Goal: Transaction & Acquisition: Purchase product/service

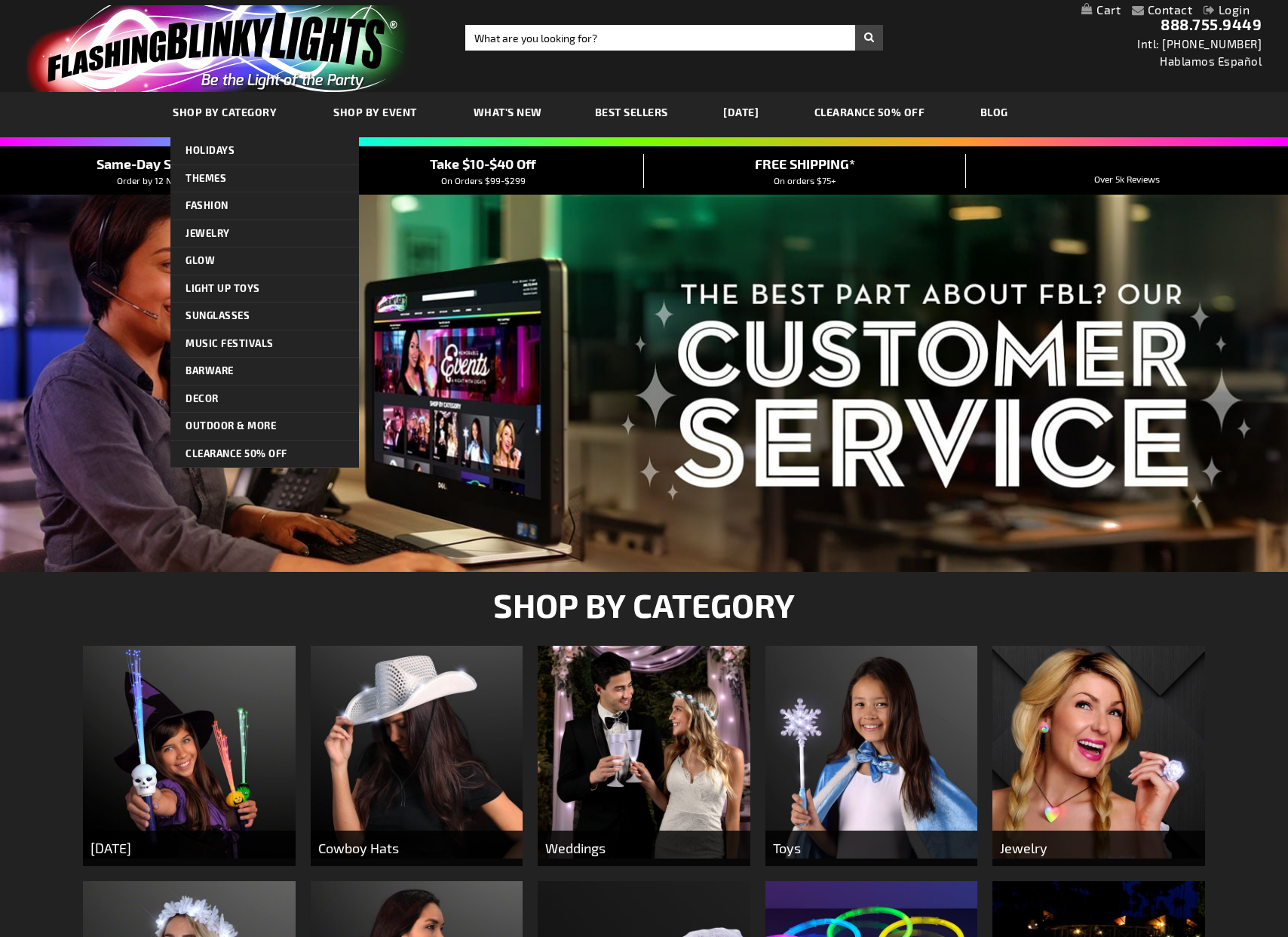
scroll to position [2, 0]
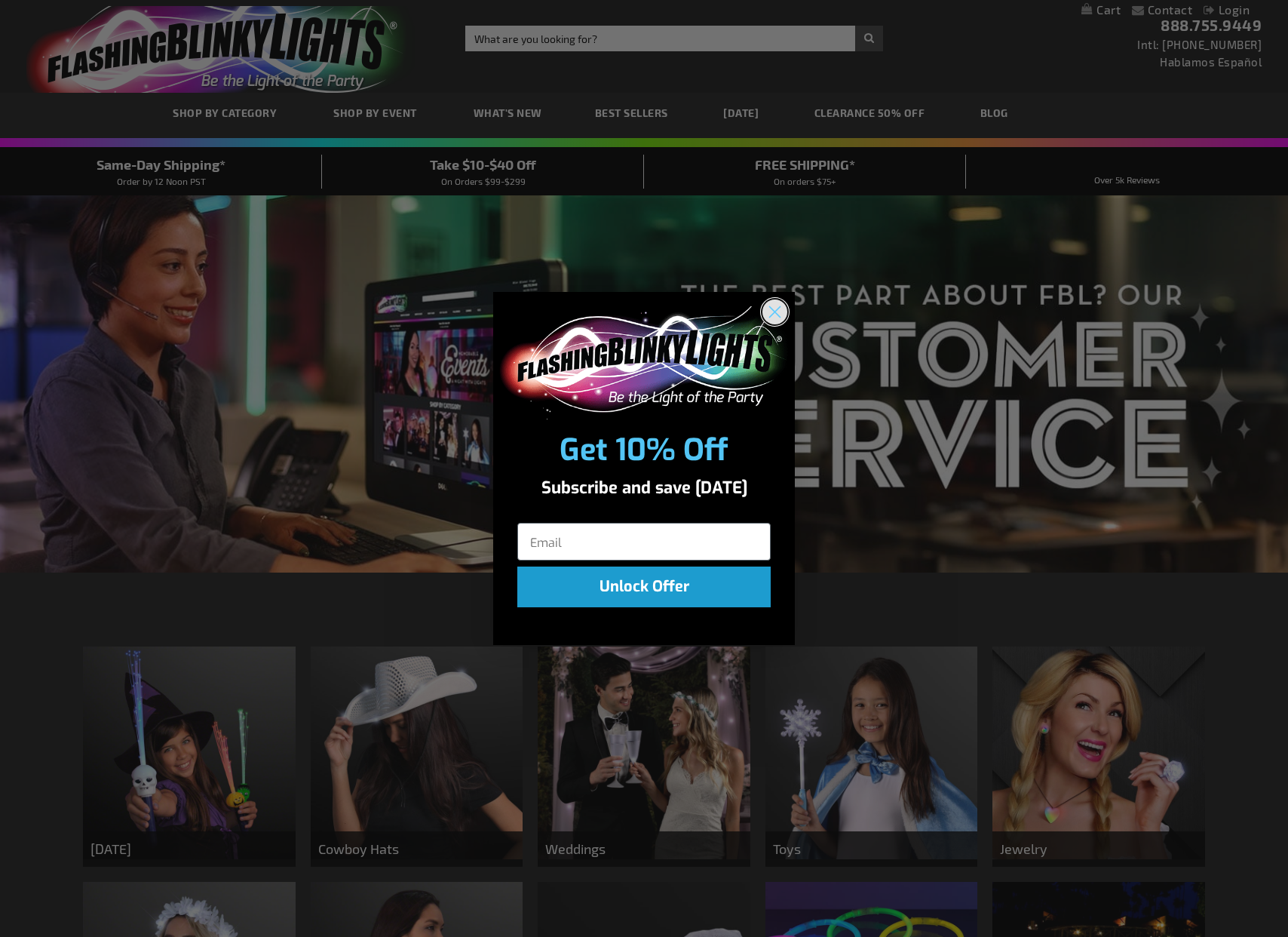
click at [772, 312] on circle "Close dialog" at bounding box center [774, 311] width 25 height 25
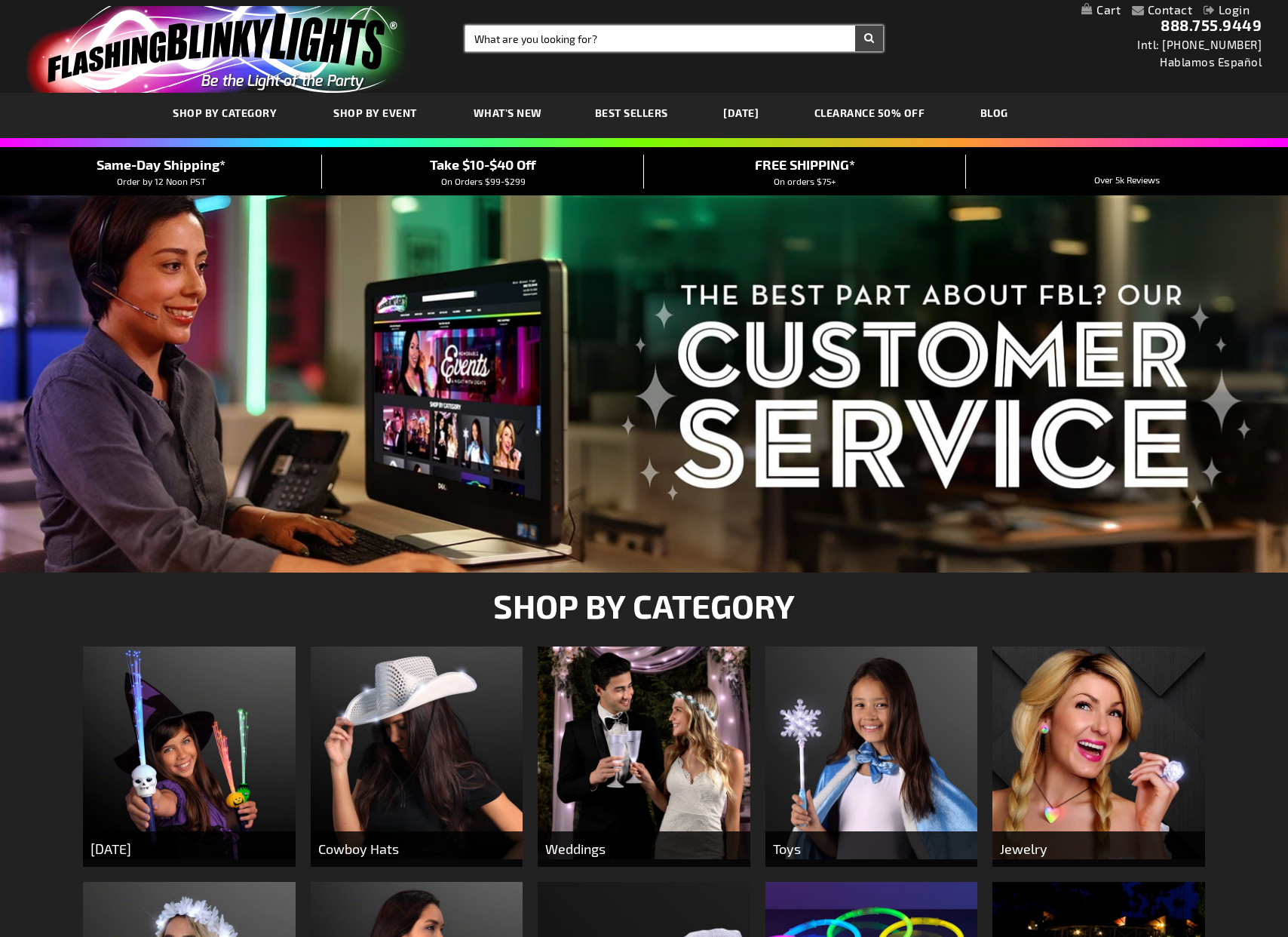
click at [736, 37] on input "Search" at bounding box center [675, 39] width 418 height 26
type input "cups"
click at [869, 38] on button "Search" at bounding box center [869, 39] width 28 height 26
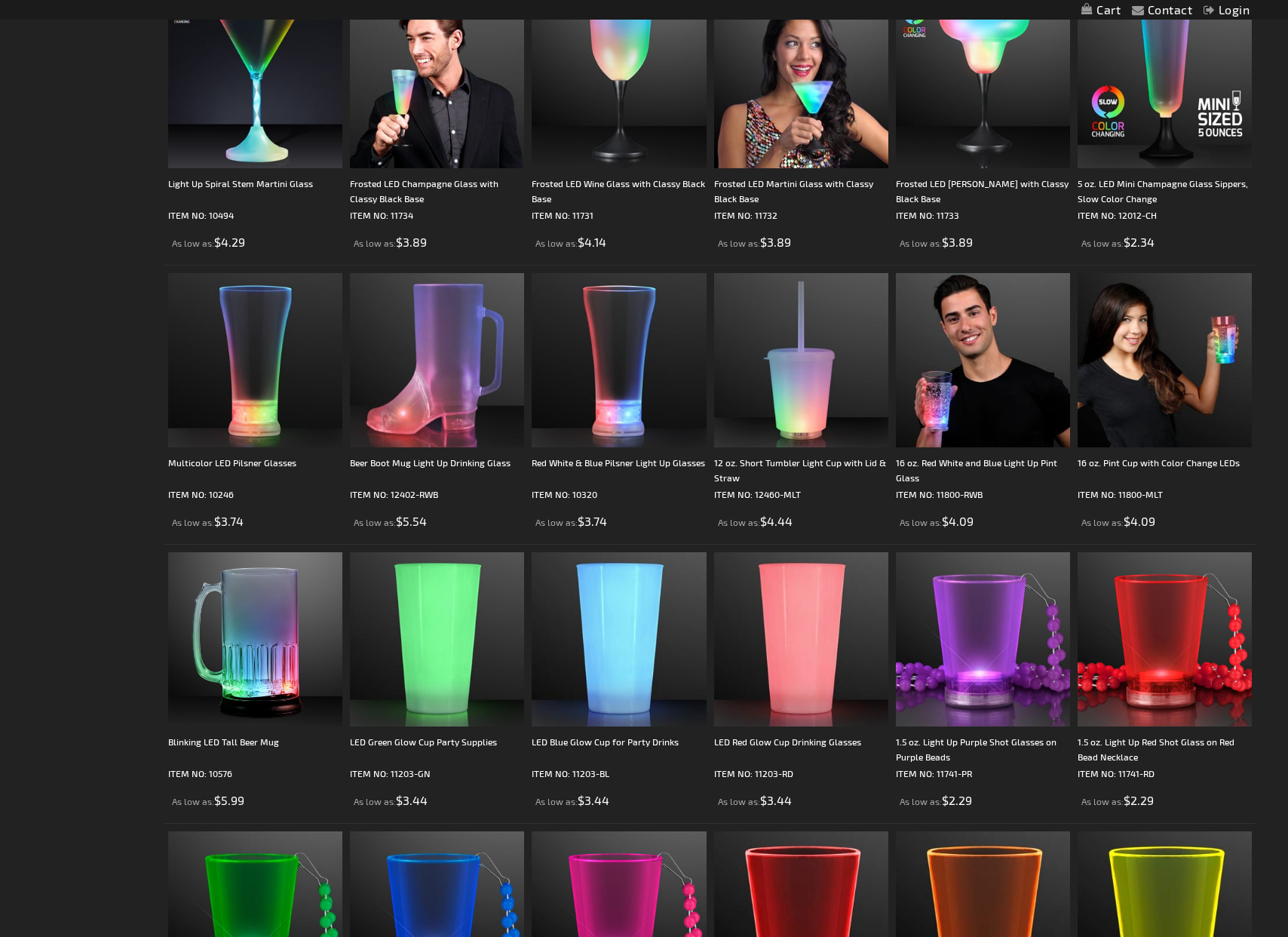
scroll to position [1448, 0]
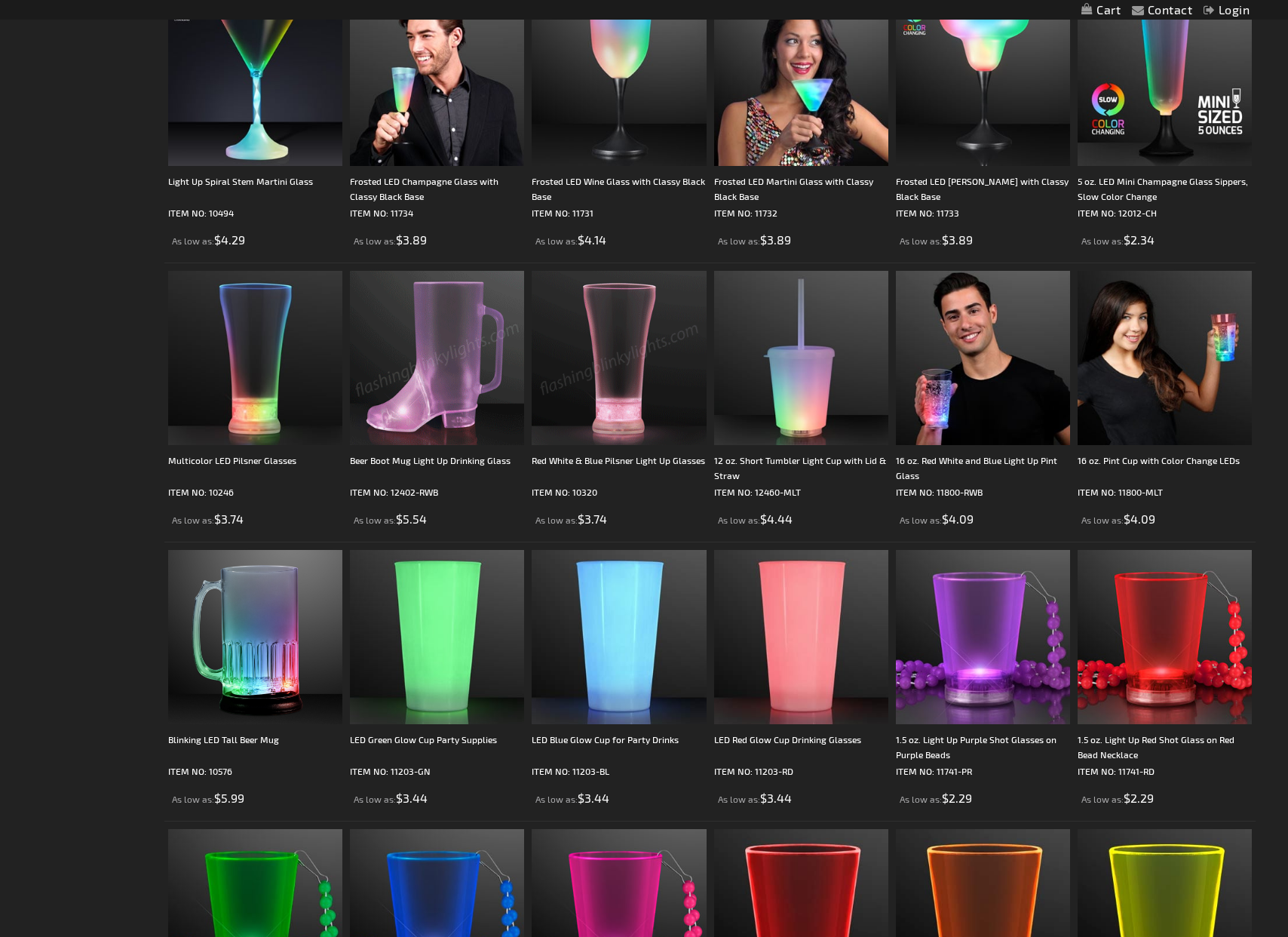
click at [449, 378] on img at bounding box center [437, 358] width 174 height 174
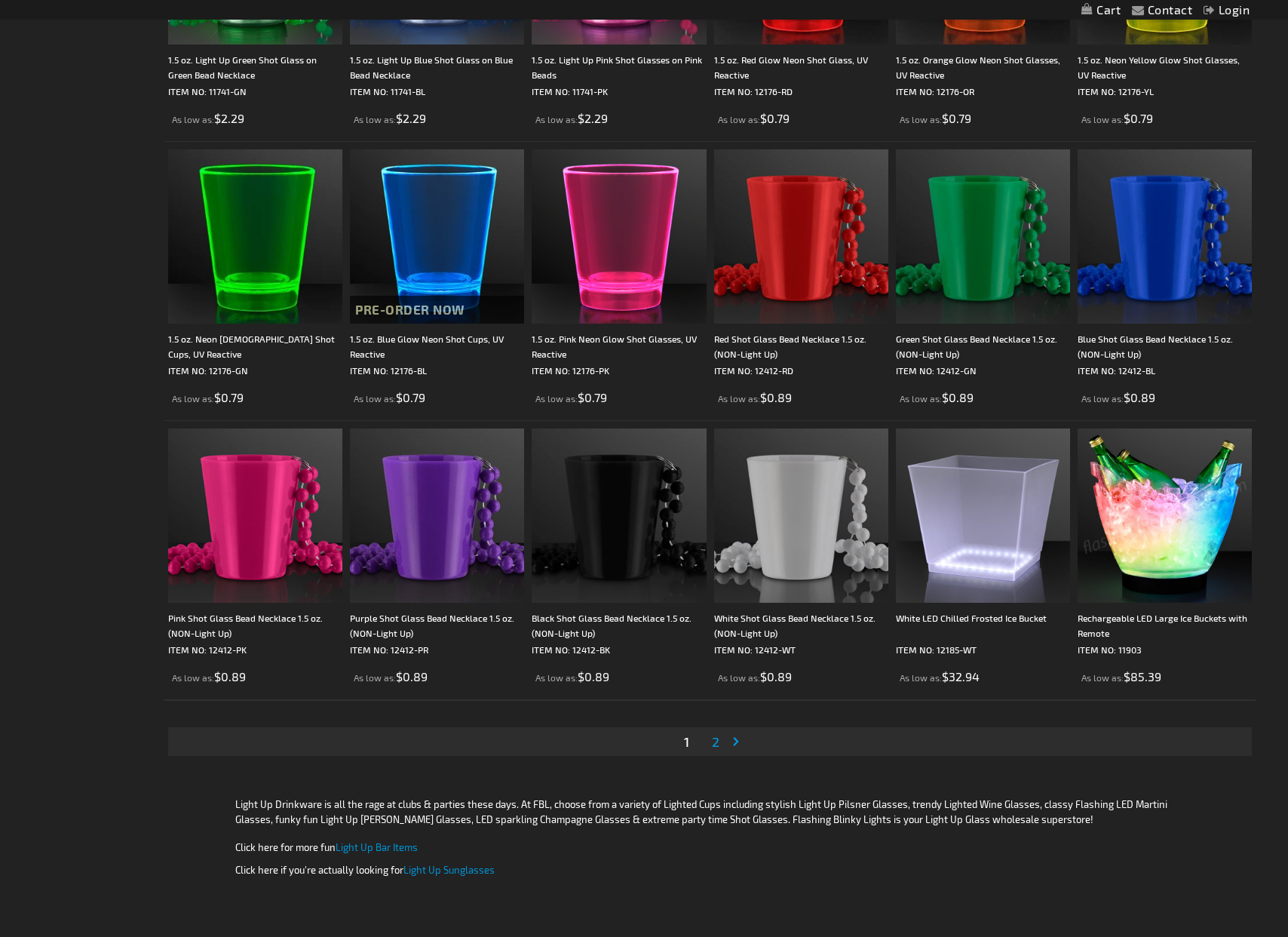
scroll to position [2410, 0]
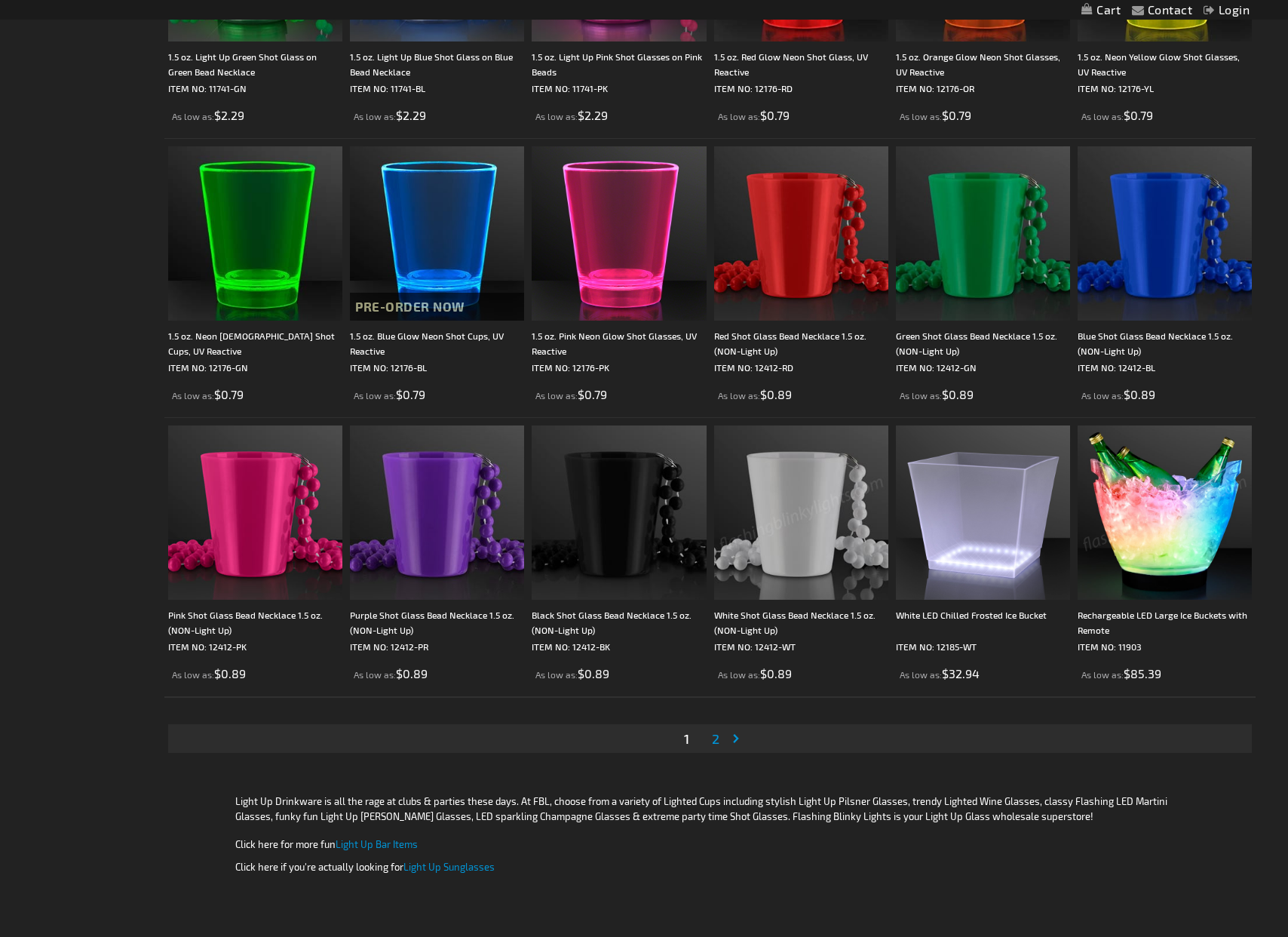
click at [713, 741] on span "2" at bounding box center [716, 739] width 8 height 17
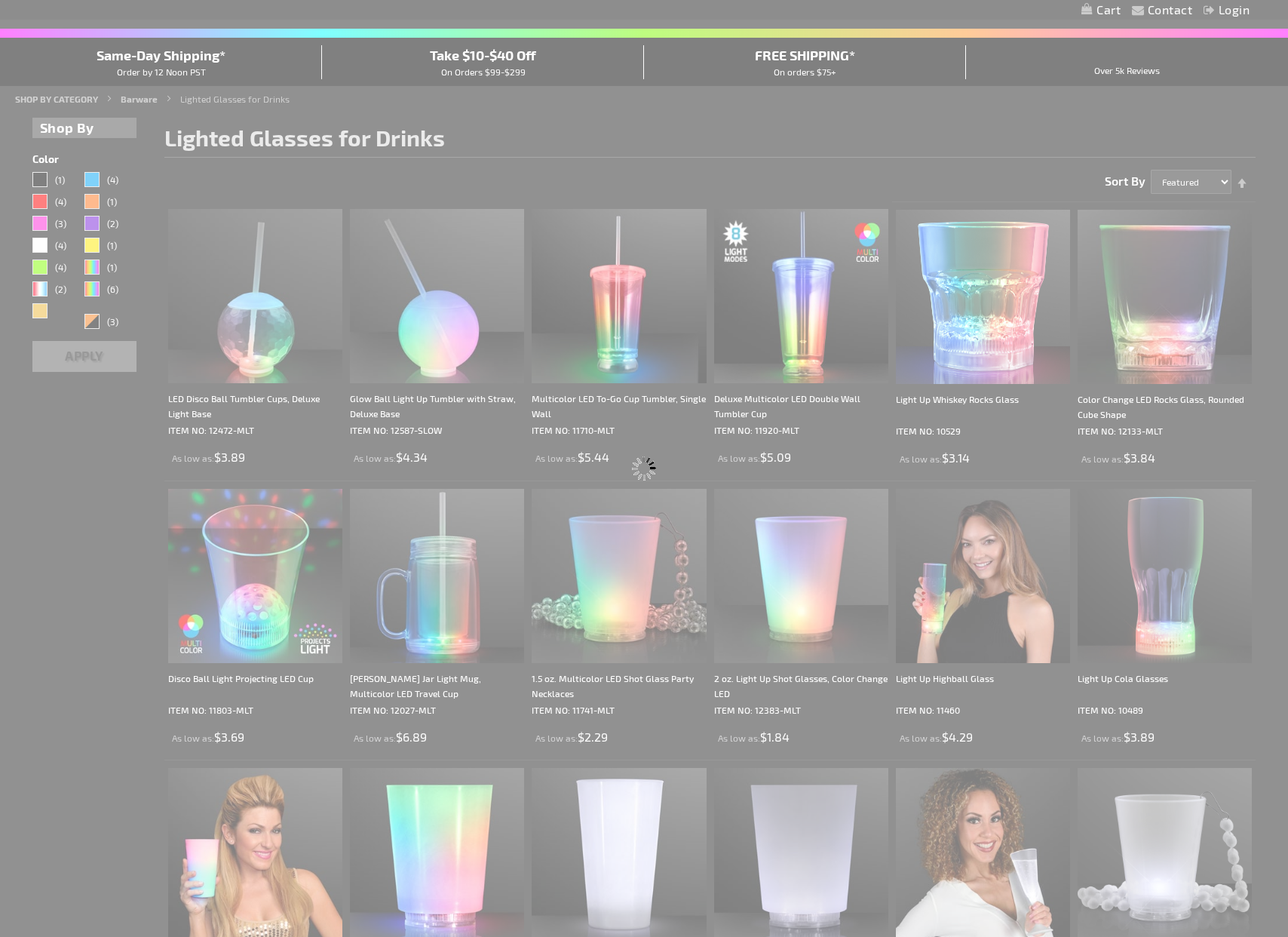
scroll to position [0, 0]
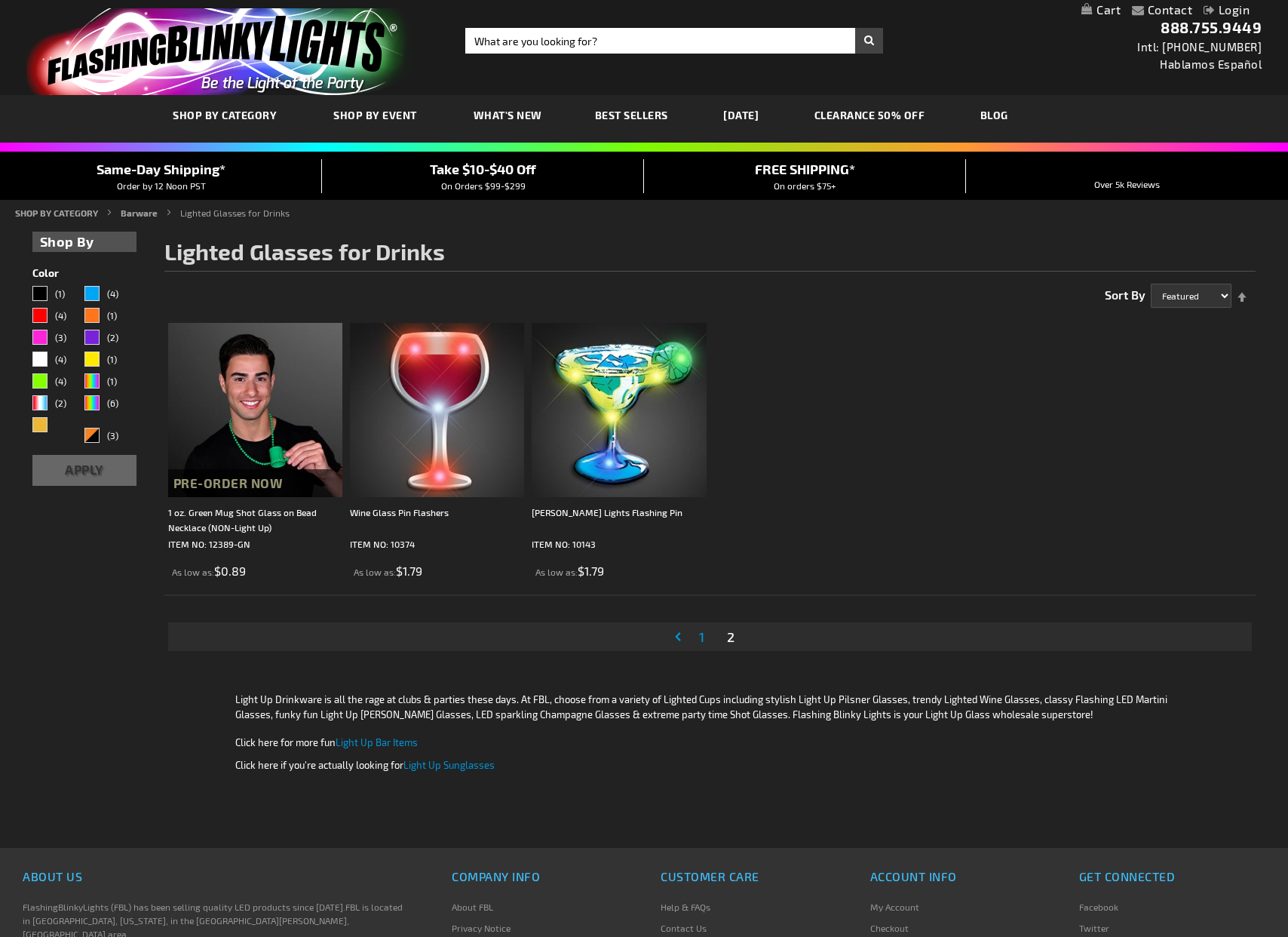
click at [700, 638] on span "1" at bounding box center [701, 636] width 5 height 17
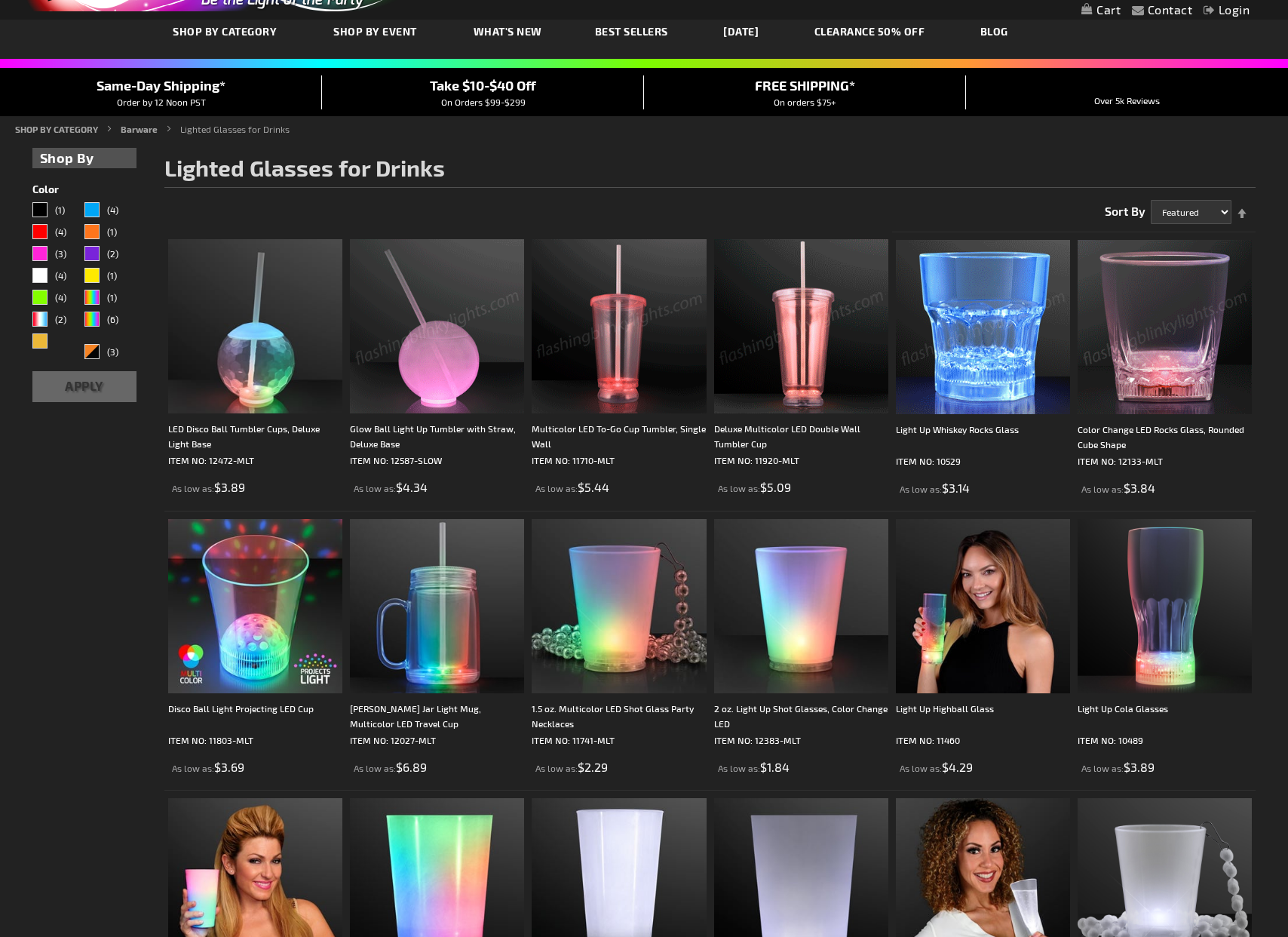
scroll to position [127, 0]
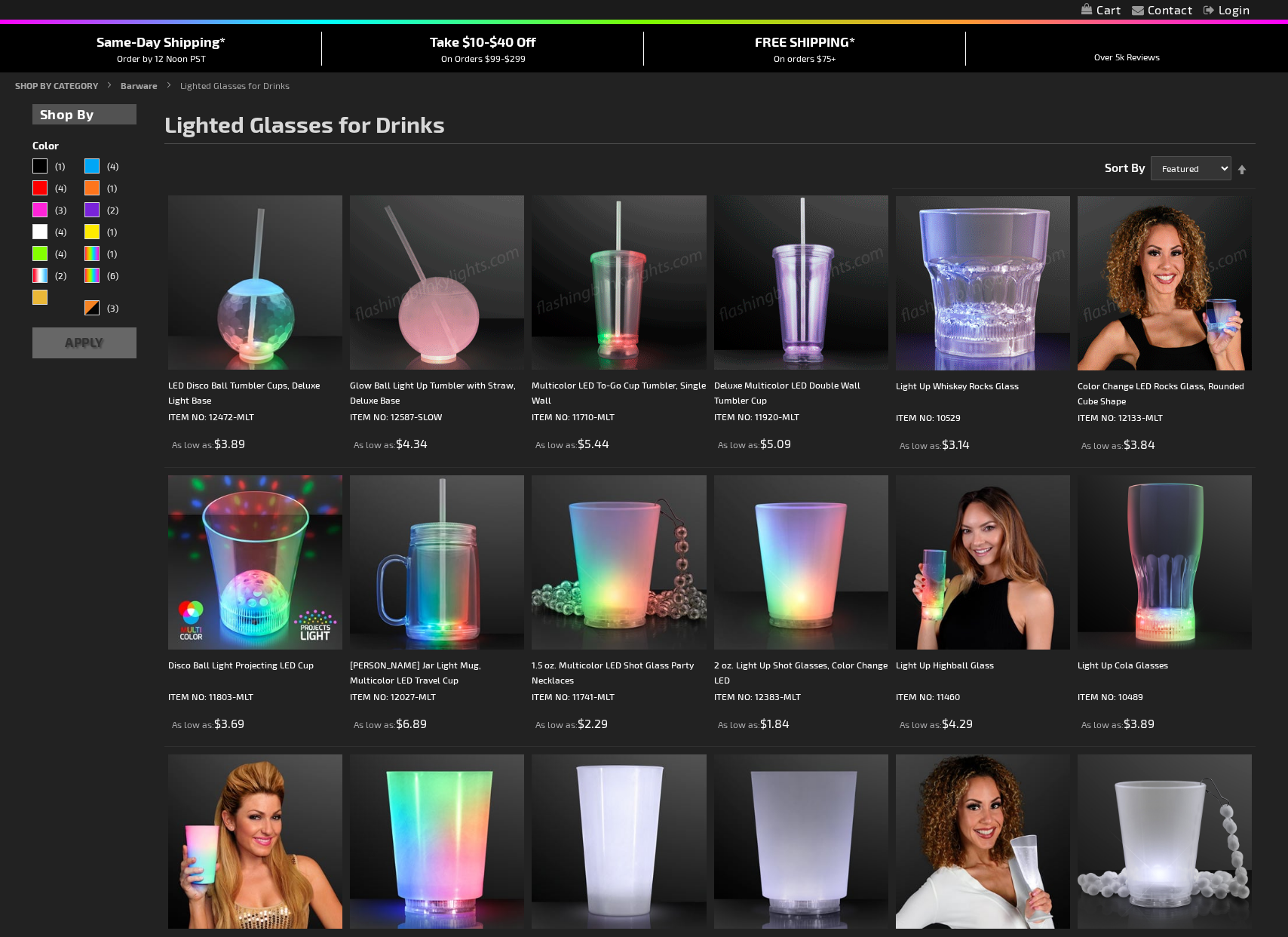
click at [1191, 330] on img at bounding box center [1165, 283] width 174 height 174
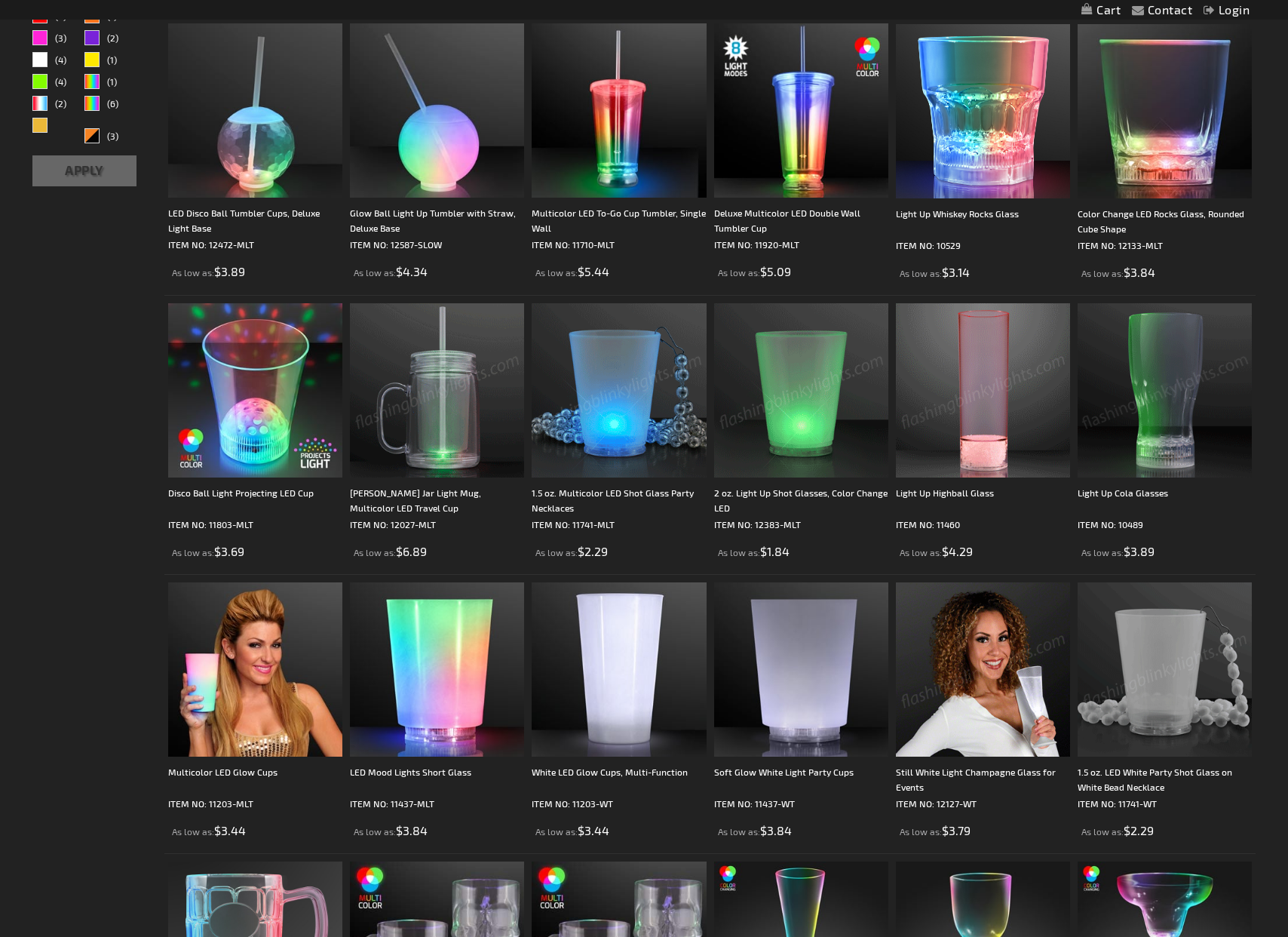
scroll to position [375, 0]
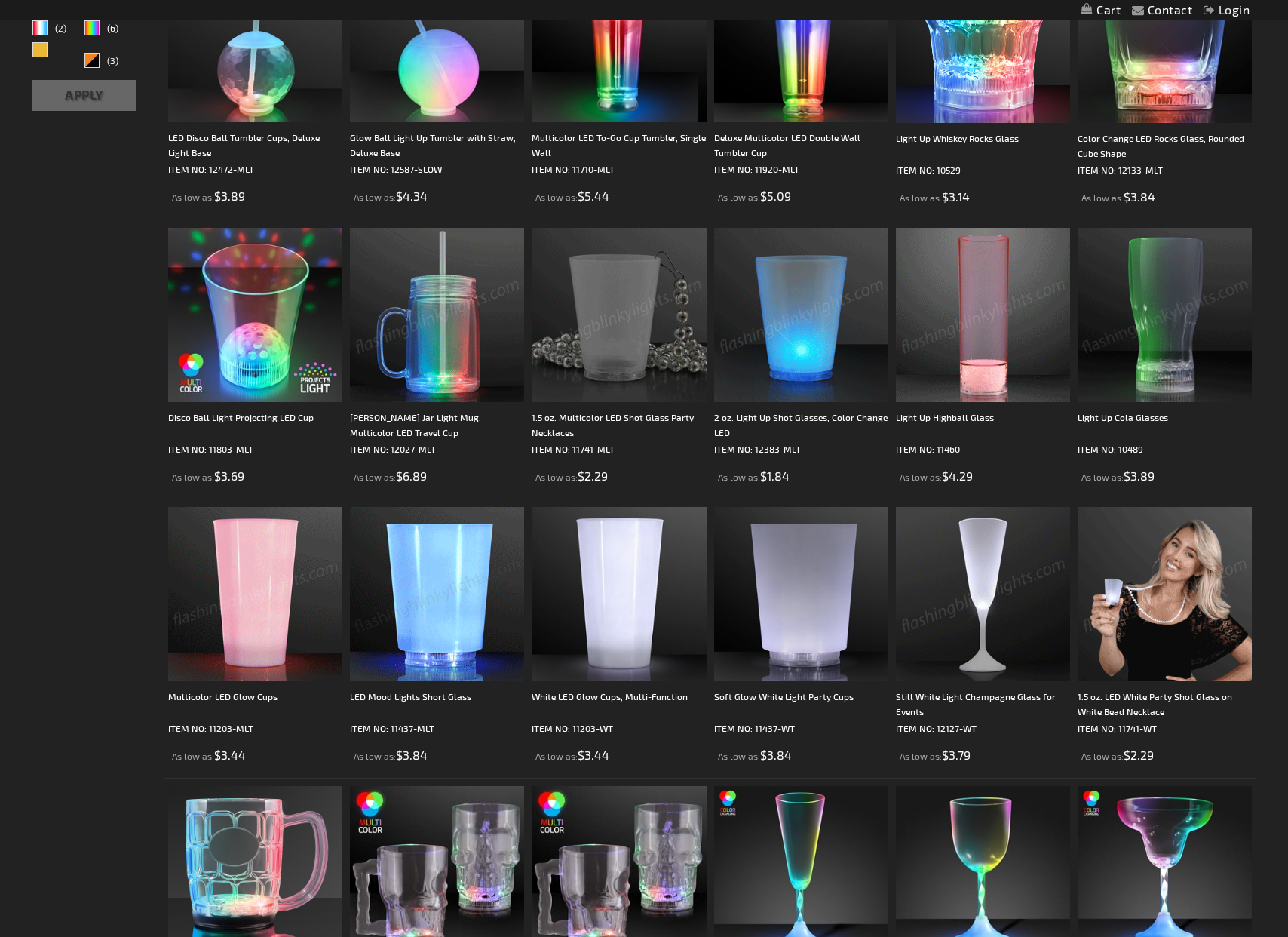
click at [268, 645] on img at bounding box center [255, 594] width 174 height 174
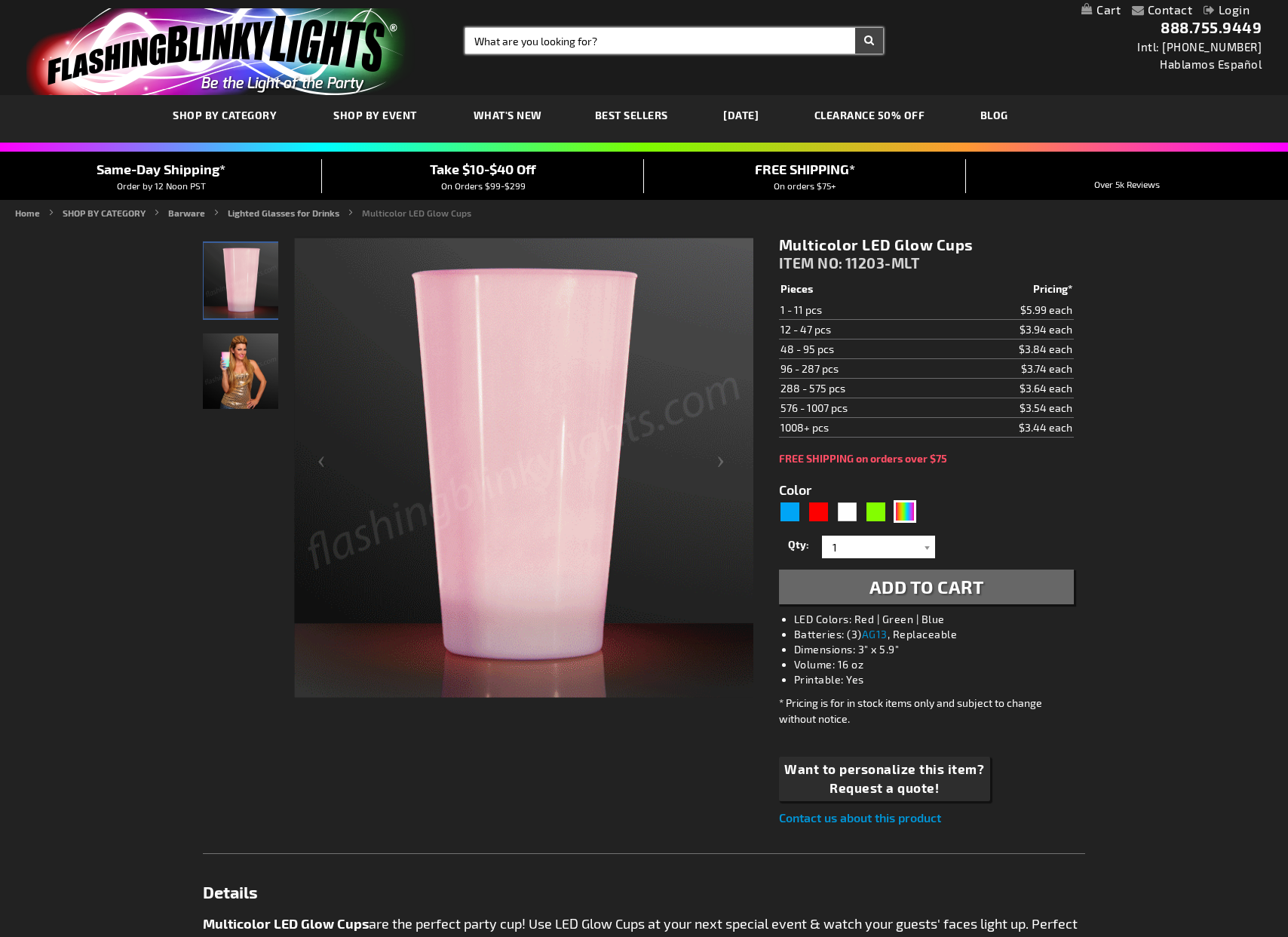
click at [631, 35] on input "Search" at bounding box center [675, 41] width 418 height 26
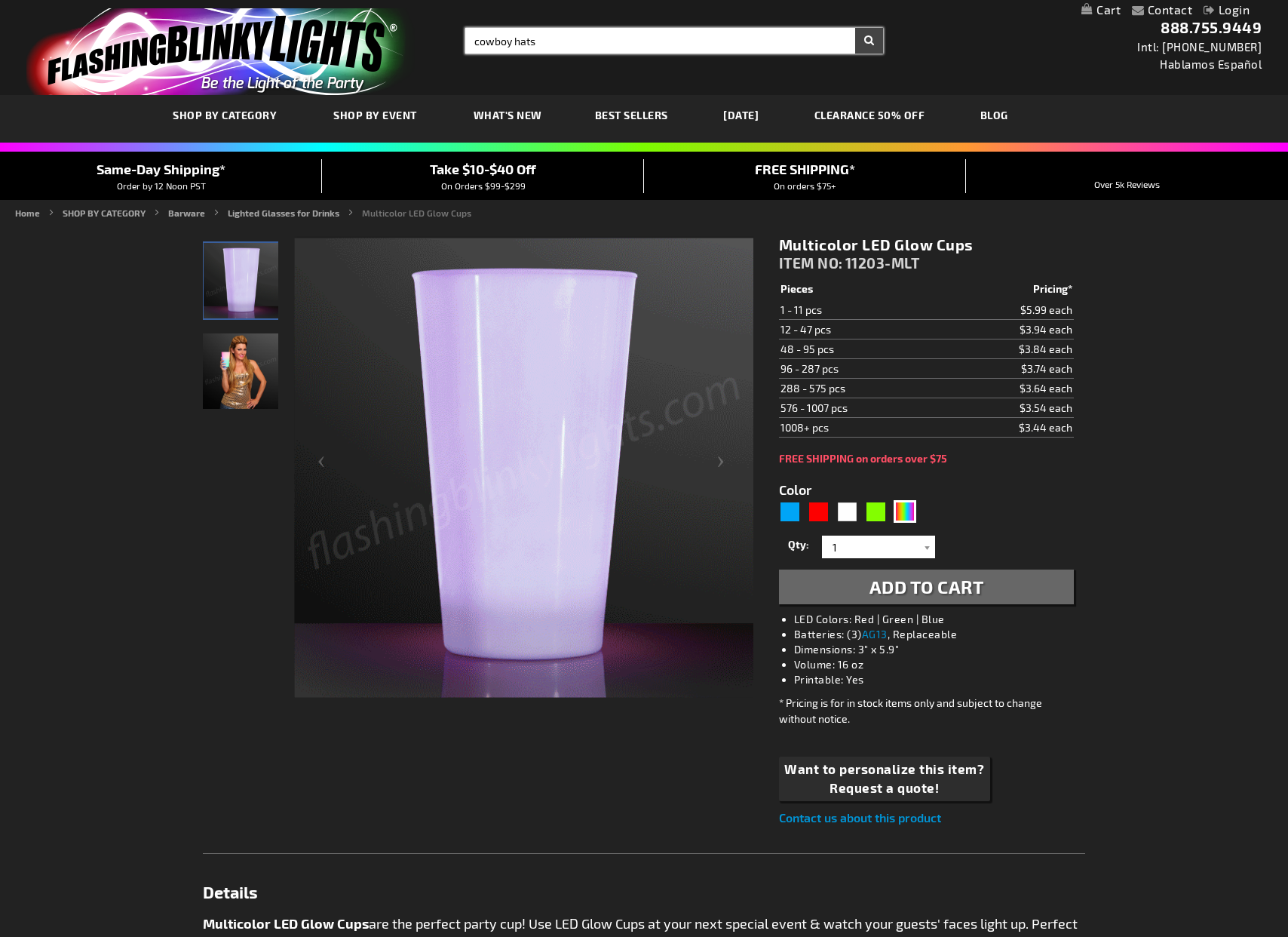
type input "cowboy hats"
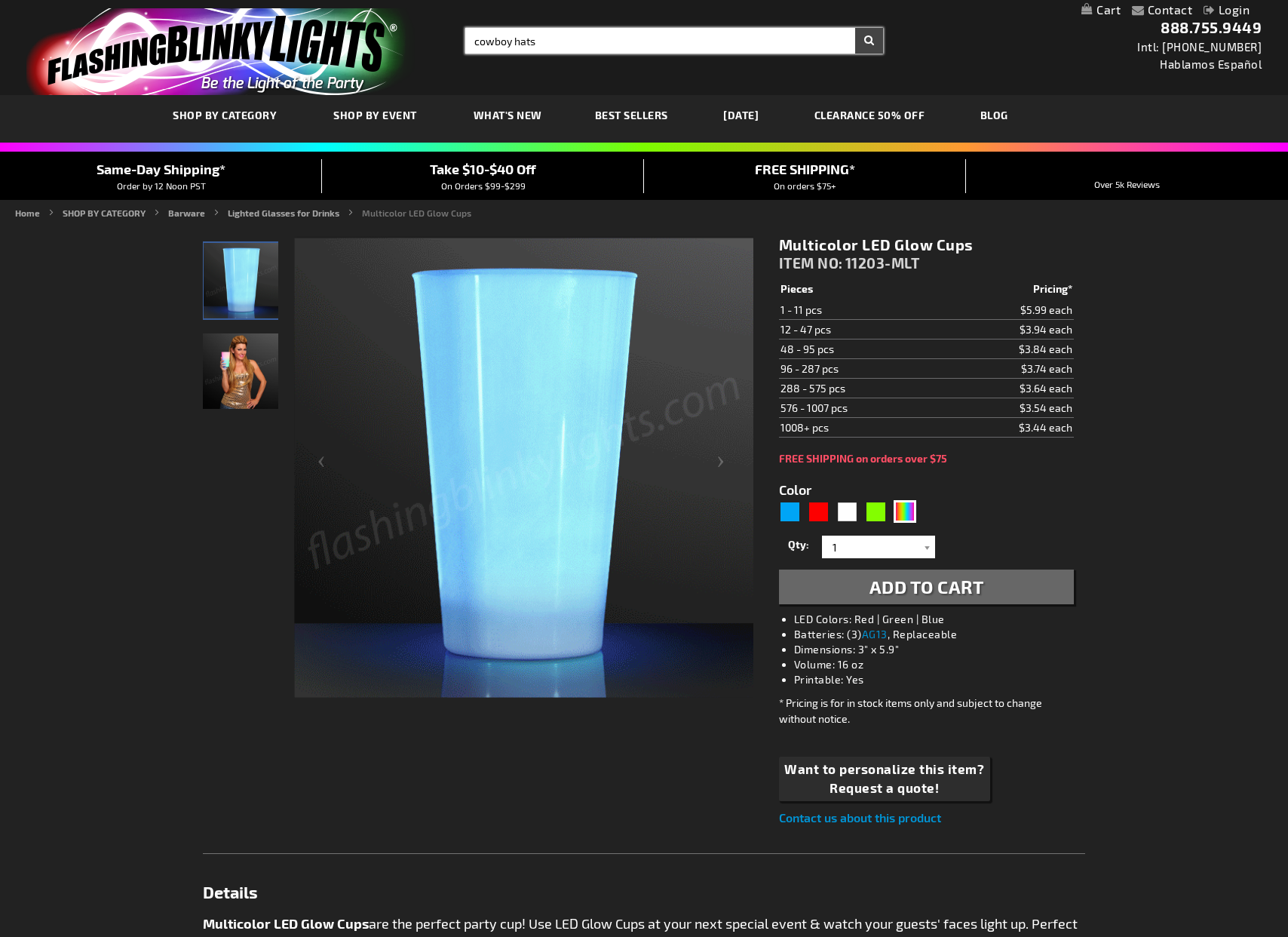
click at [868, 40] on button "Search" at bounding box center [869, 41] width 28 height 26
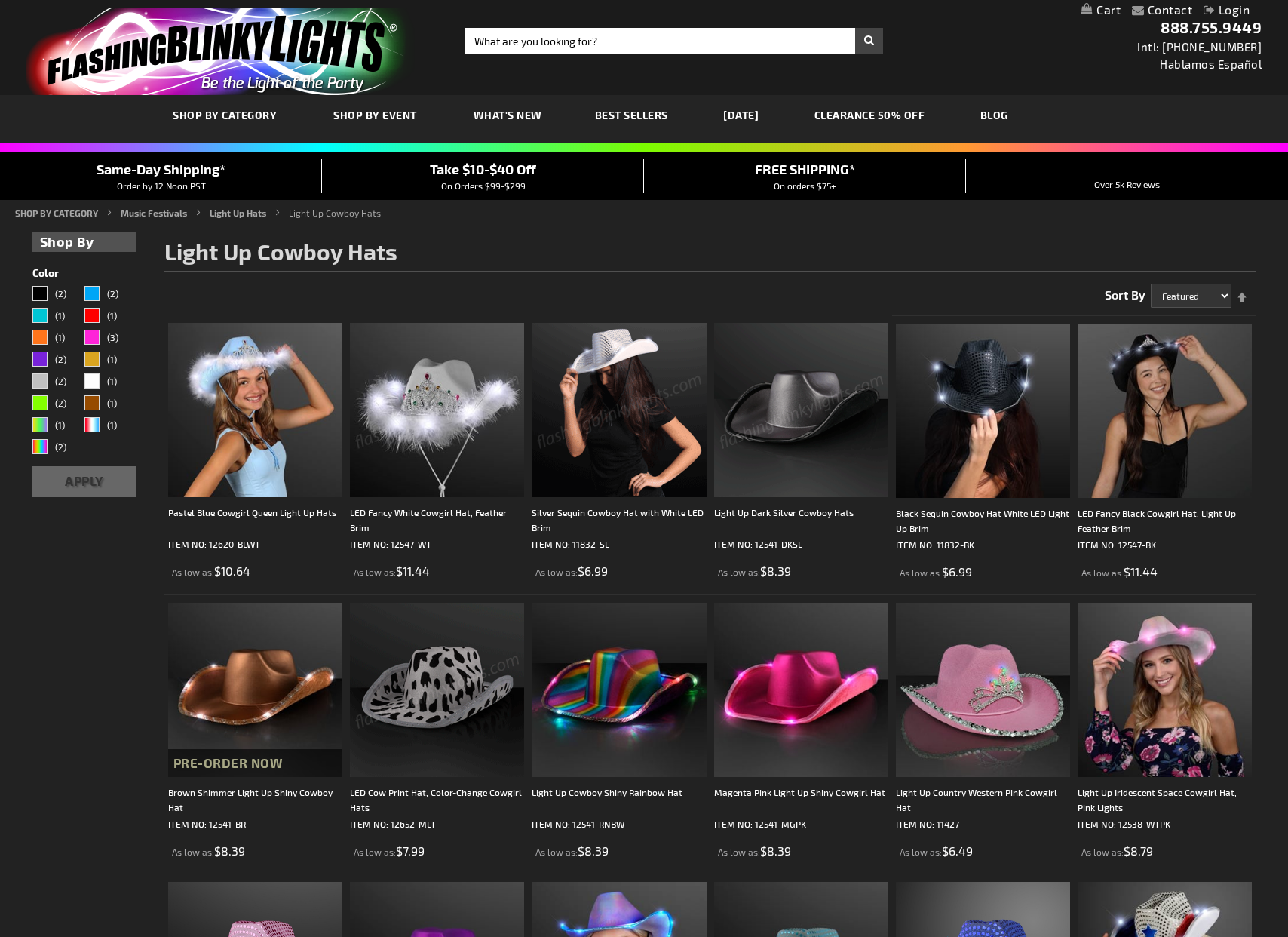
click at [609, 423] on img at bounding box center [619, 410] width 174 height 174
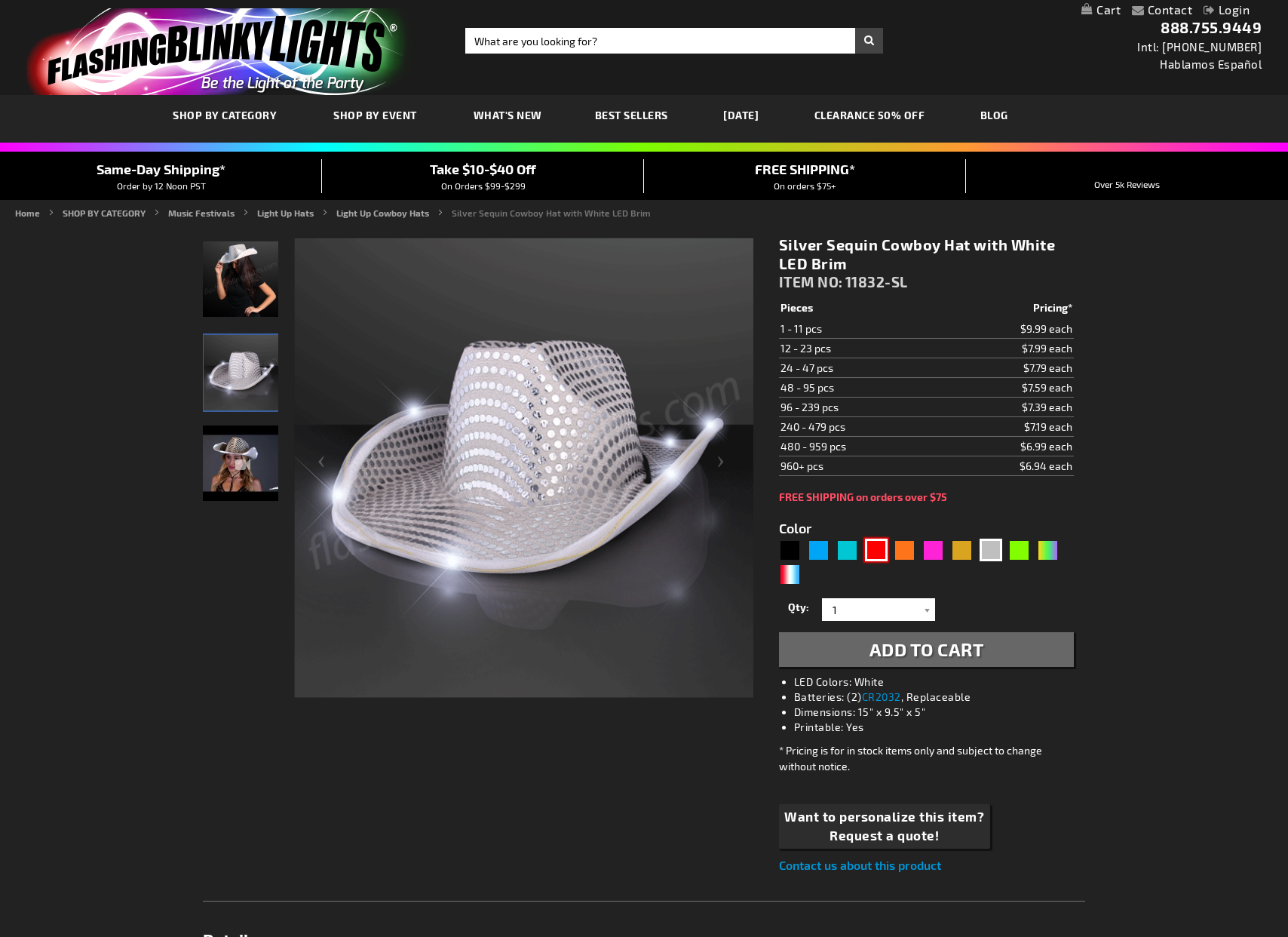
click at [876, 552] on div "Red" at bounding box center [877, 550] width 23 height 23
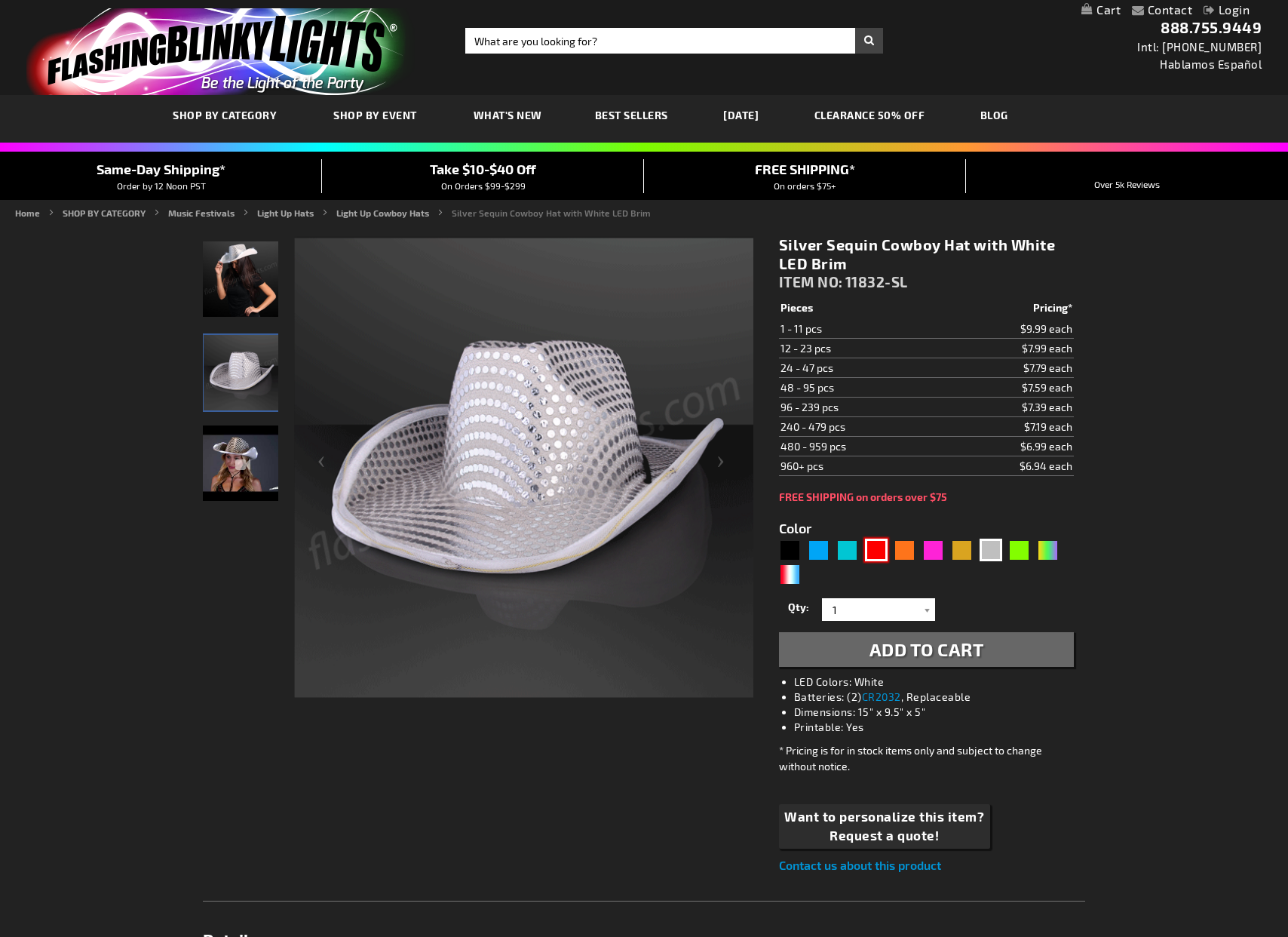
type input "5641"
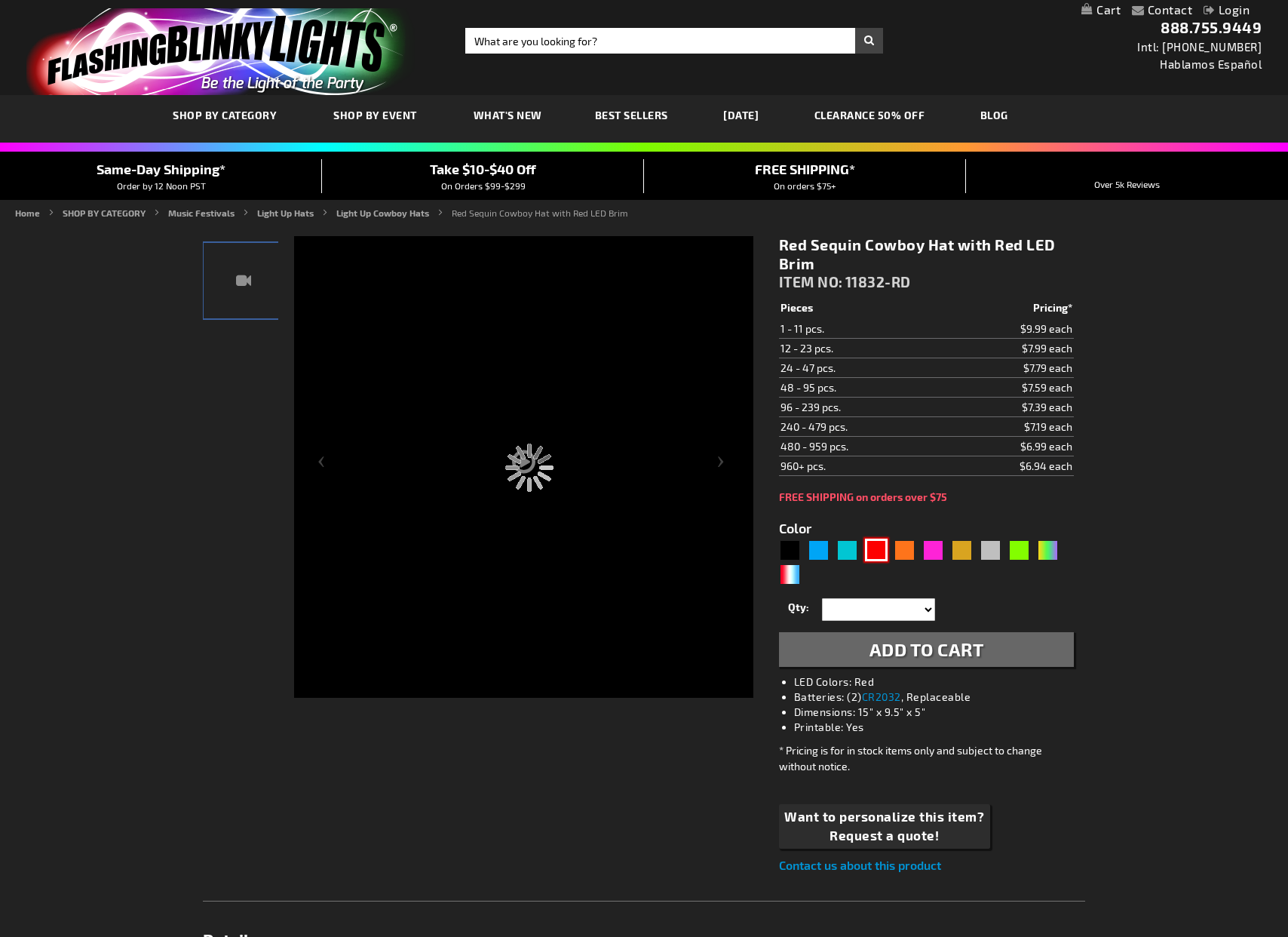
type input "11832-RD"
type input "Customize - Red Sequin Cowboy Hat with Red LED Brim - ITEM NO: 11832-RD"
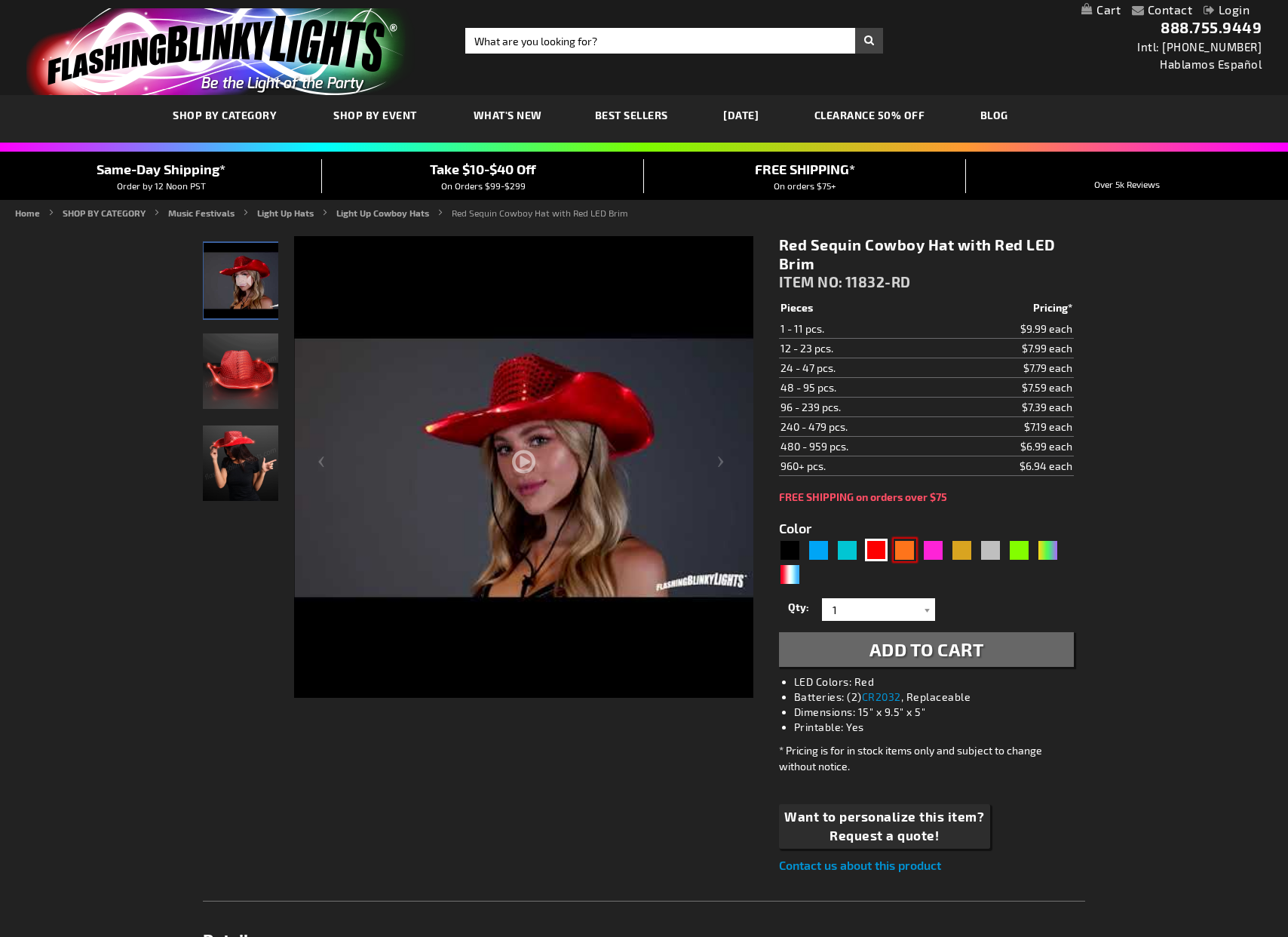
click at [898, 552] on div "Orange" at bounding box center [905, 550] width 23 height 23
type input "5637"
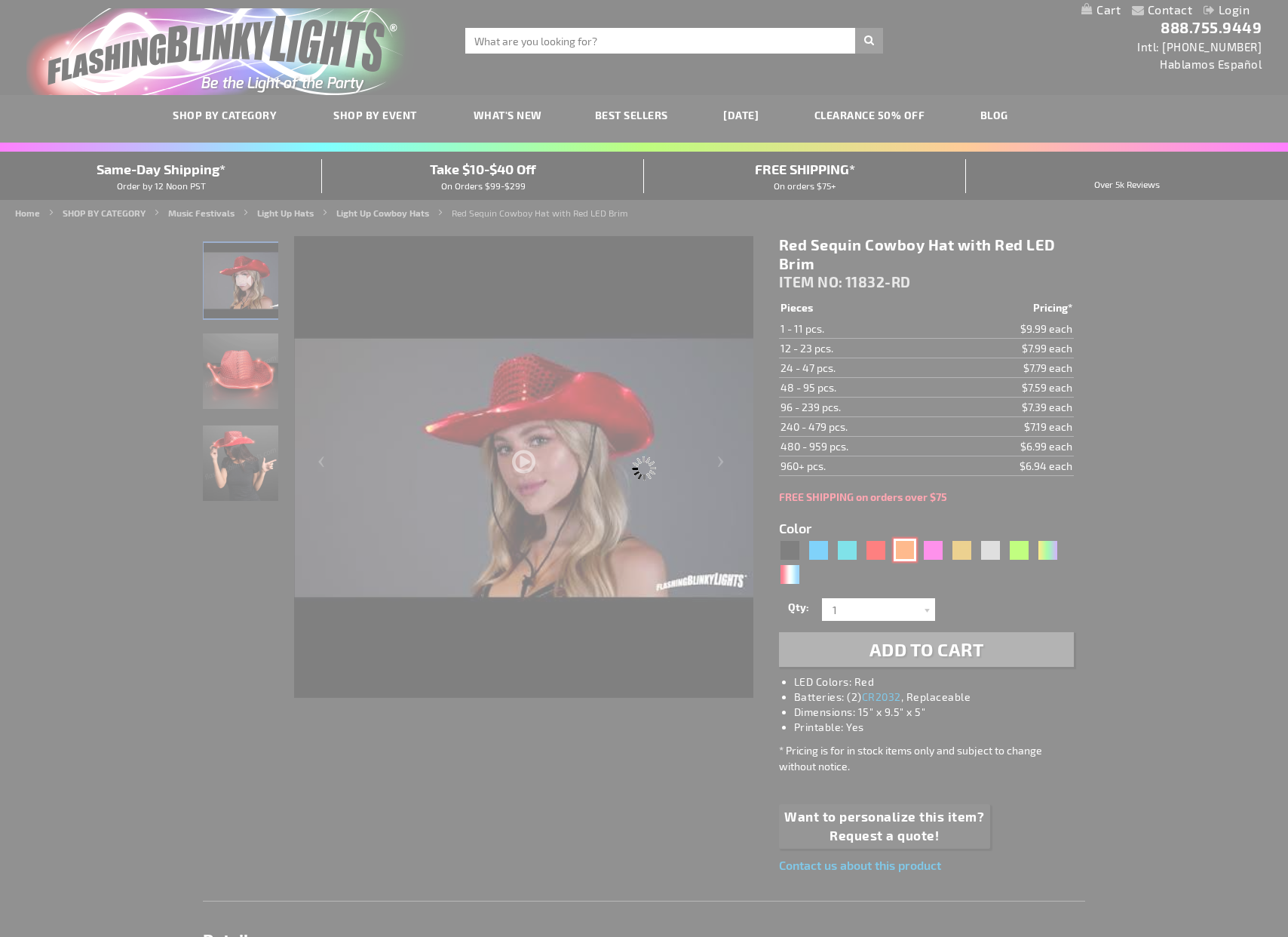
type input "11832-OR"
type input "Customize - Shiny Orange Cowboy Hat with Orange LED Brim - ITEM NO: 11832-OR"
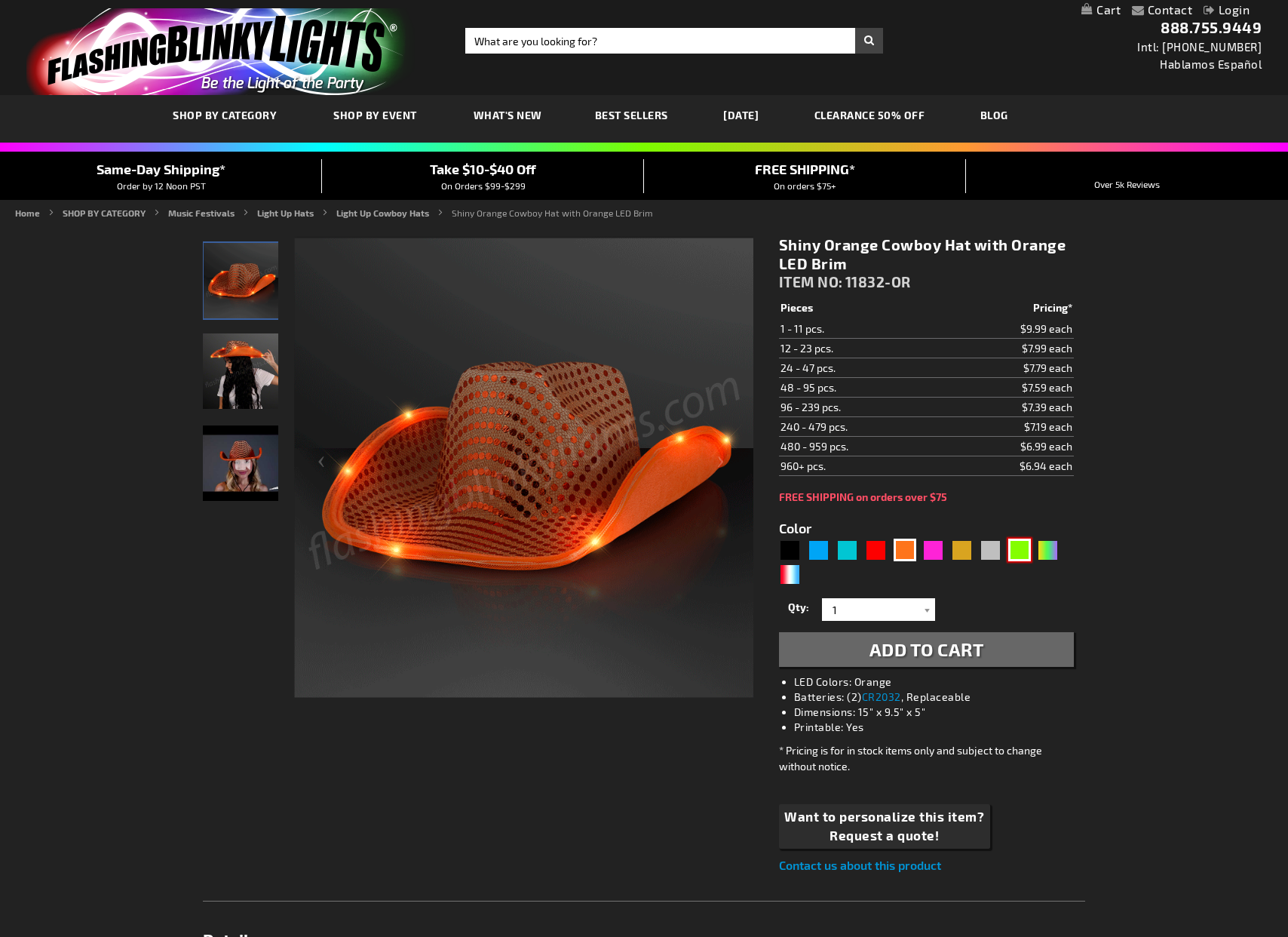
click at [1022, 558] on div "Green" at bounding box center [1020, 550] width 23 height 23
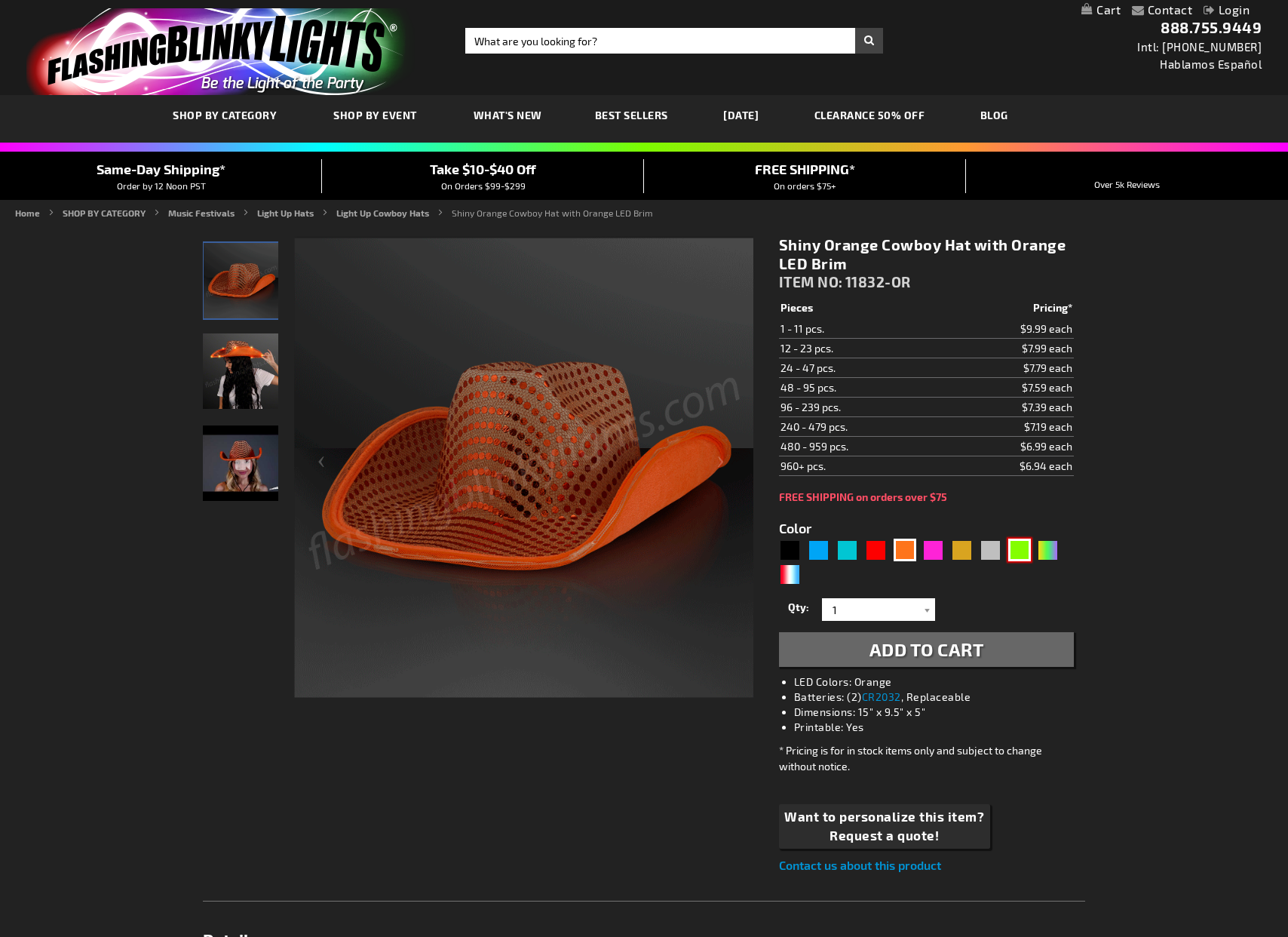
type input "5648"
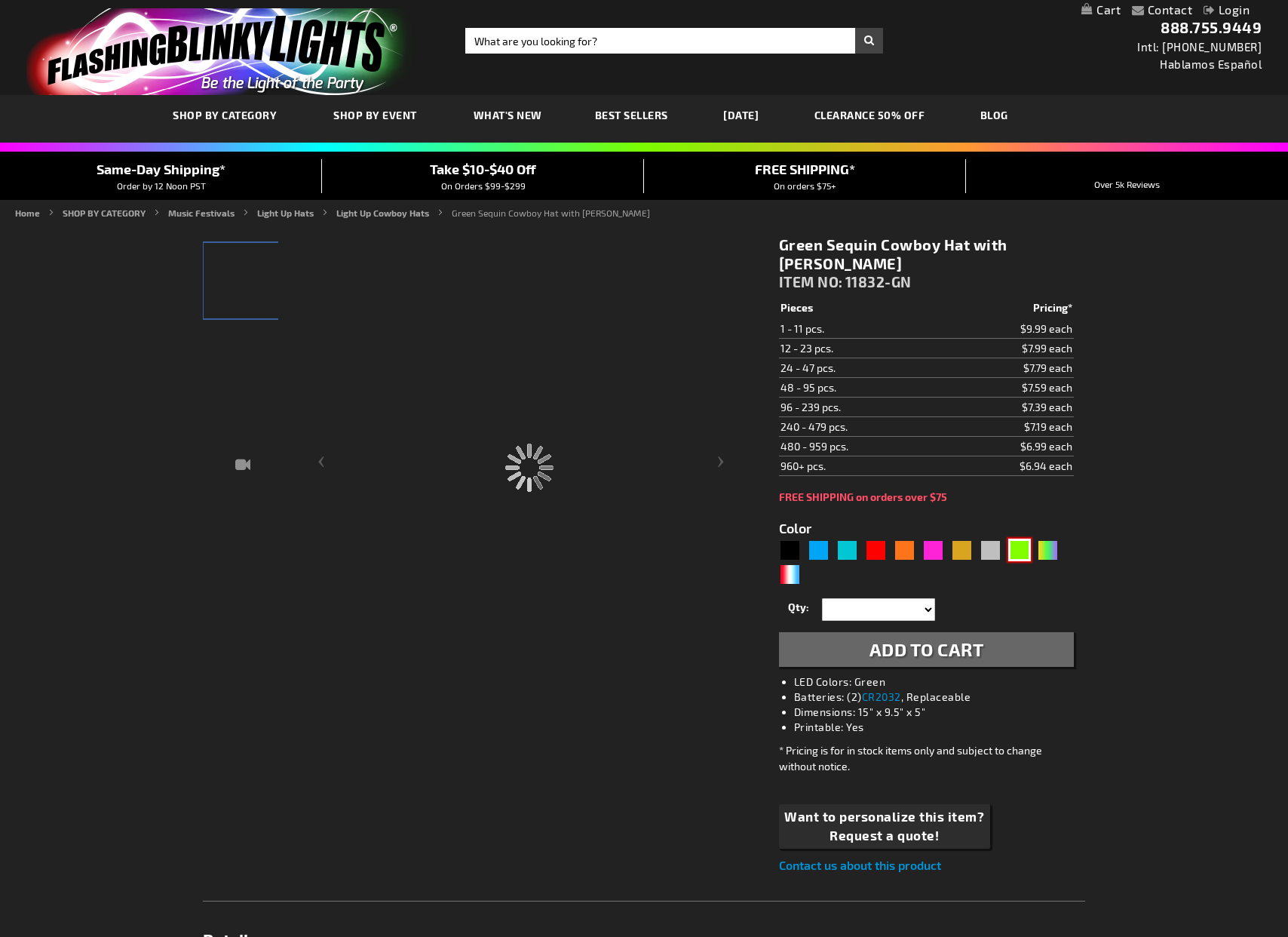
type input "11832-GN"
type input "Customize - Green Sequin Cowboy Hat with Jade LED Brim - ITEM NO: 11832-GN"
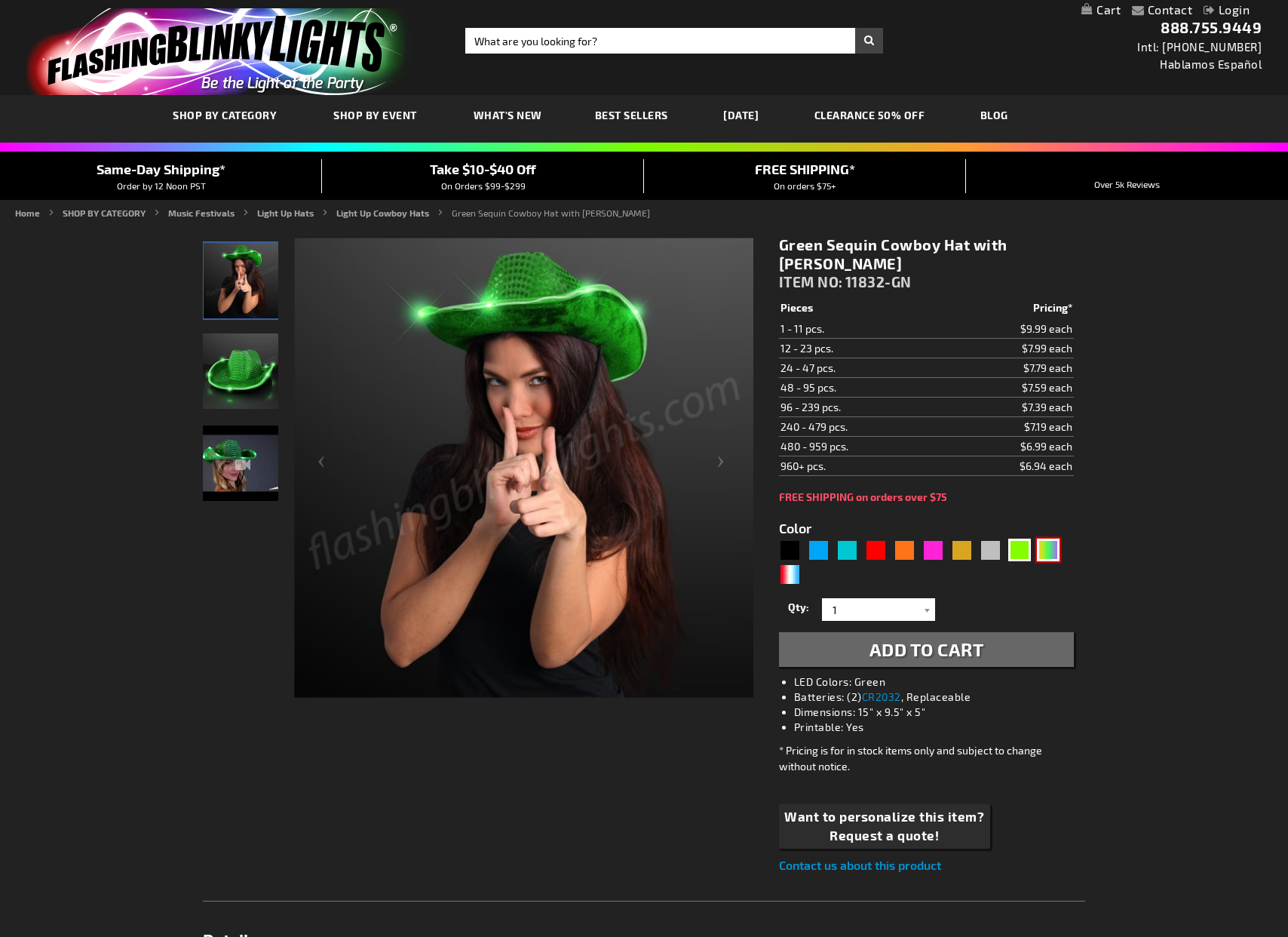
click at [1056, 552] on div "PGG" at bounding box center [1048, 550] width 23 height 23
type input "5638"
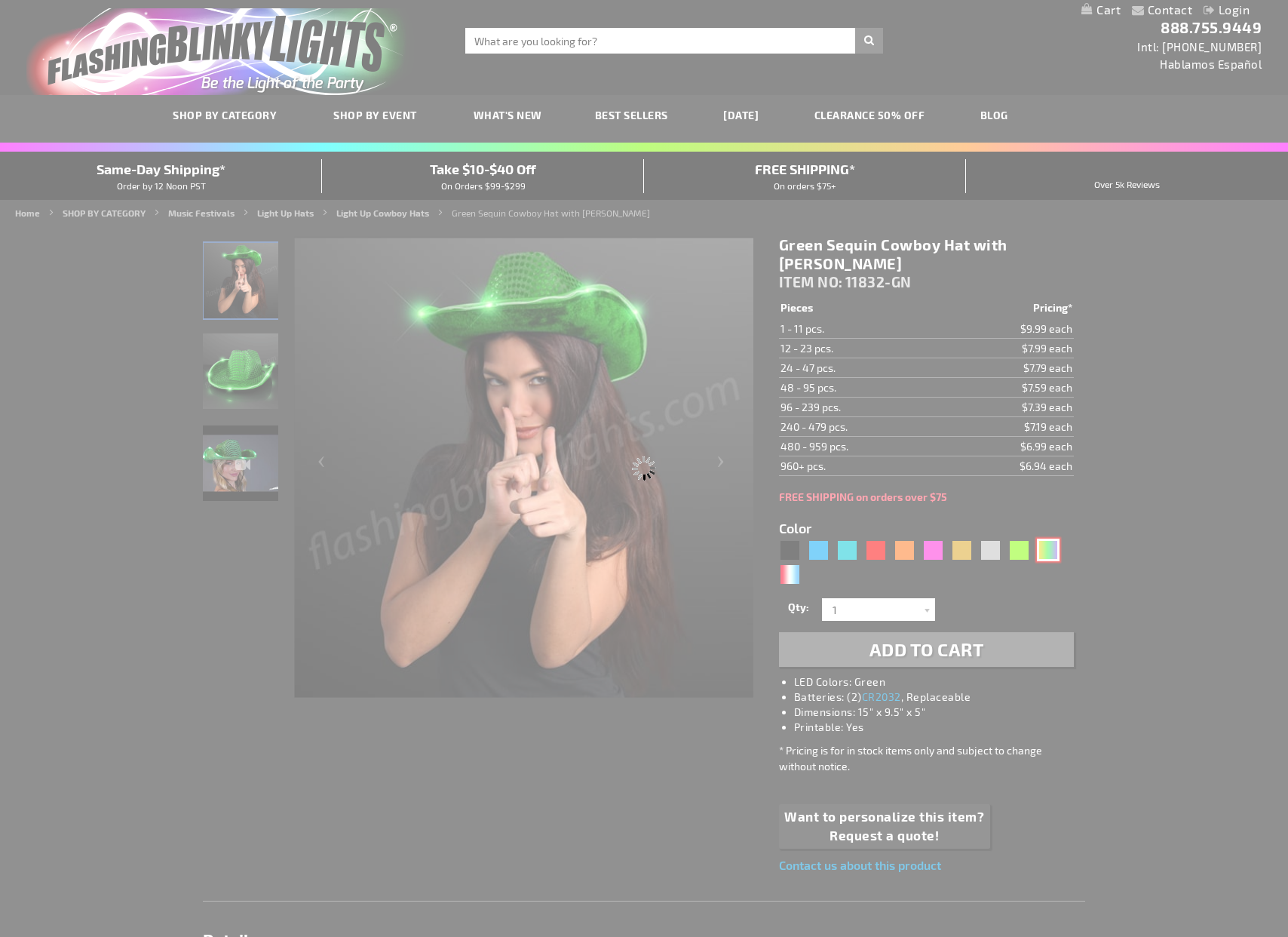
type input "11832-PGG"
type input "Customize - Light Up Mardi Gras Cowboy Hat - ITEM NO: 11832-PGG"
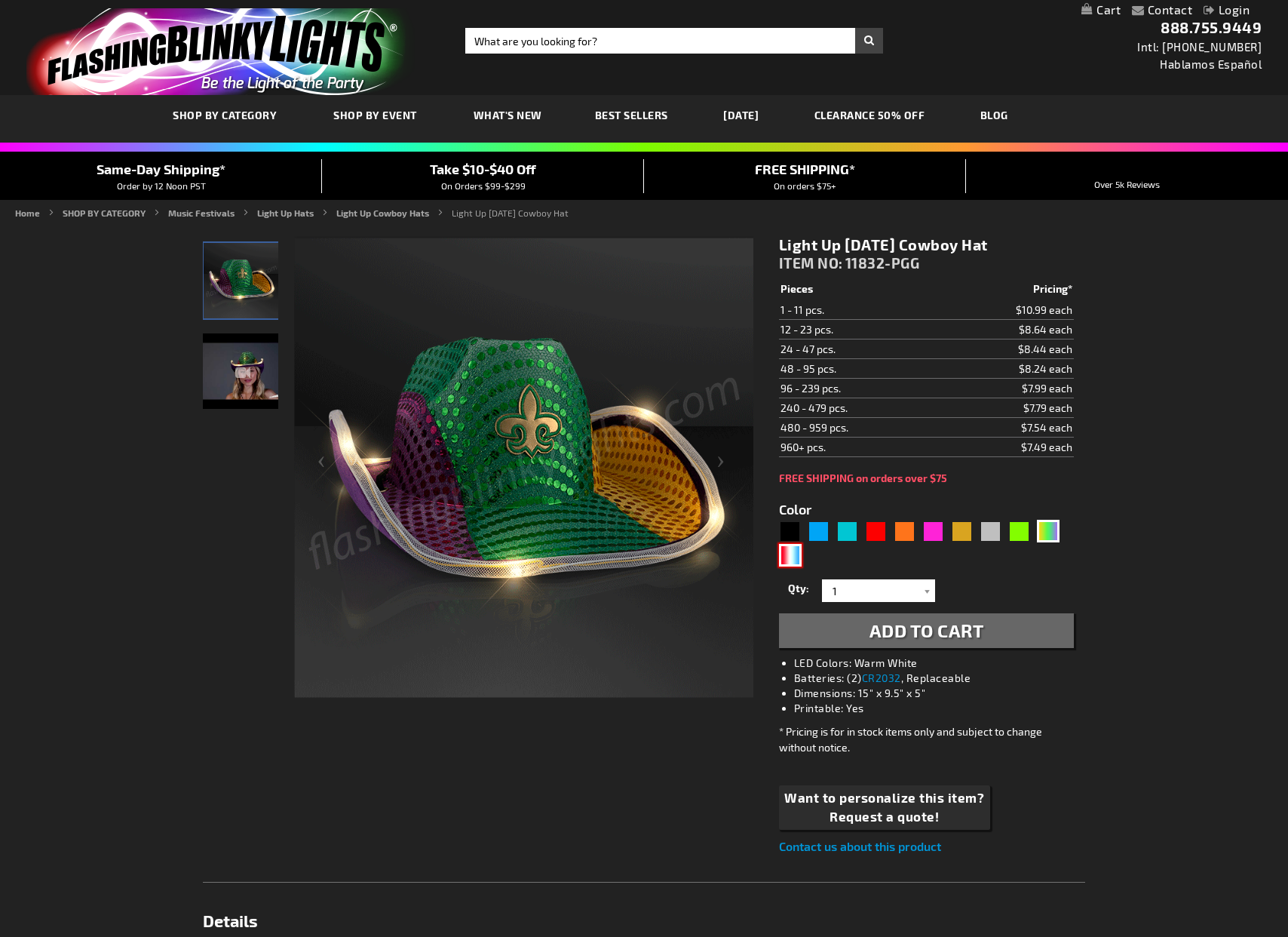
click at [789, 562] on div "RWB" at bounding box center [791, 555] width 23 height 23
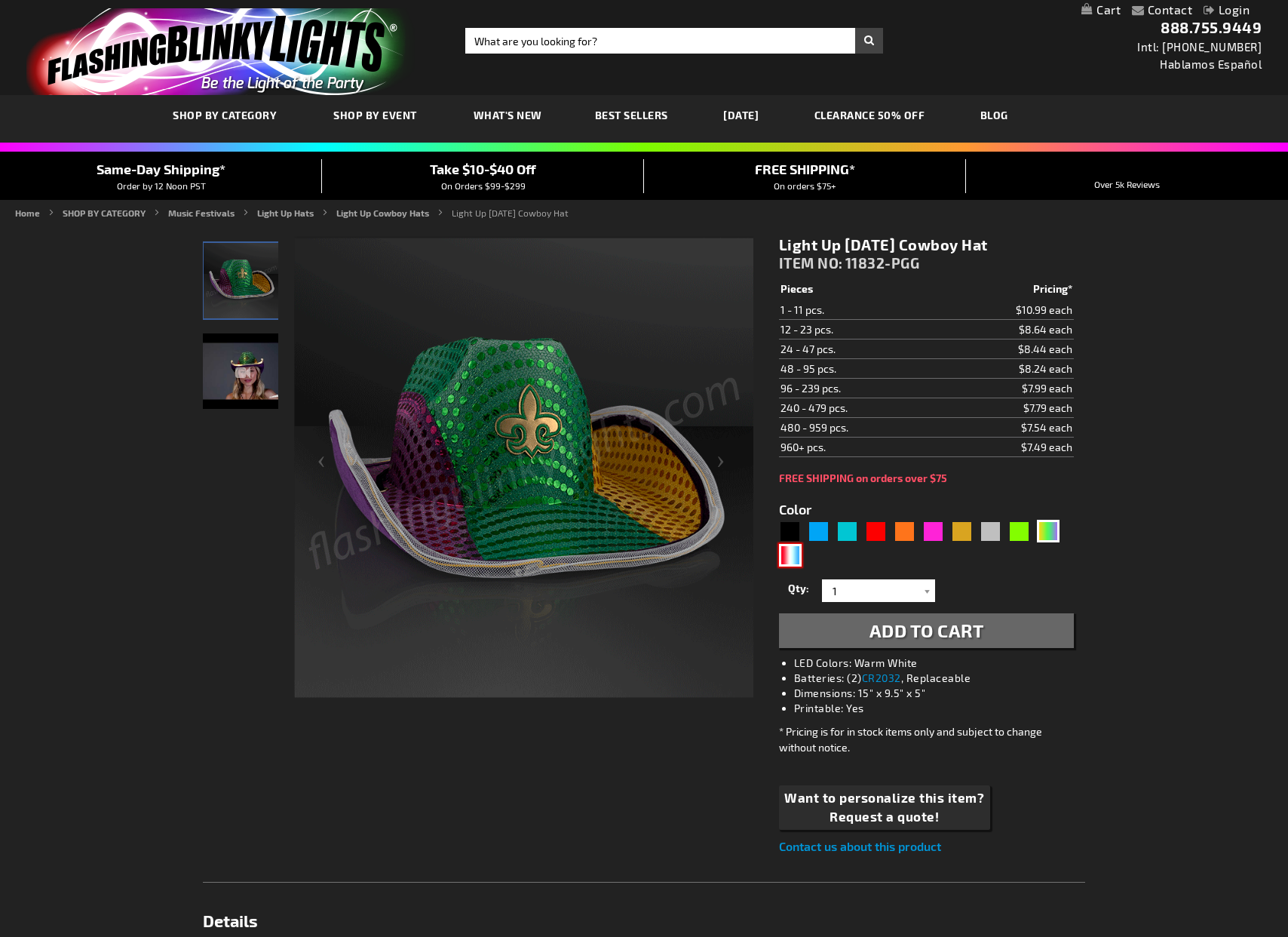
type input "5643"
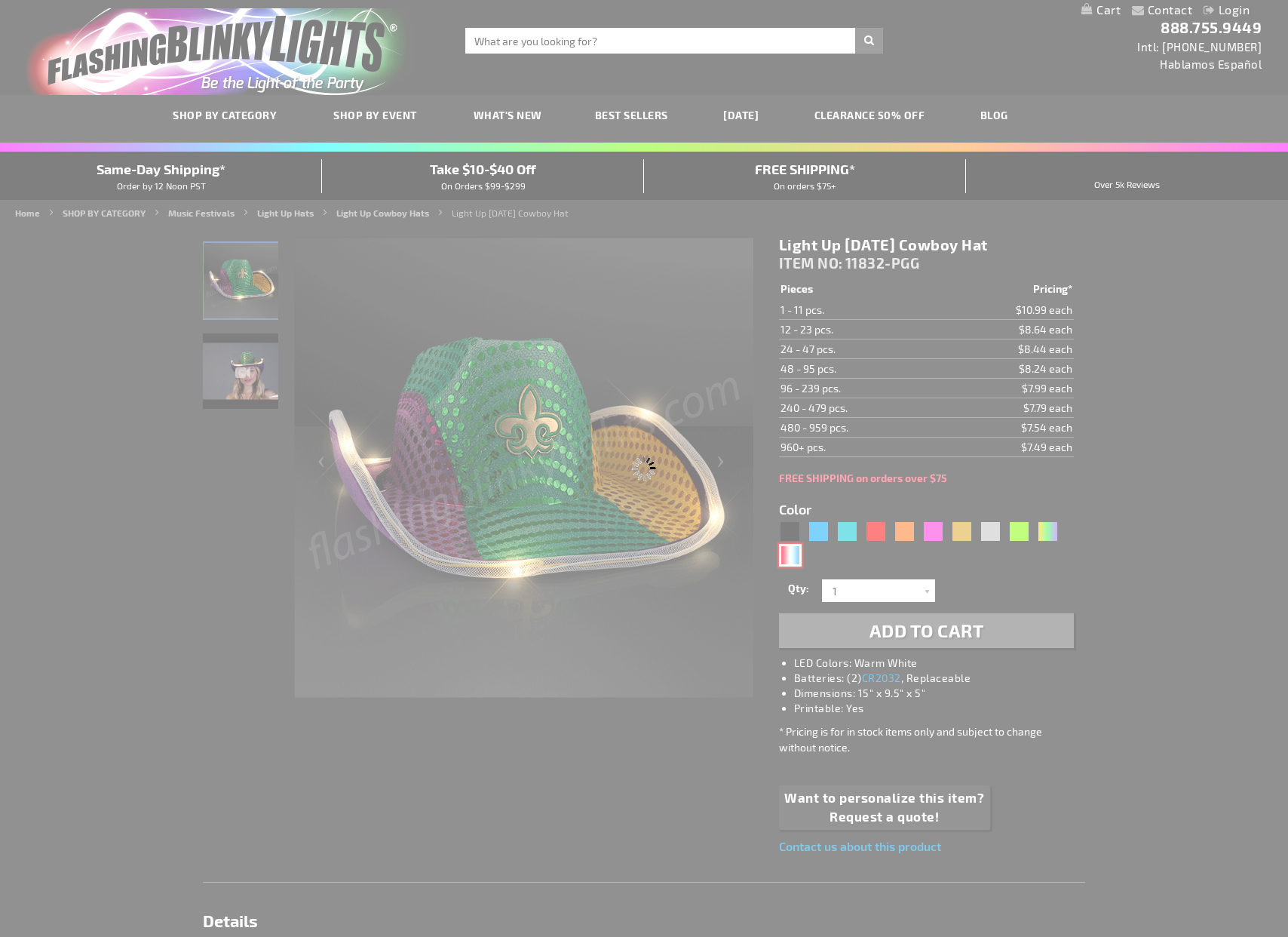
type input "11832-RWB"
type input "Customize - Red White &amp; Blue Cowboy Hat, White Light Up Brim - ITEM NO: 118…"
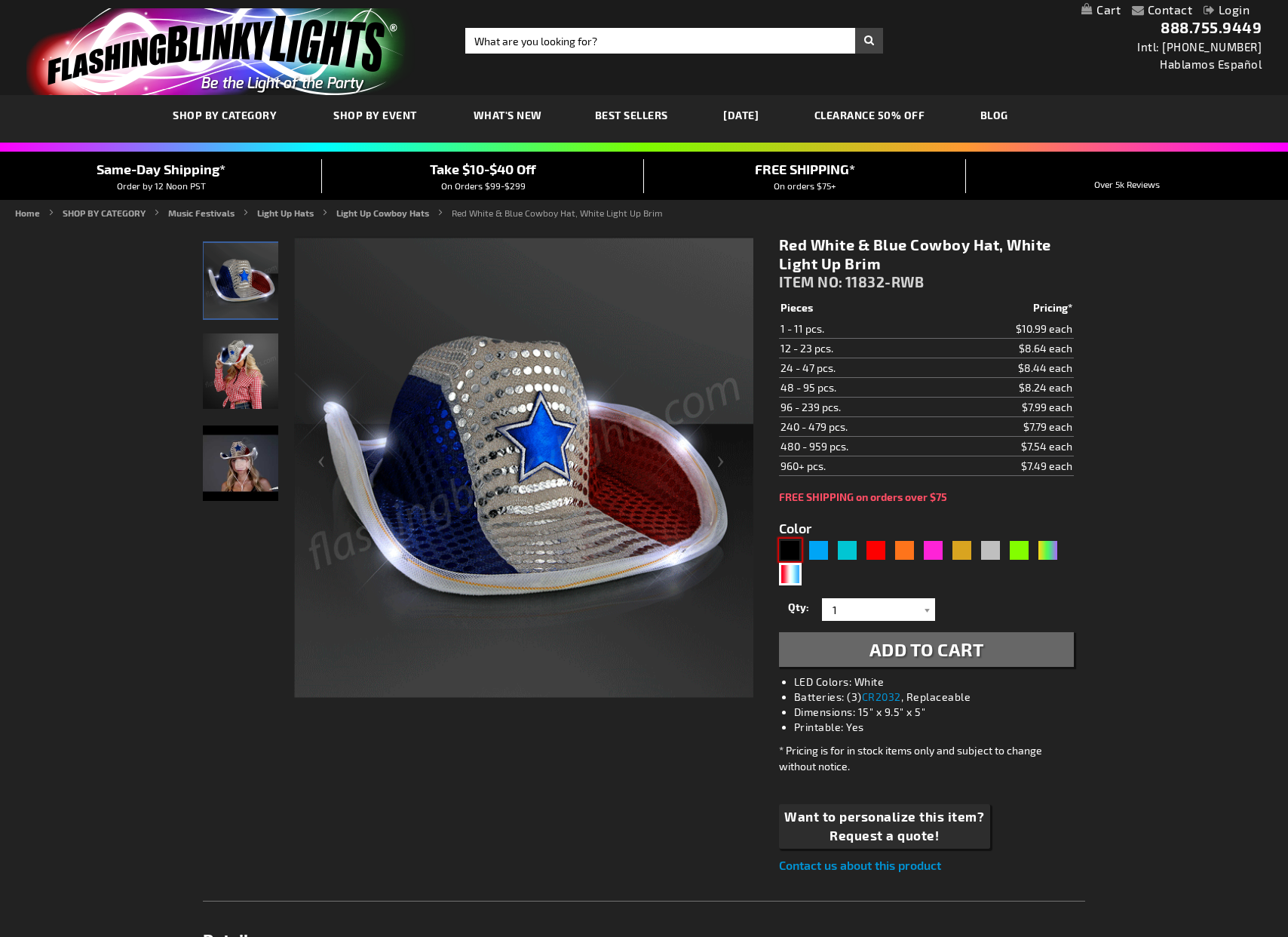
click at [795, 546] on div "Black" at bounding box center [791, 550] width 23 height 23
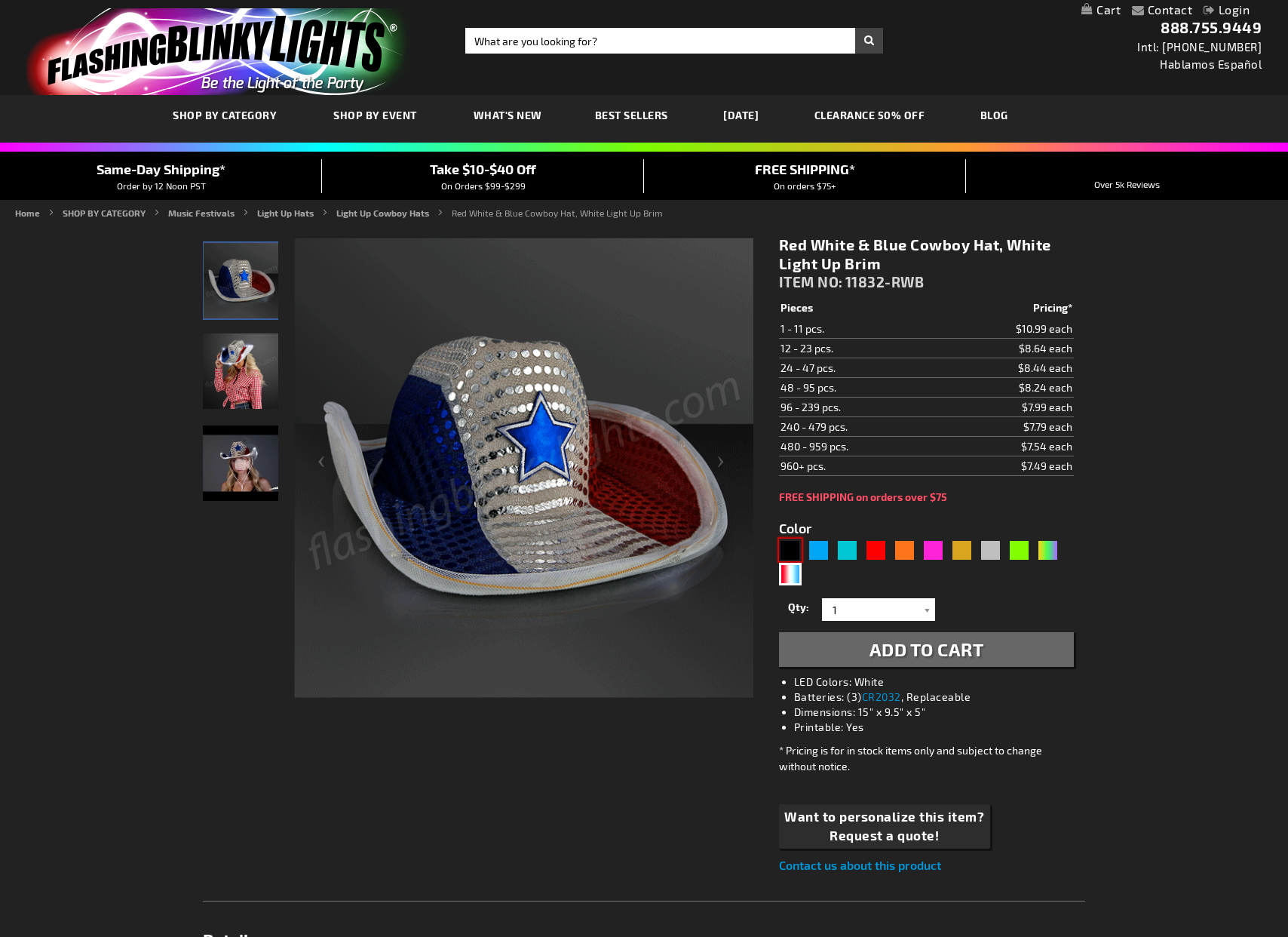
type input "5631"
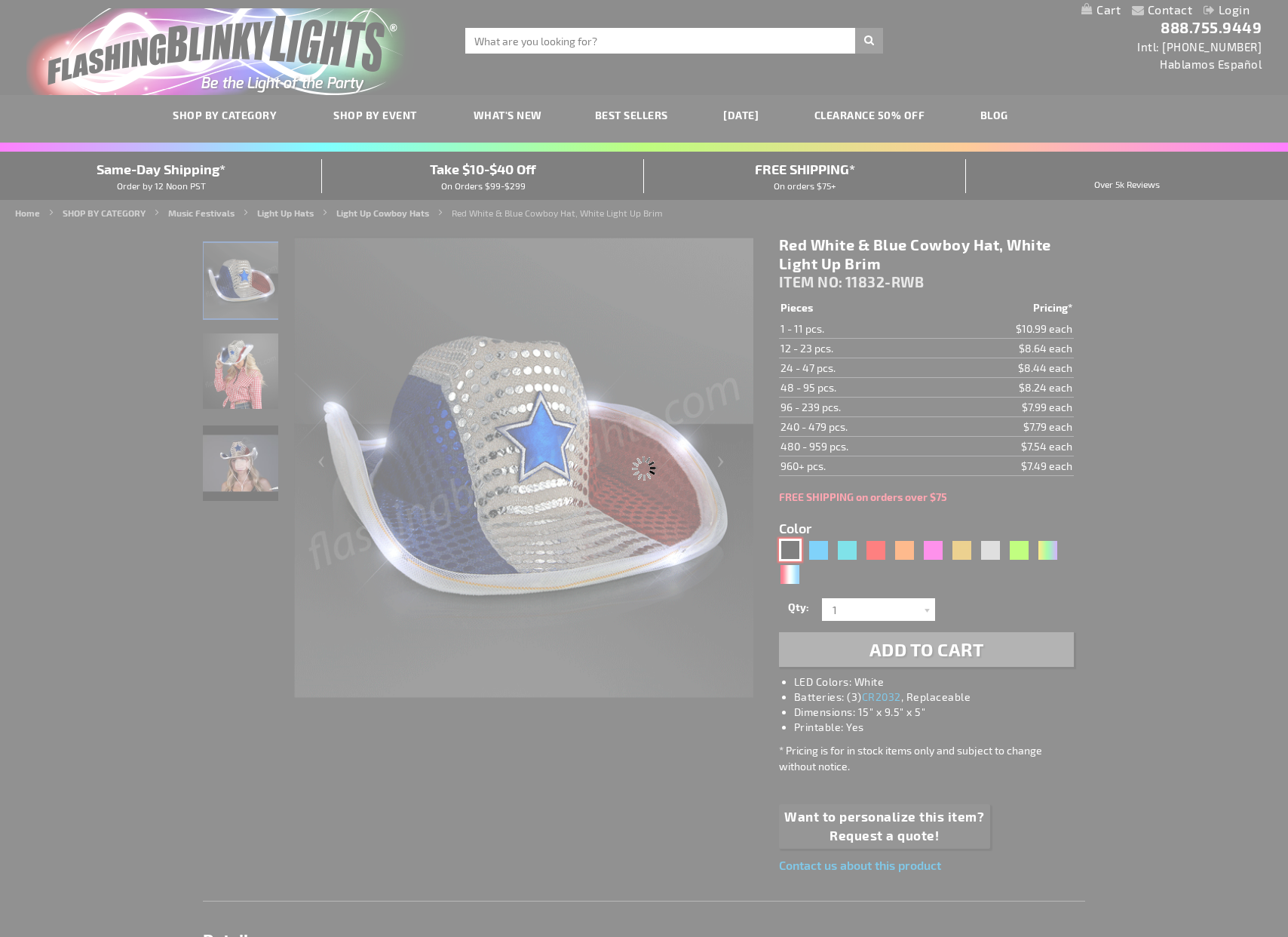
type input "11832-BK"
type input "Customize - Black Sequin Cowboy Hat White LED Light Up Brim - ITEM NO: 11832-BK"
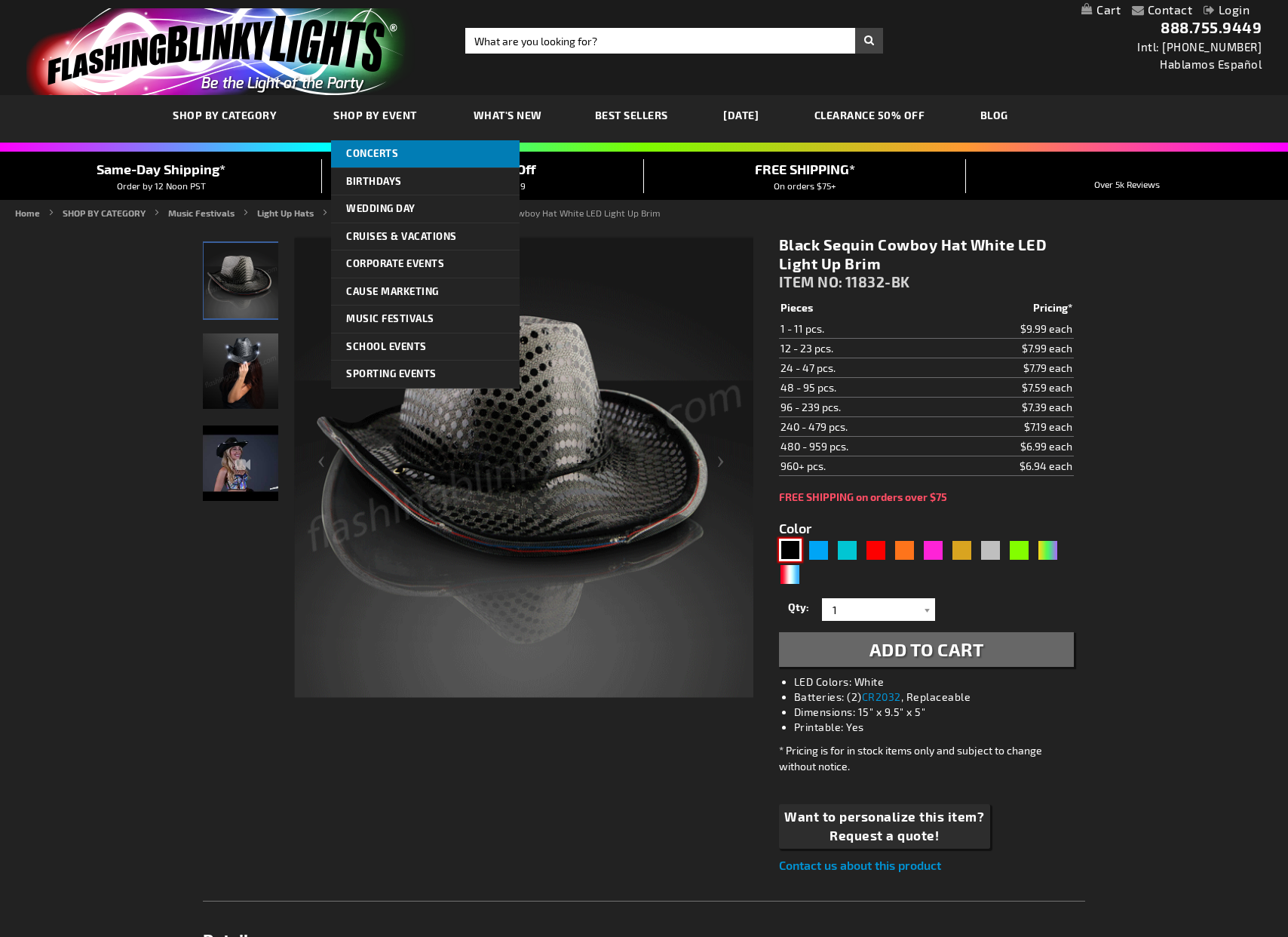
click at [385, 159] on span "Concerts" at bounding box center [372, 153] width 52 height 12
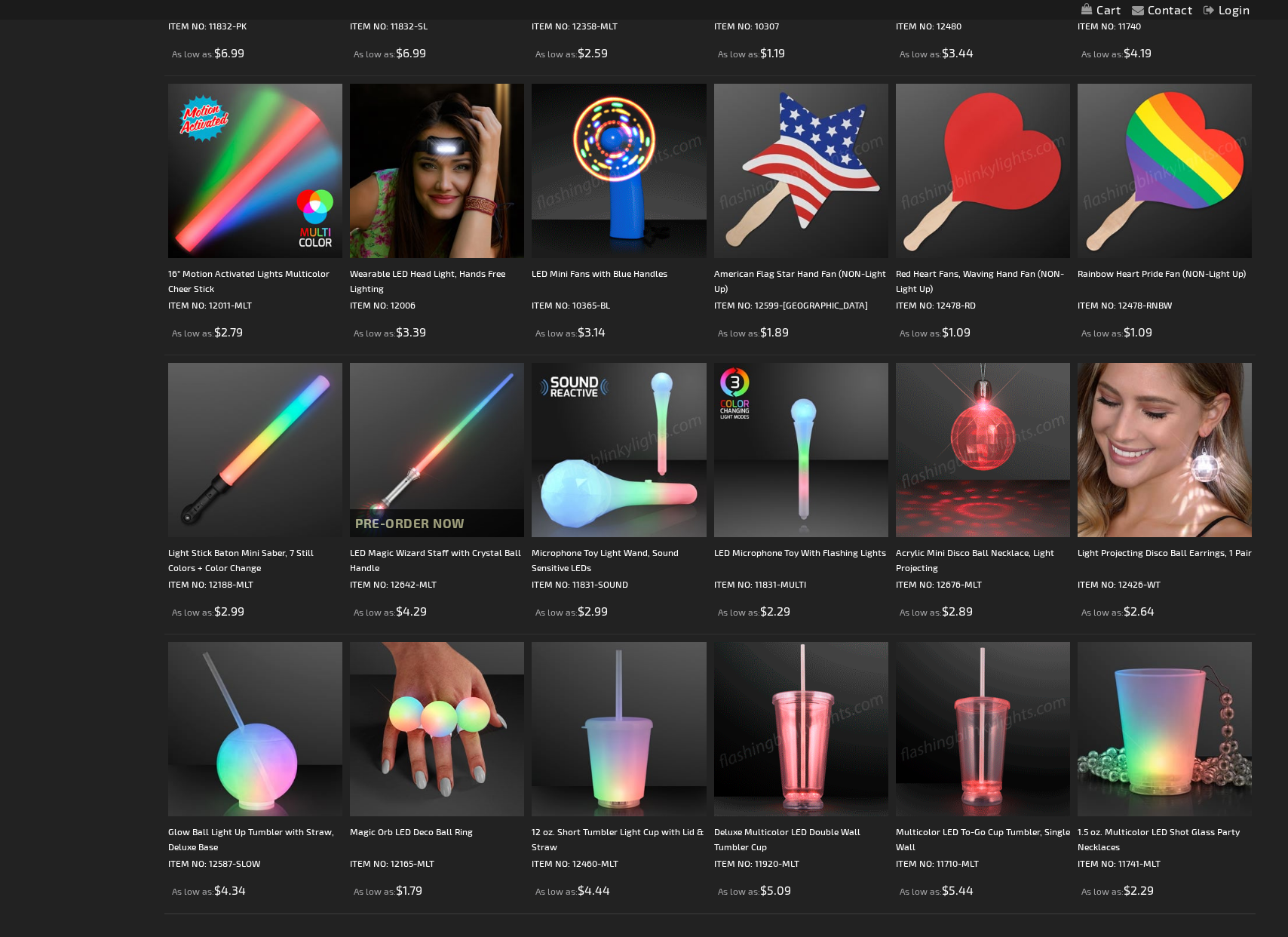
scroll to position [2371, 0]
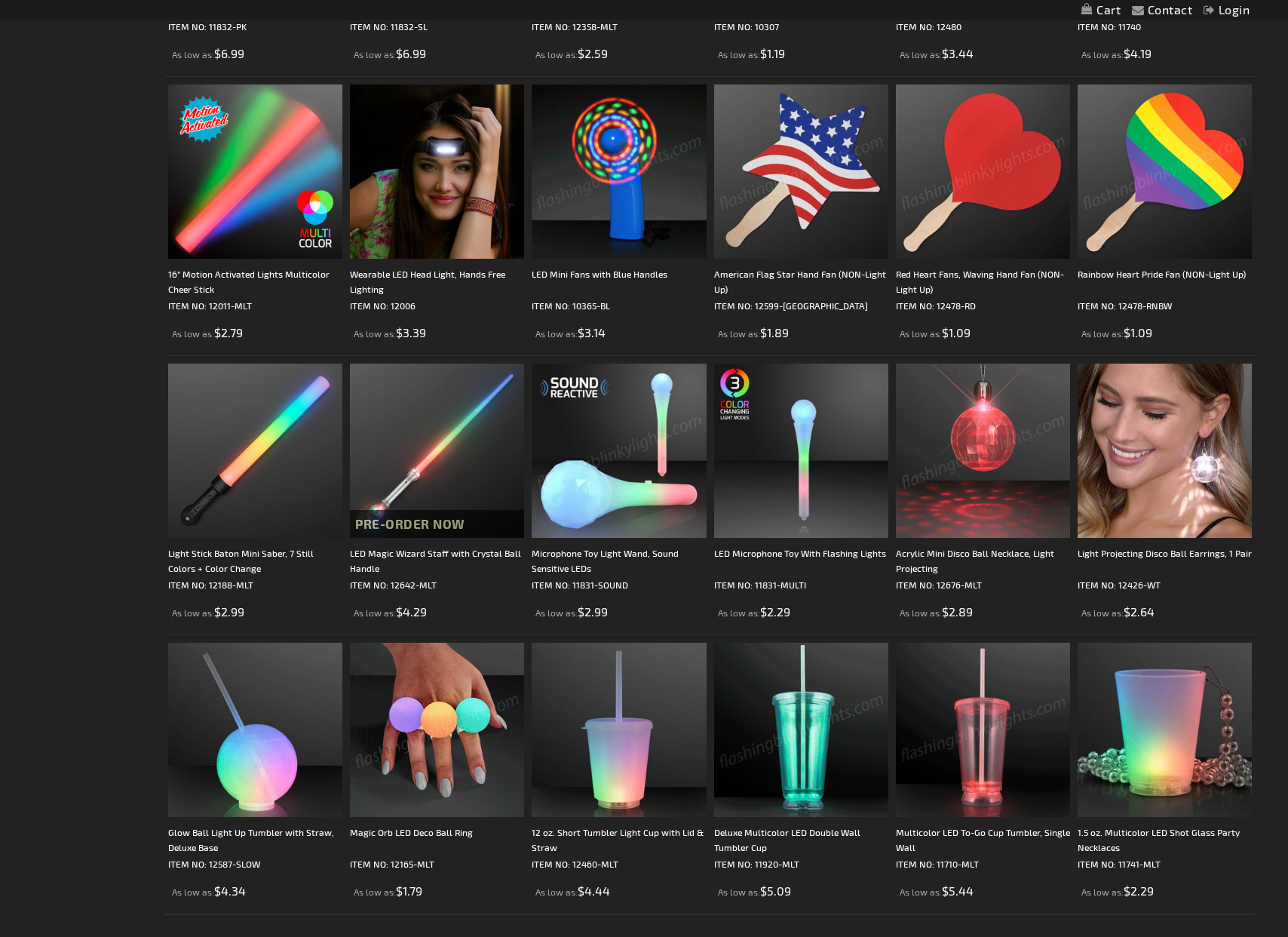
click at [451, 711] on img at bounding box center [437, 729] width 174 height 174
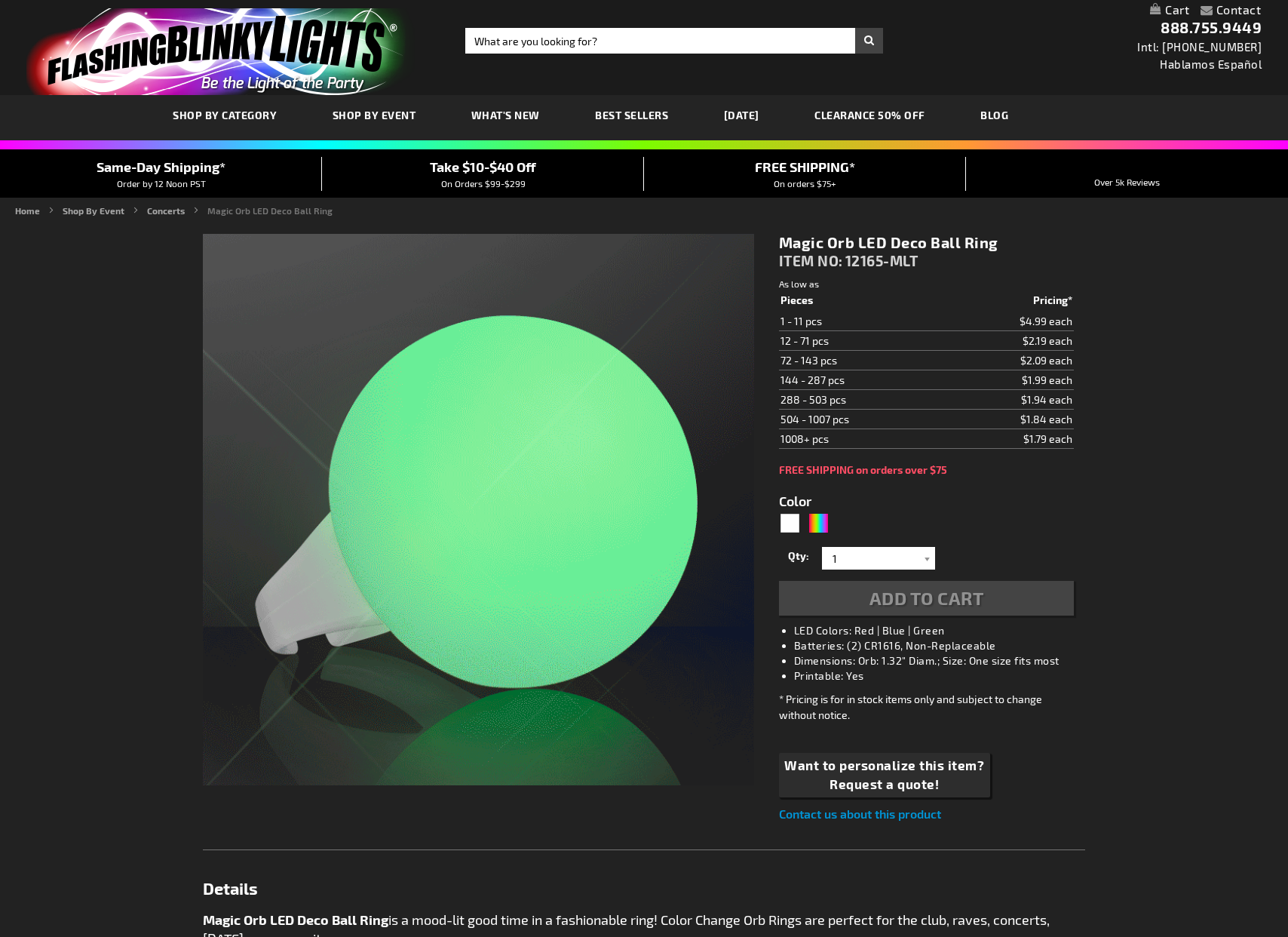
type input "5659"
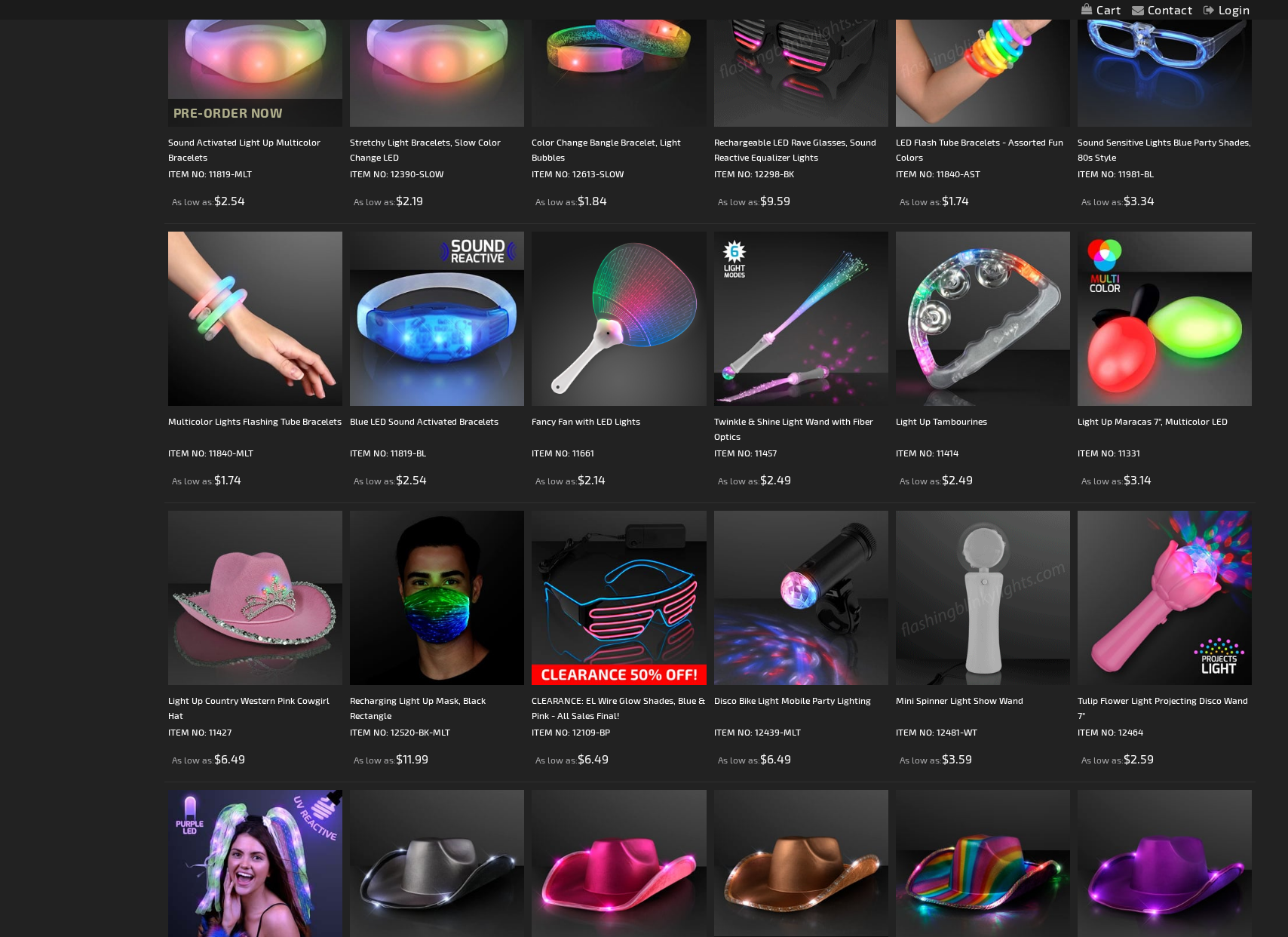
scroll to position [1311, 0]
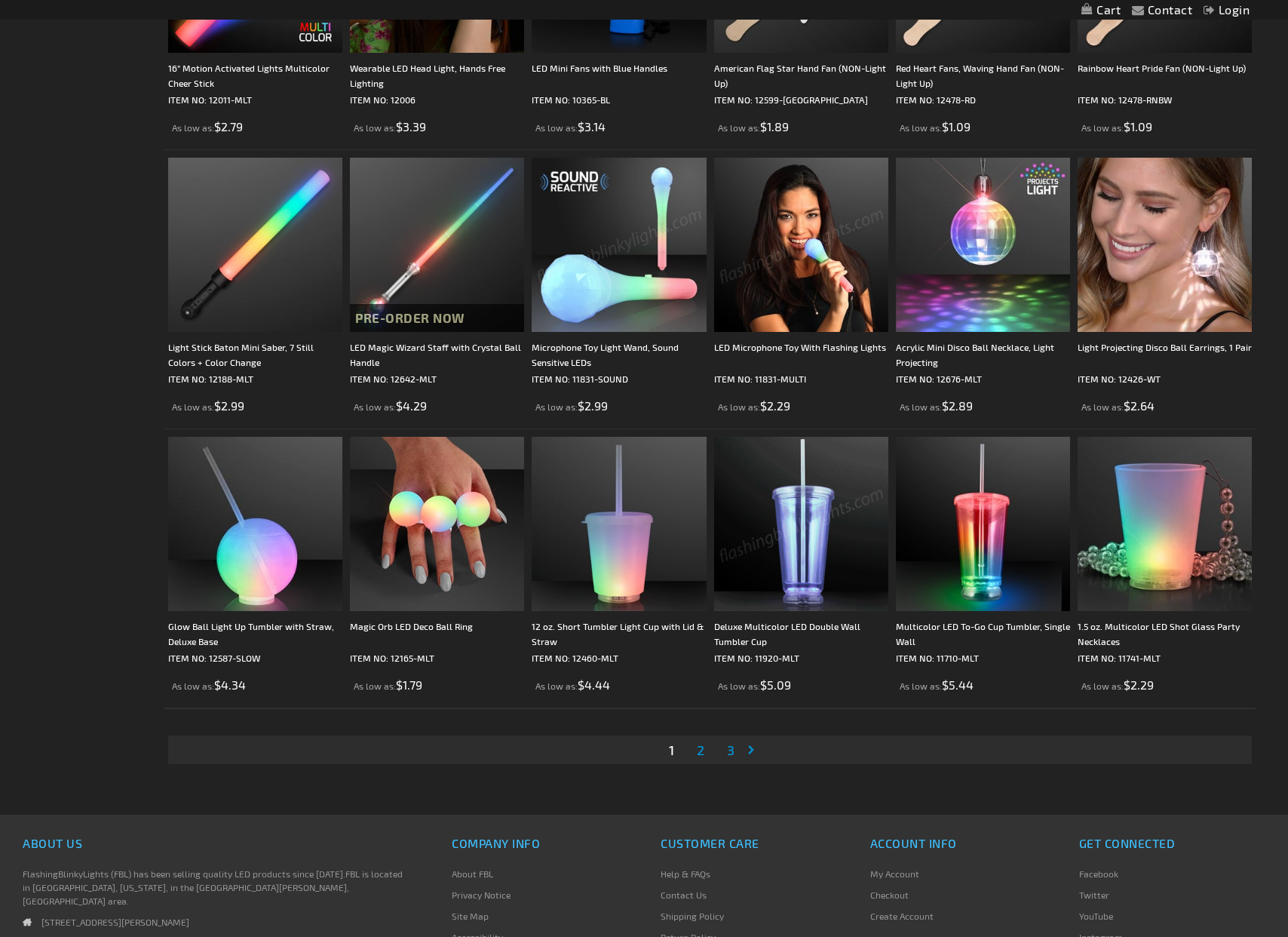
click at [701, 752] on span "2" at bounding box center [700, 750] width 8 height 17
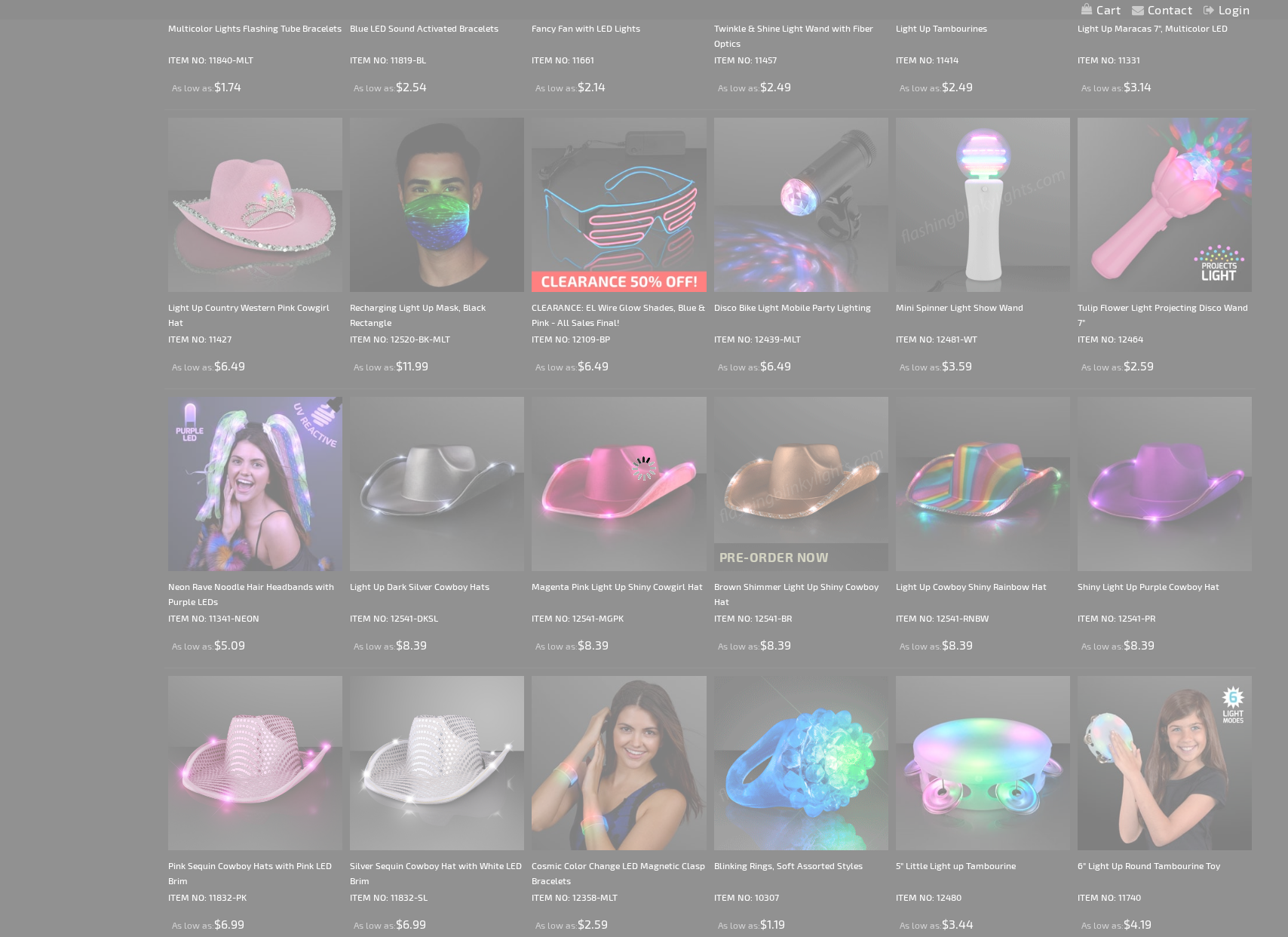
scroll to position [0, 0]
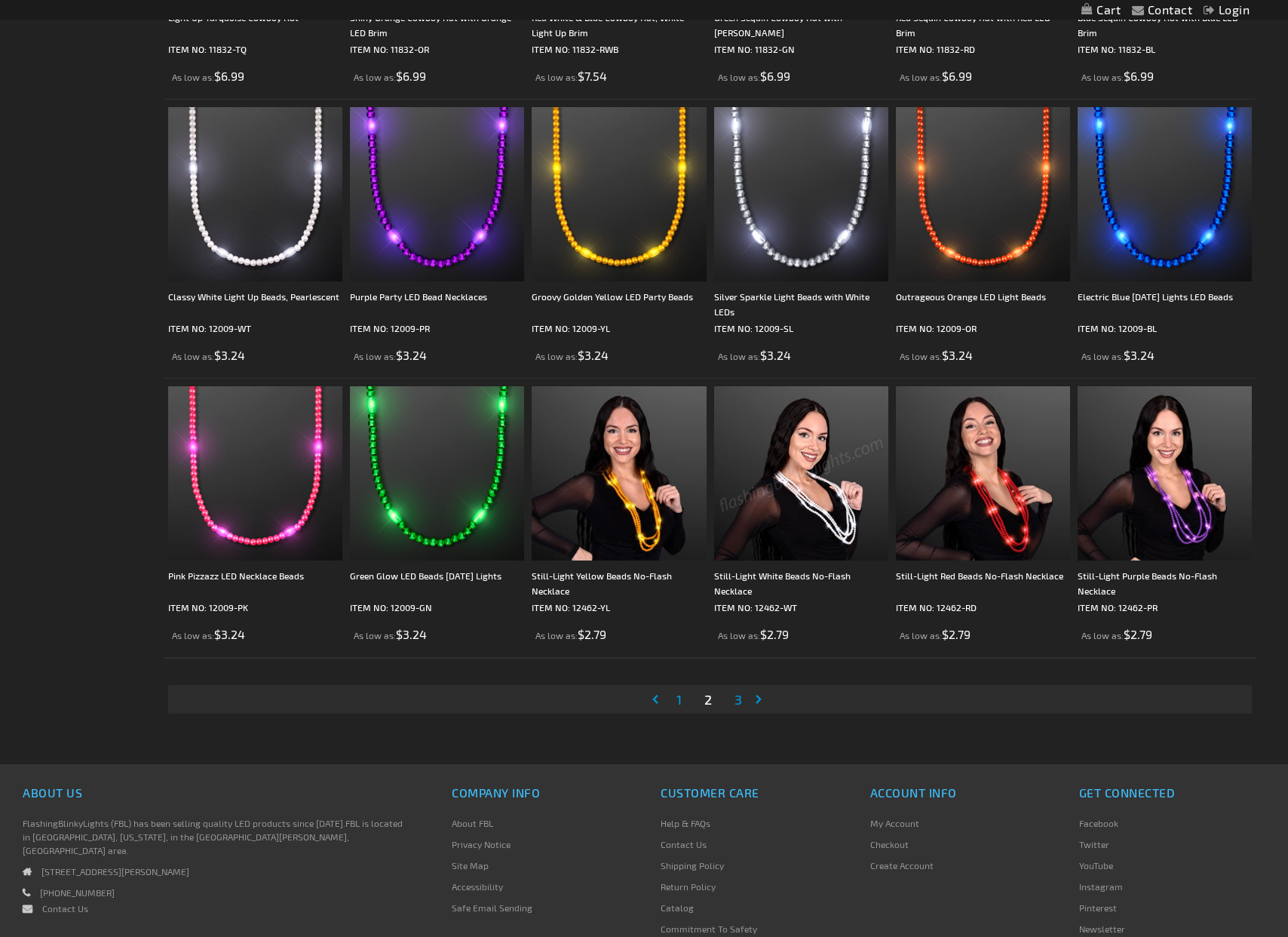
scroll to position [2630, 0]
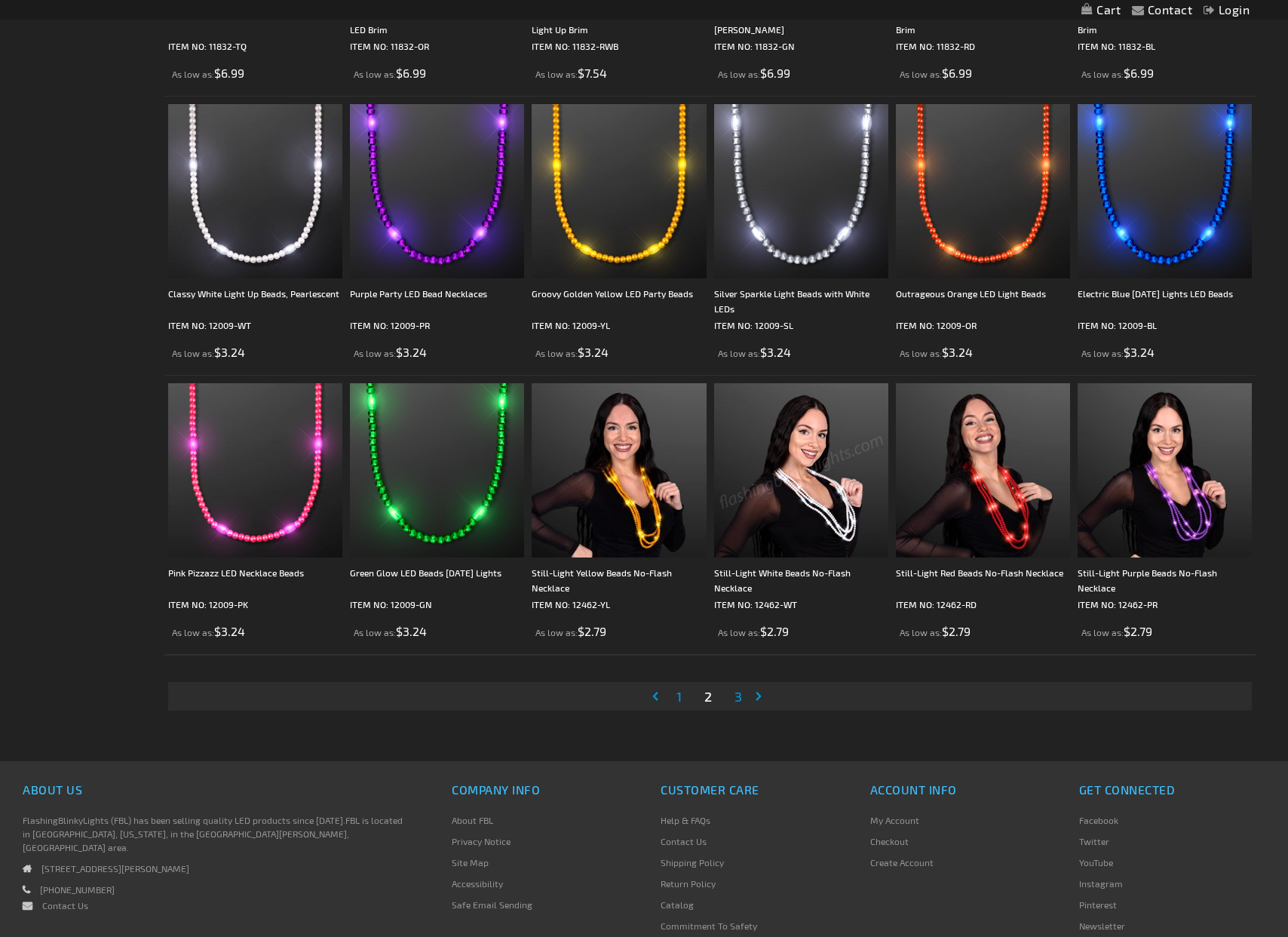
click at [739, 700] on span "3" at bounding box center [739, 697] width 8 height 17
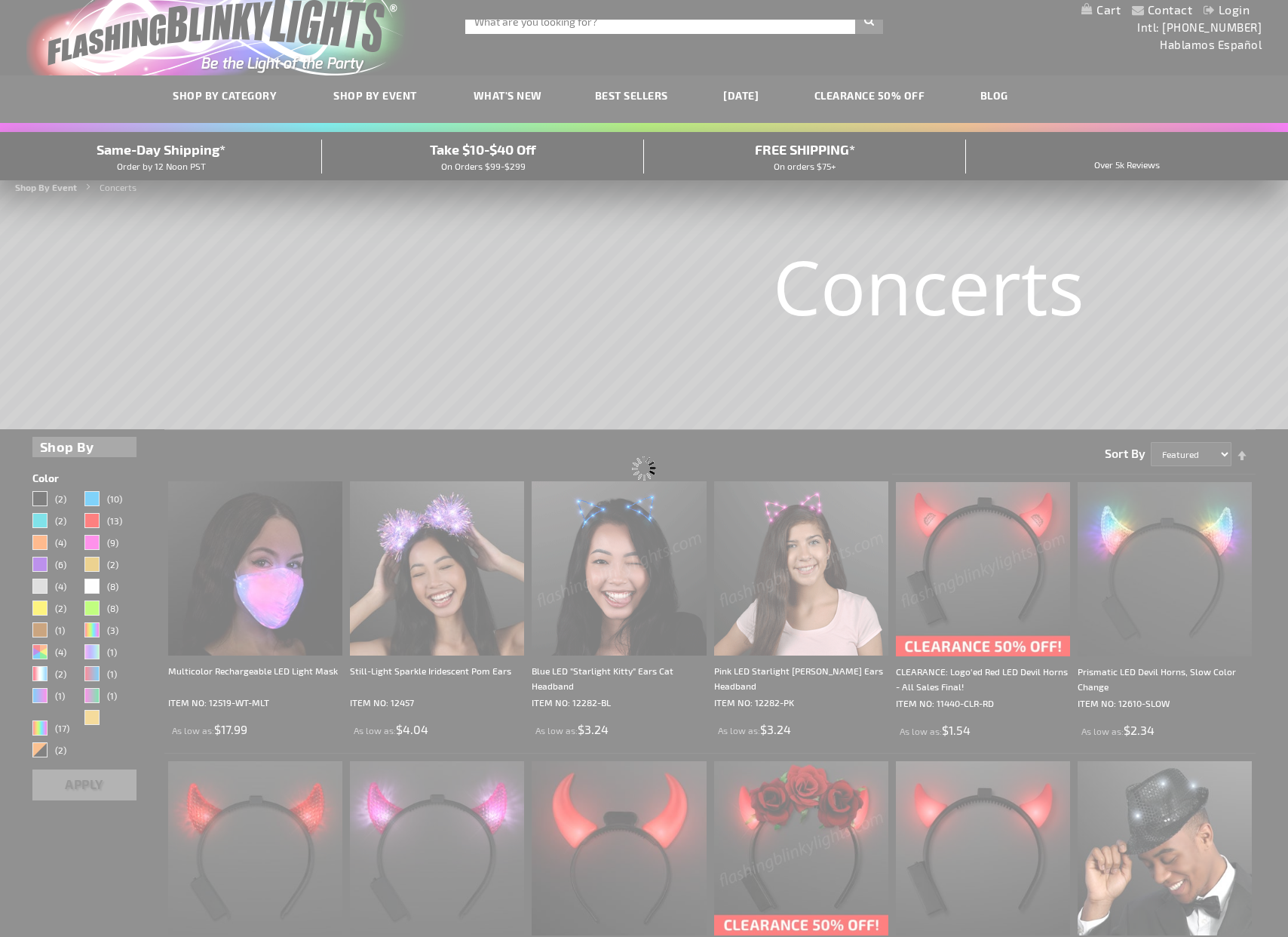
scroll to position [0, 0]
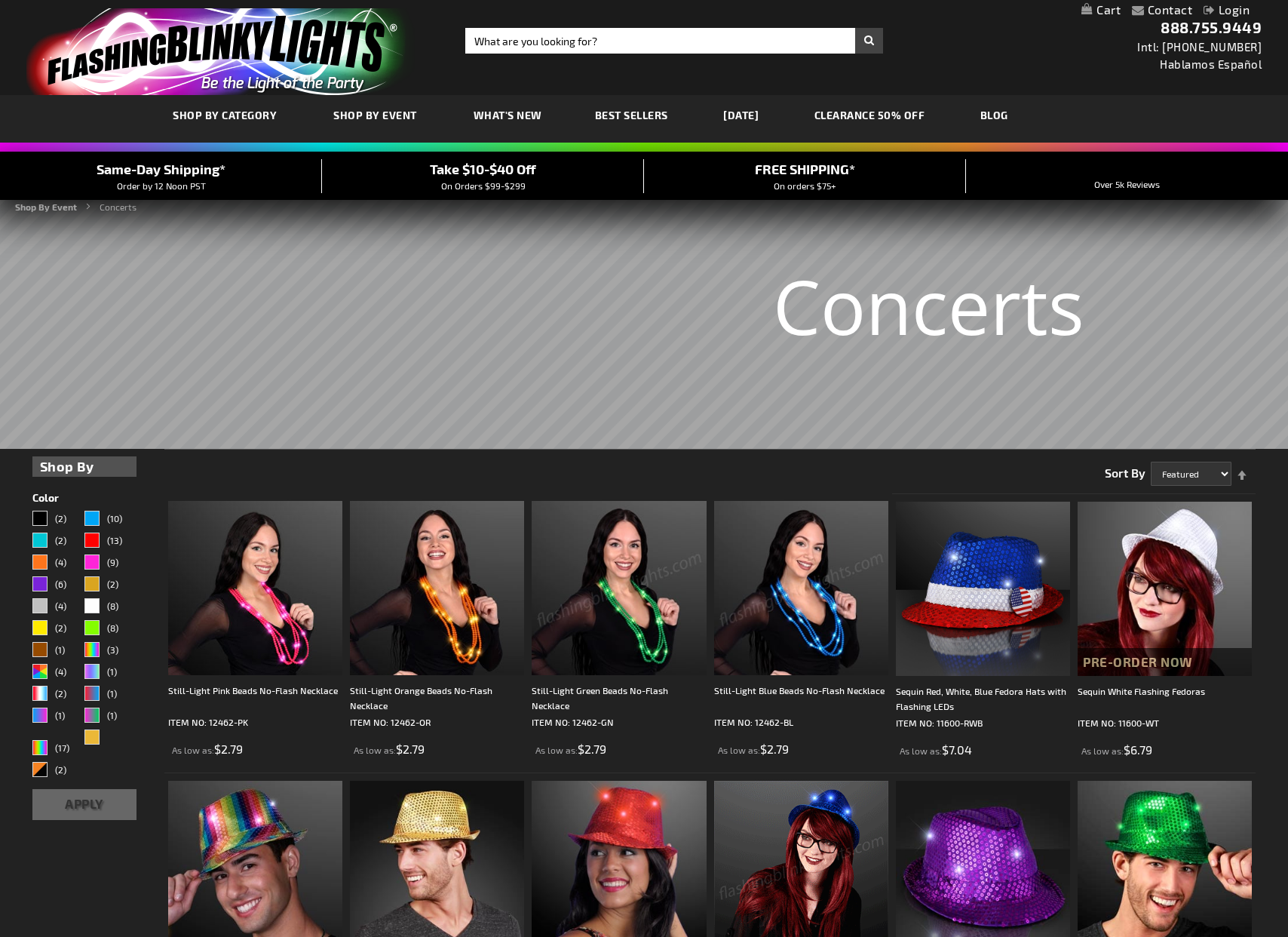
click at [499, 110] on span "What's New" at bounding box center [508, 114] width 69 height 13
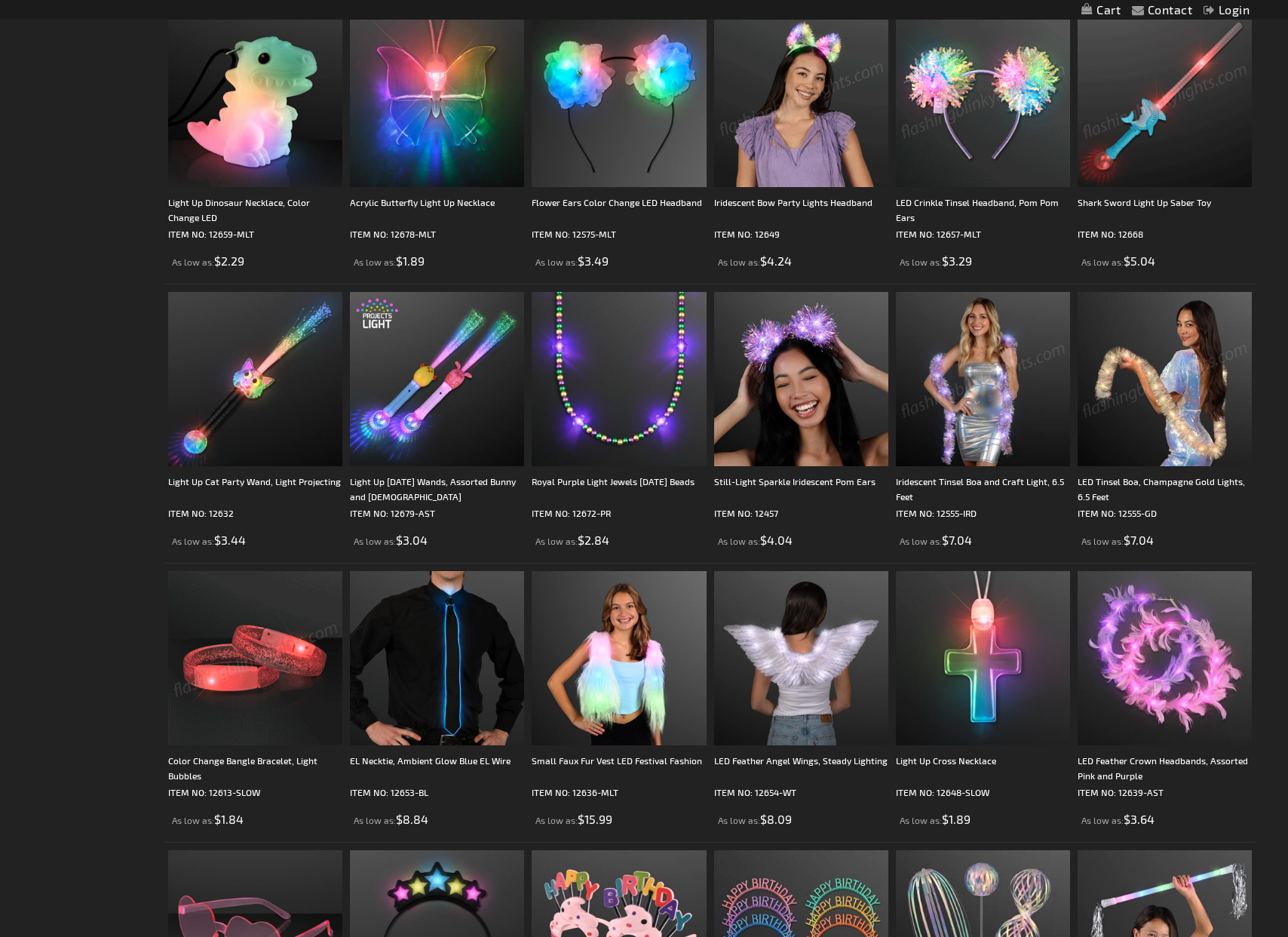
scroll to position [1703, 0]
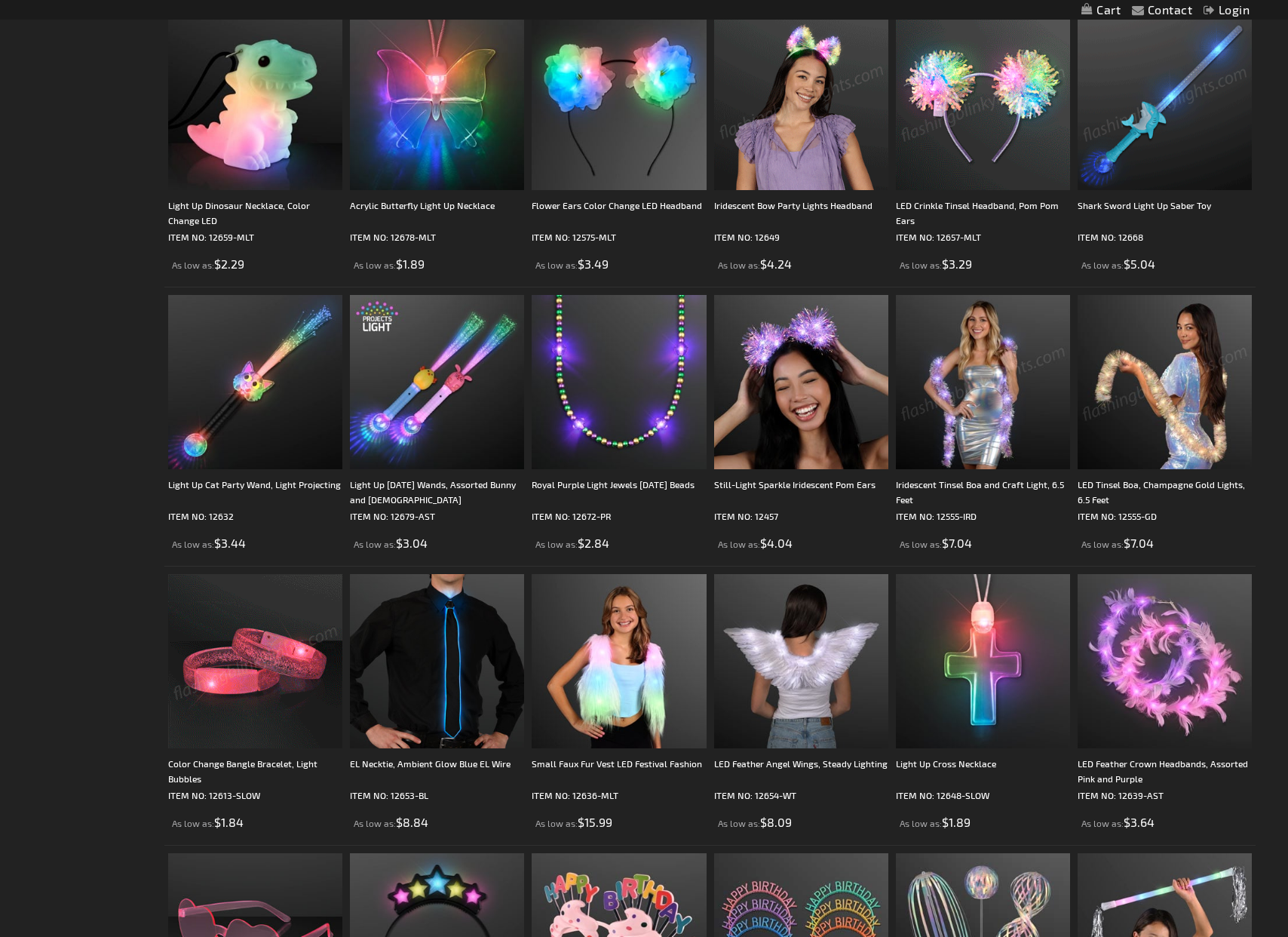
click at [1022, 436] on img at bounding box center [983, 382] width 174 height 174
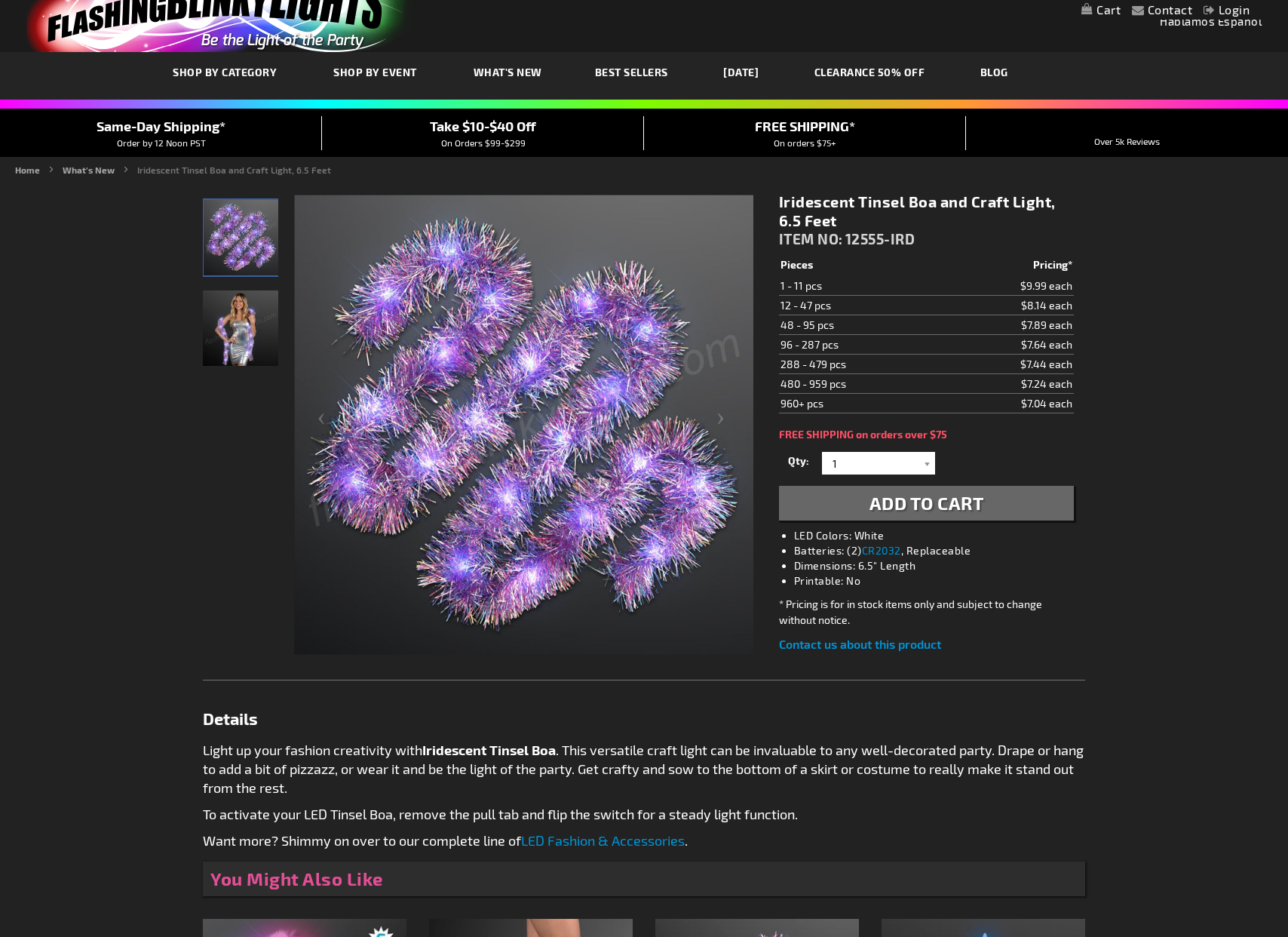
scroll to position [47, 0]
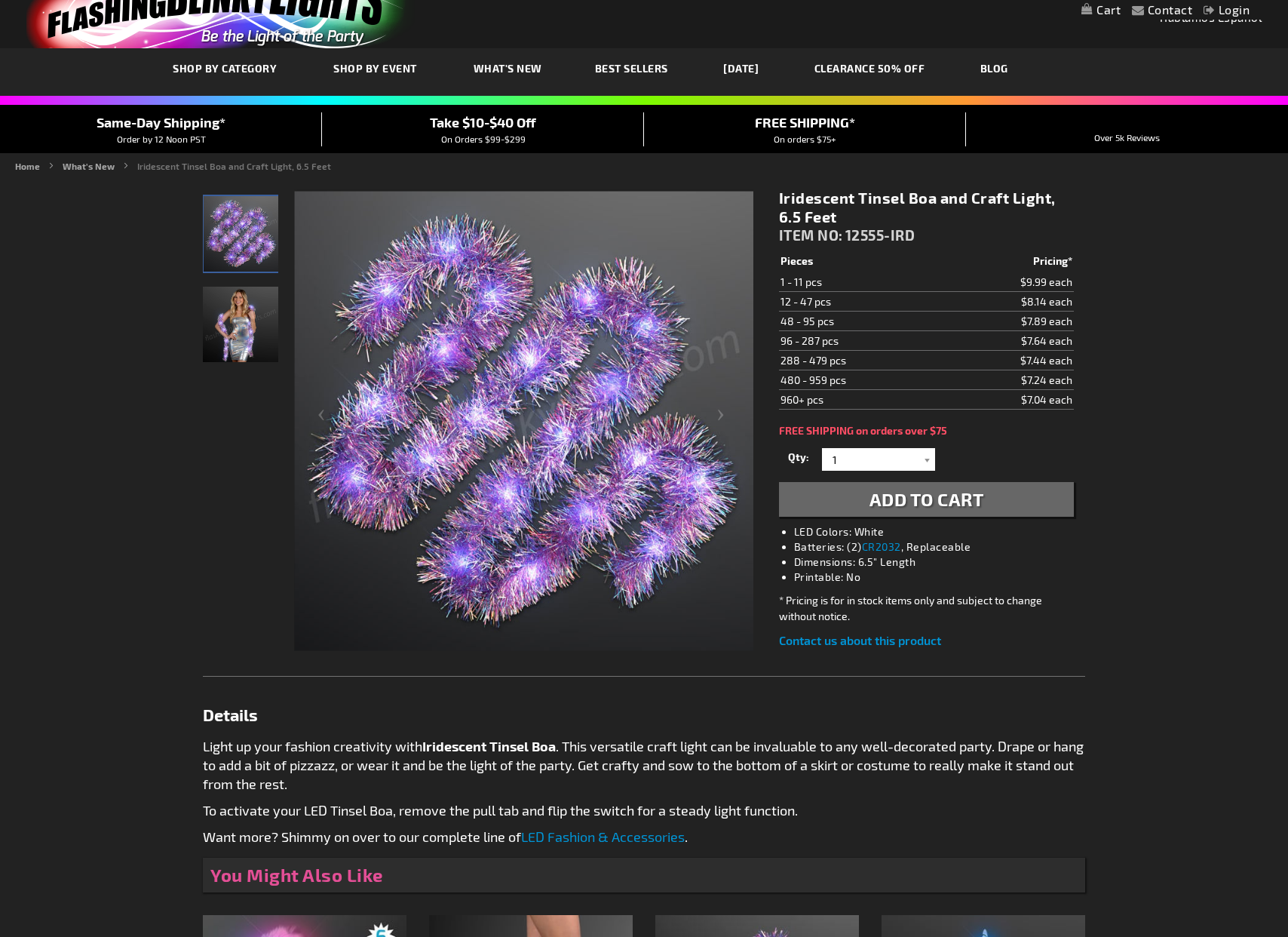
click at [242, 308] on img "Woman wearing Iridescent Tinsel Boa and Craft Light, 6.5 Feet" at bounding box center [240, 324] width 76 height 76
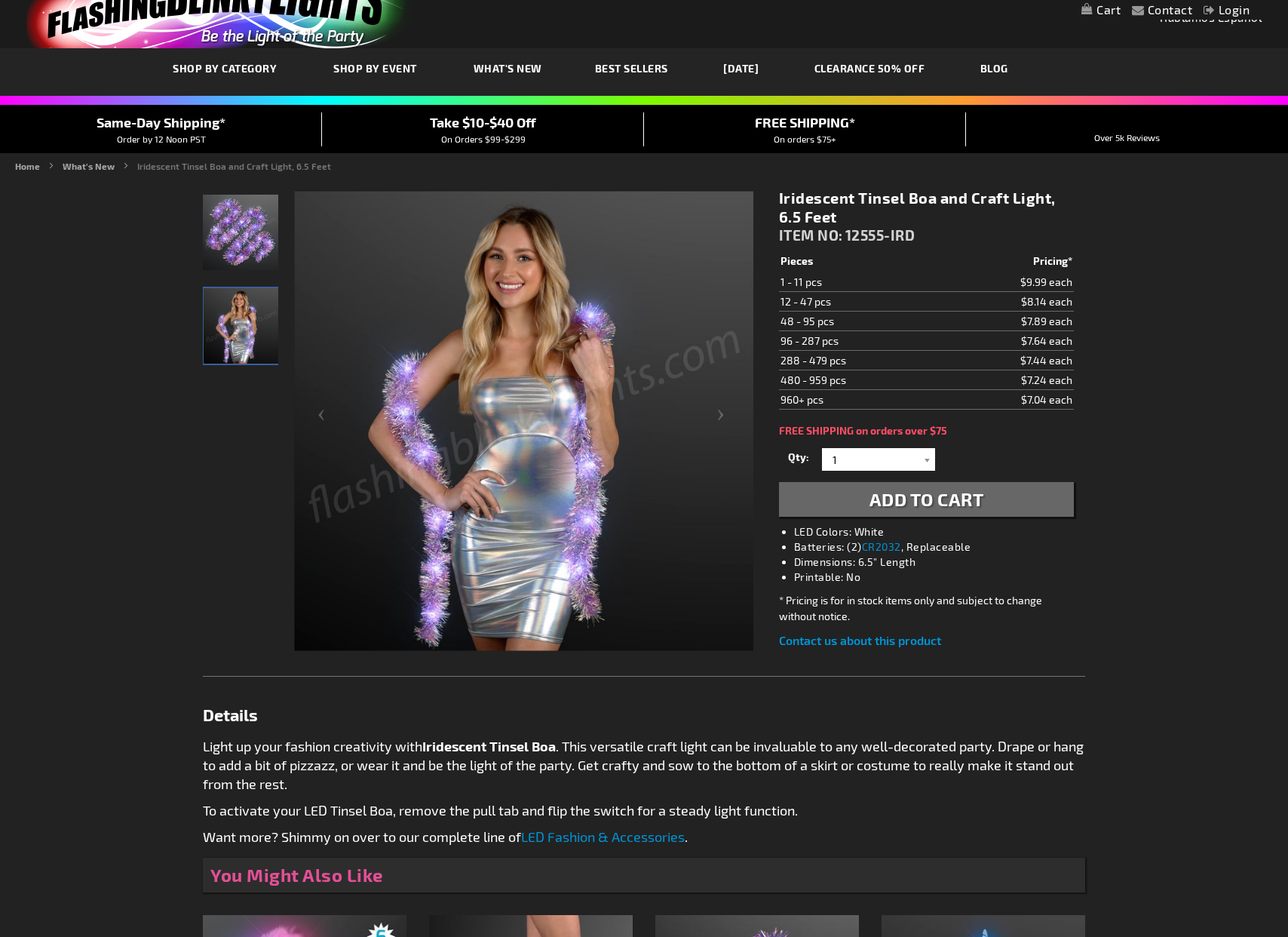
click at [237, 233] on img "Iridescent Tinsel Boa and Craft Light, 6.5 Feet" at bounding box center [240, 232] width 76 height 76
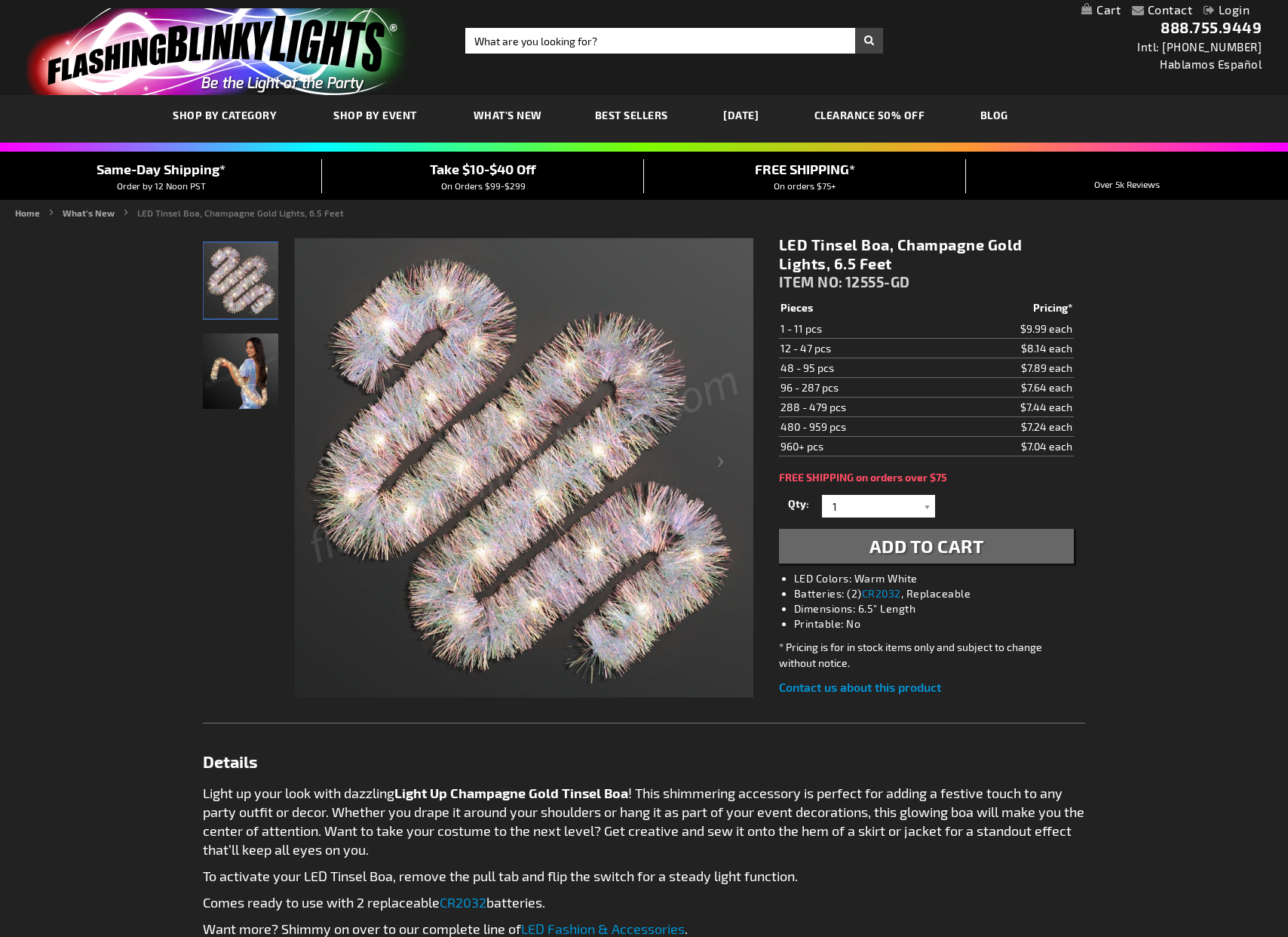
click at [230, 375] on img "Woman displaying Light Up Tinsel Boa, Champagne Gold" at bounding box center [240, 371] width 76 height 76
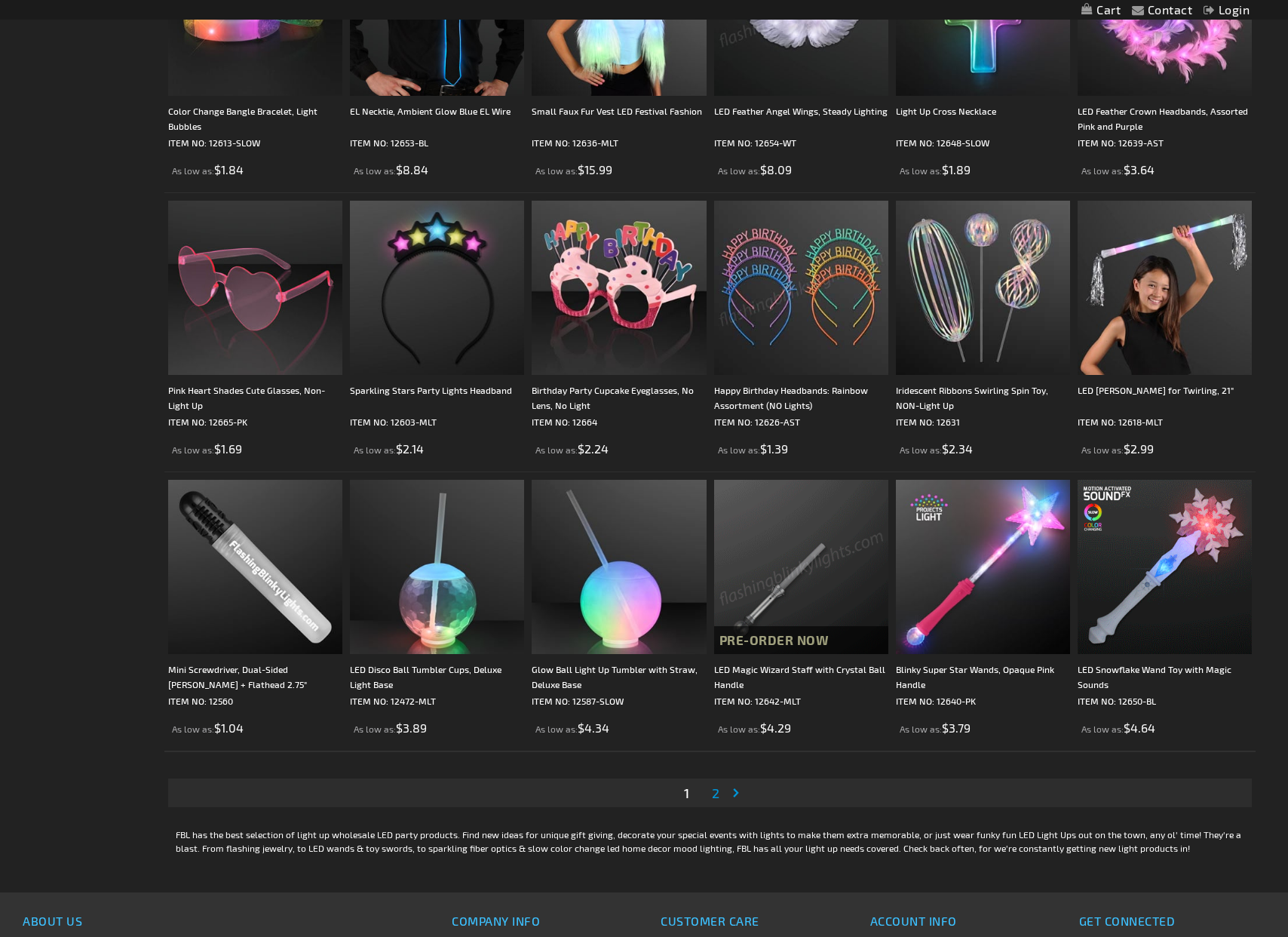
scroll to position [2369, 0]
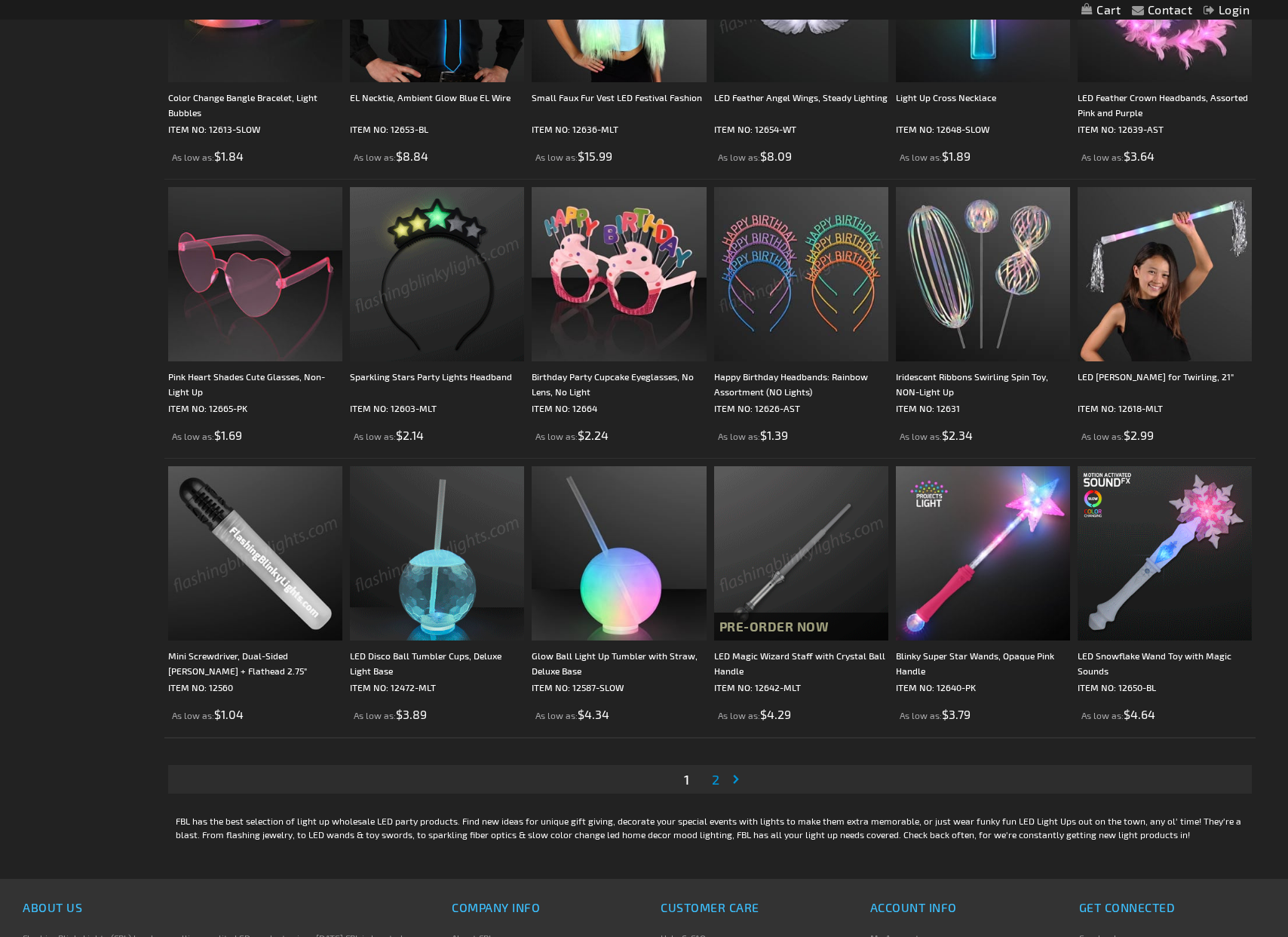
click at [472, 570] on img at bounding box center [437, 553] width 174 height 174
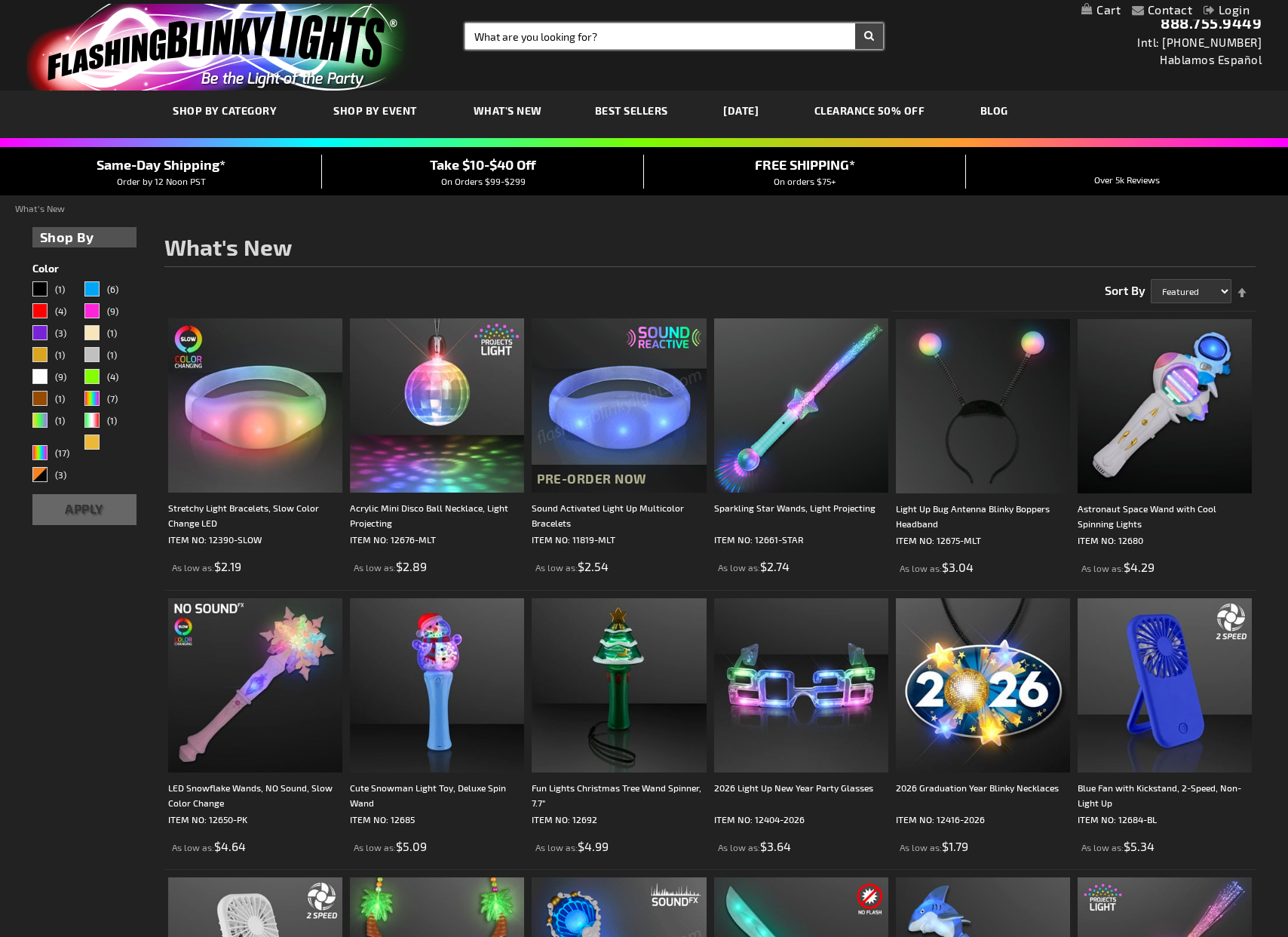
click at [607, 46] on input "Search" at bounding box center [675, 37] width 418 height 26
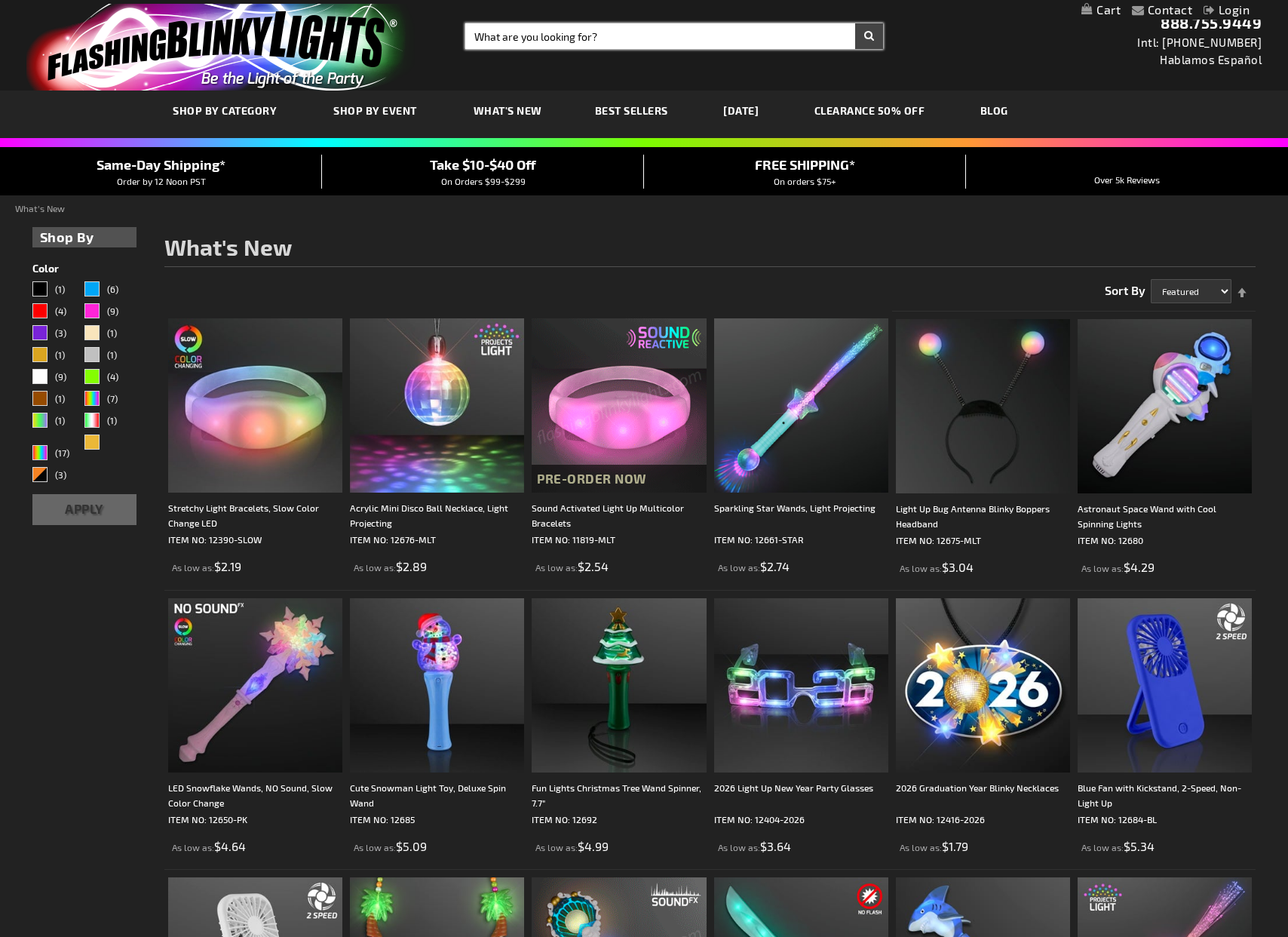
scroll to position [2, 0]
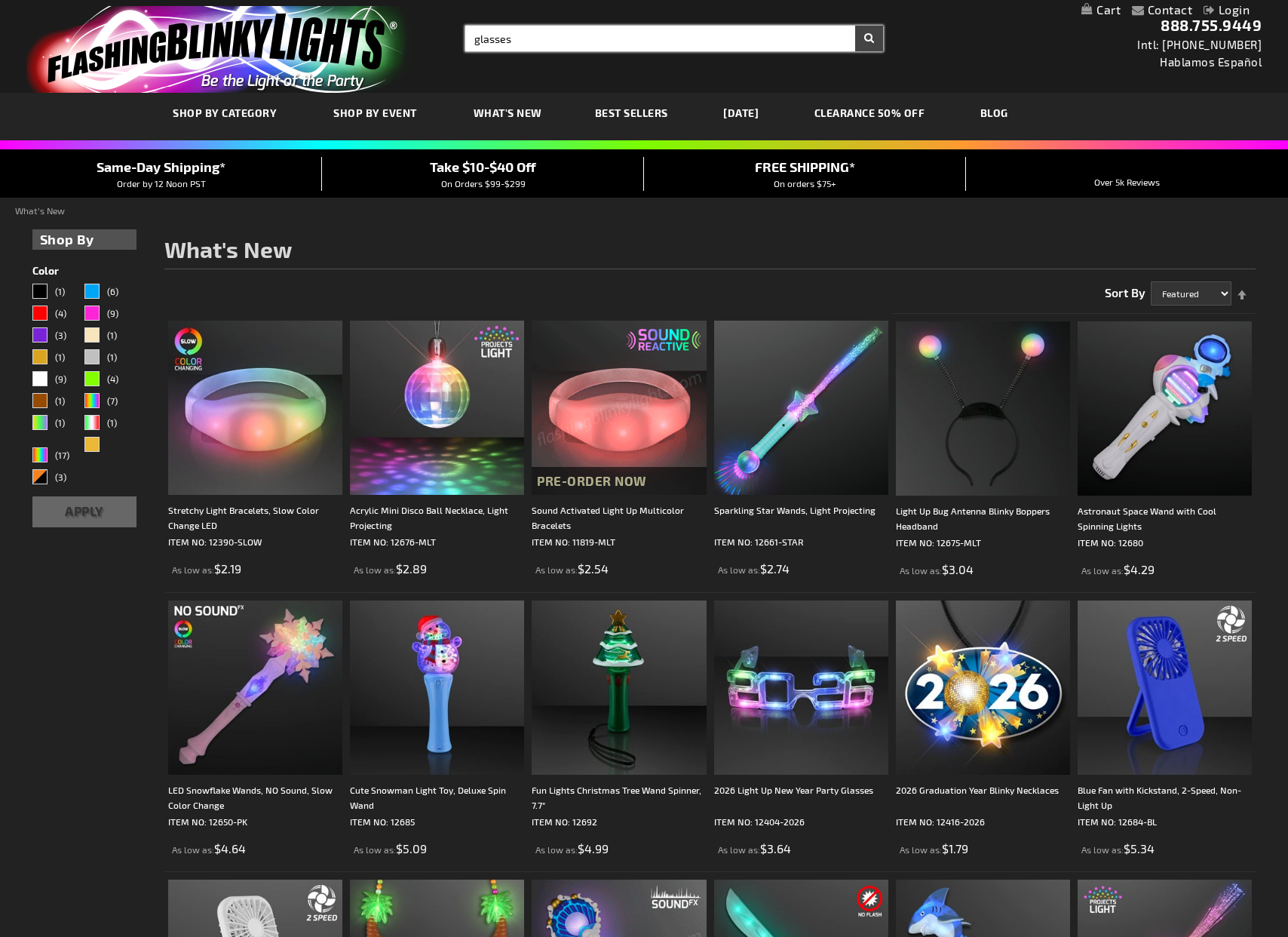
type input "glasses"
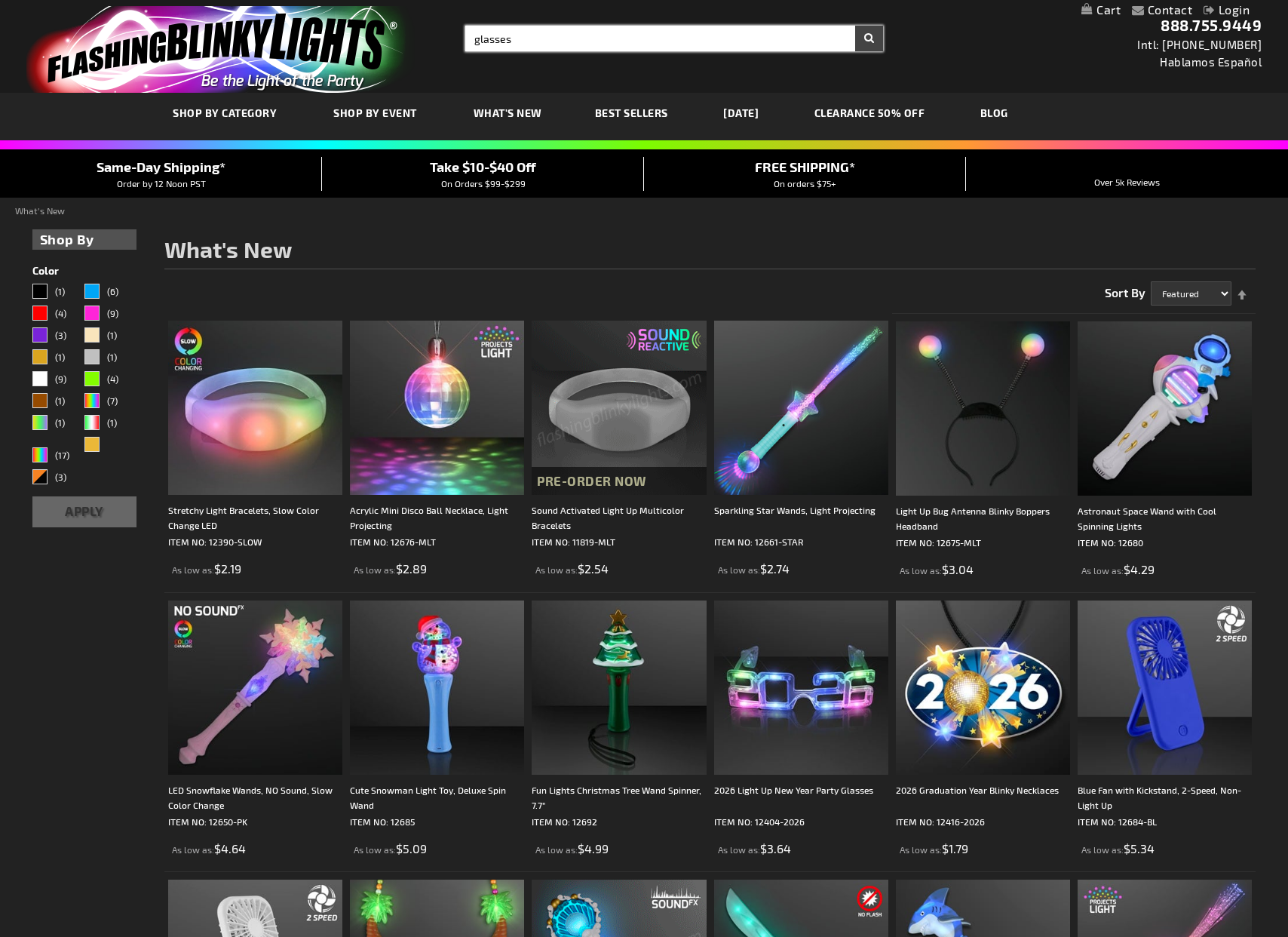
click at [869, 38] on button "Search" at bounding box center [869, 39] width 28 height 26
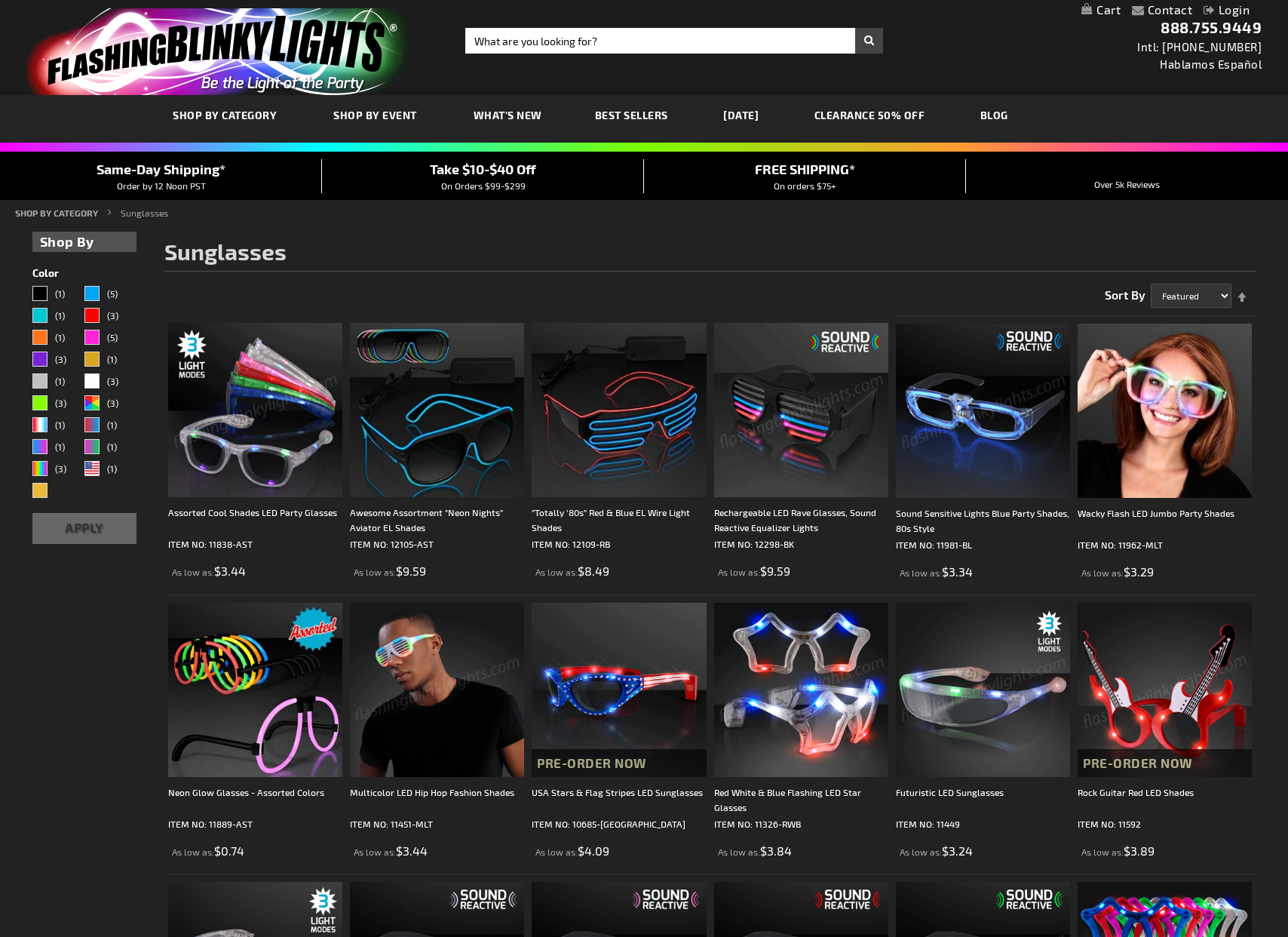
click at [627, 113] on span "Best Sellers" at bounding box center [632, 114] width 73 height 13
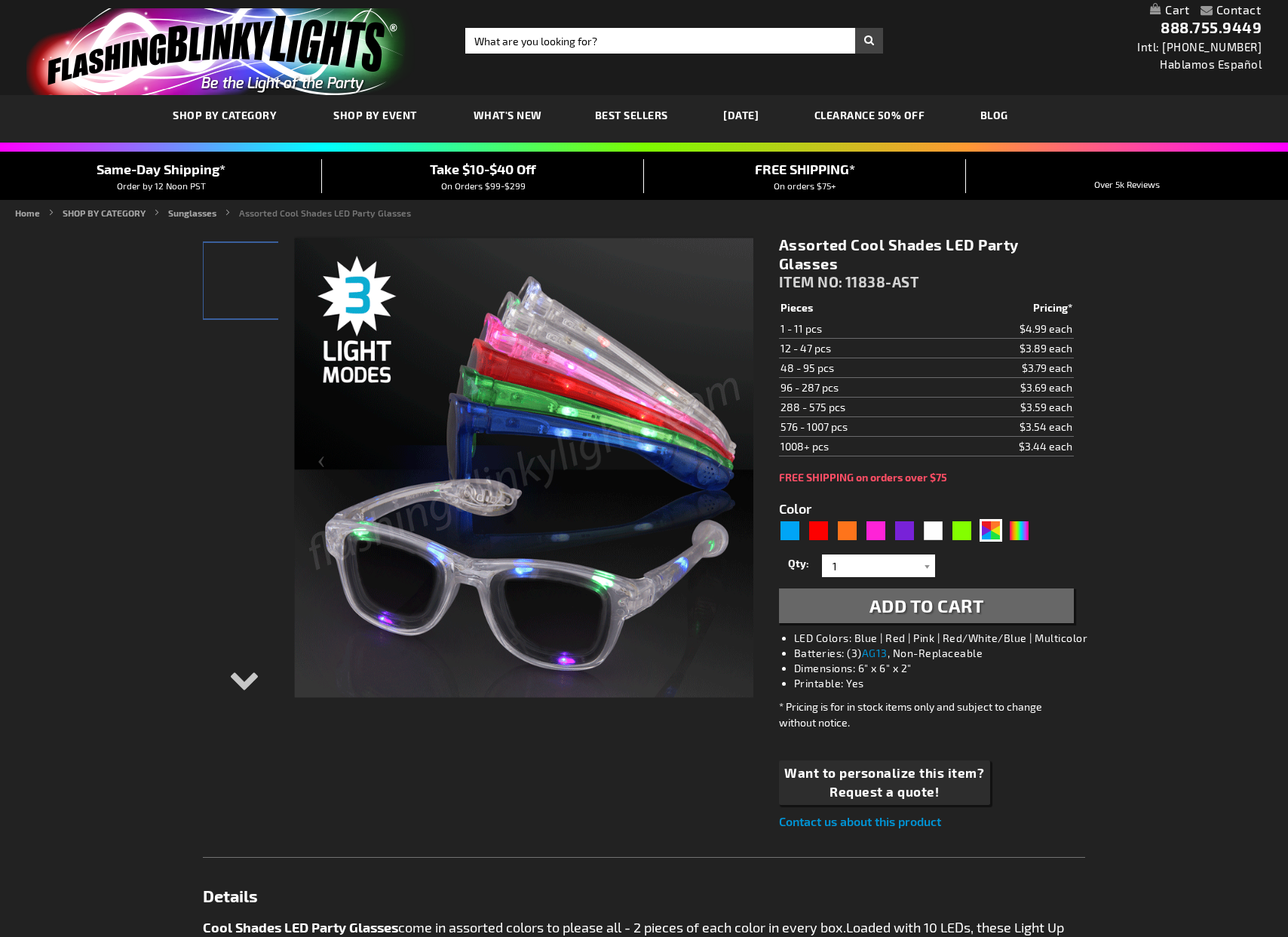
scroll to position [1, 0]
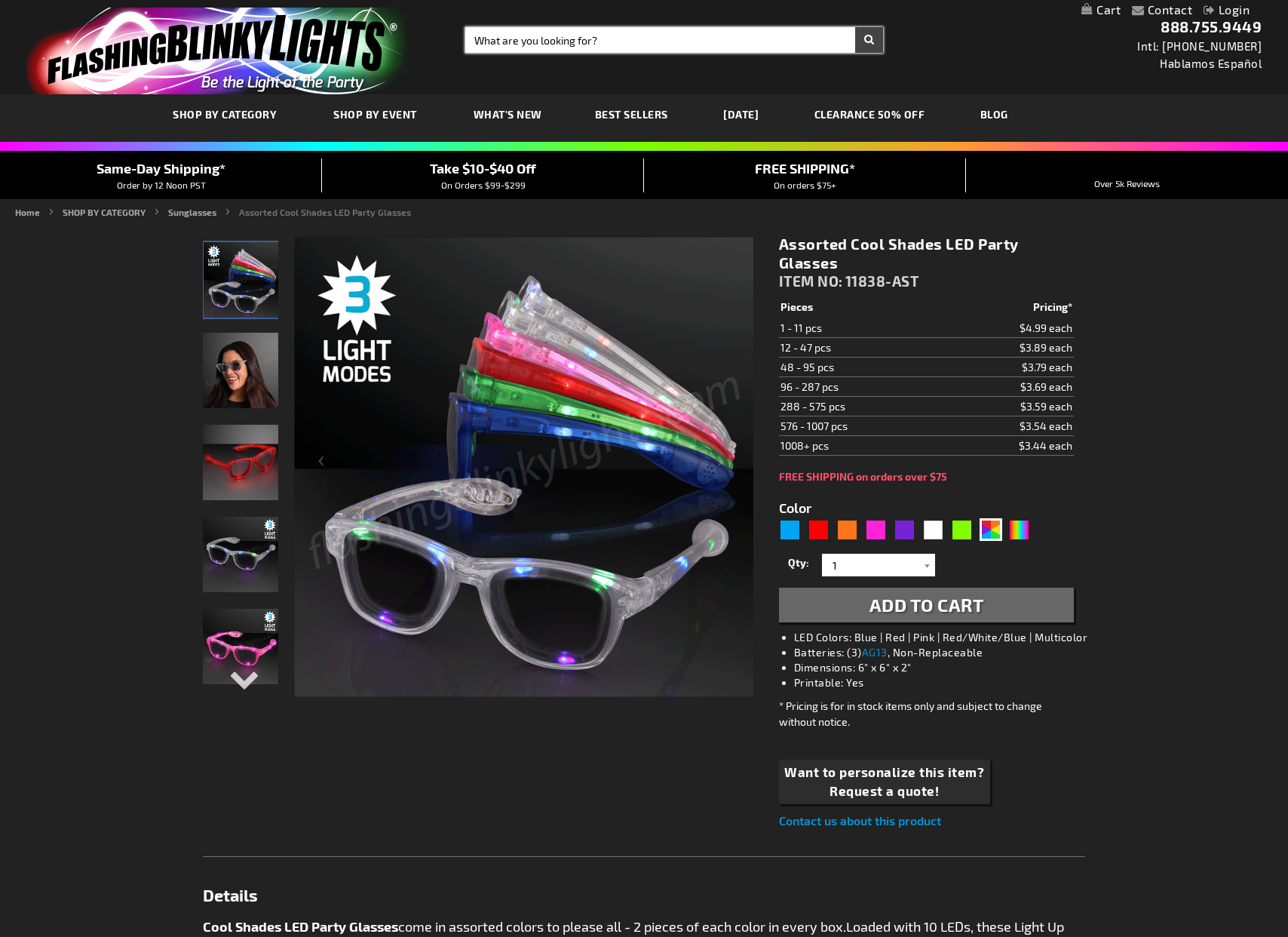
click at [537, 43] on input "Search" at bounding box center [675, 40] width 418 height 26
type input "necklace"
click at [869, 40] on button "Search" at bounding box center [869, 40] width 28 height 26
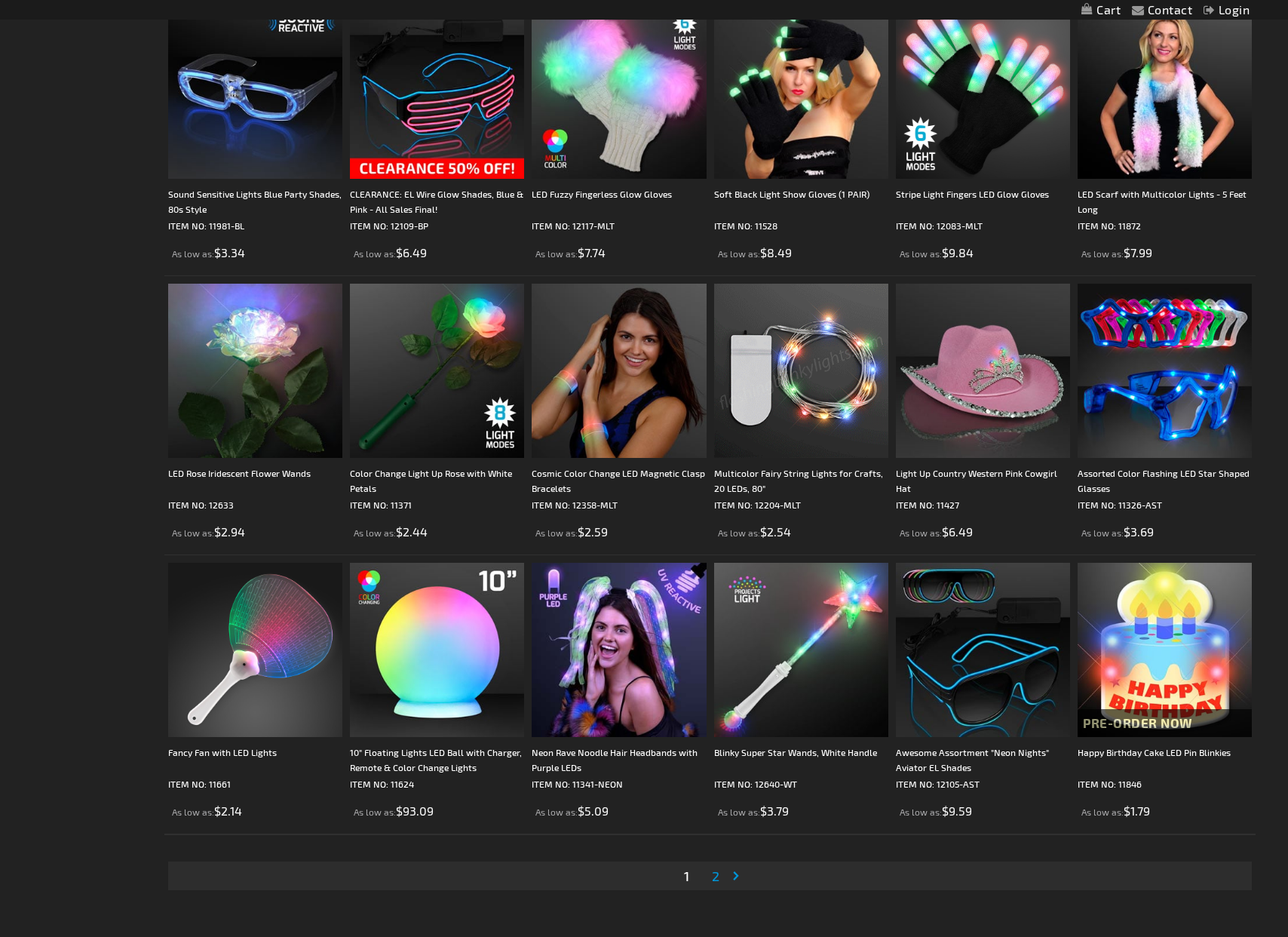
scroll to position [2452, 0]
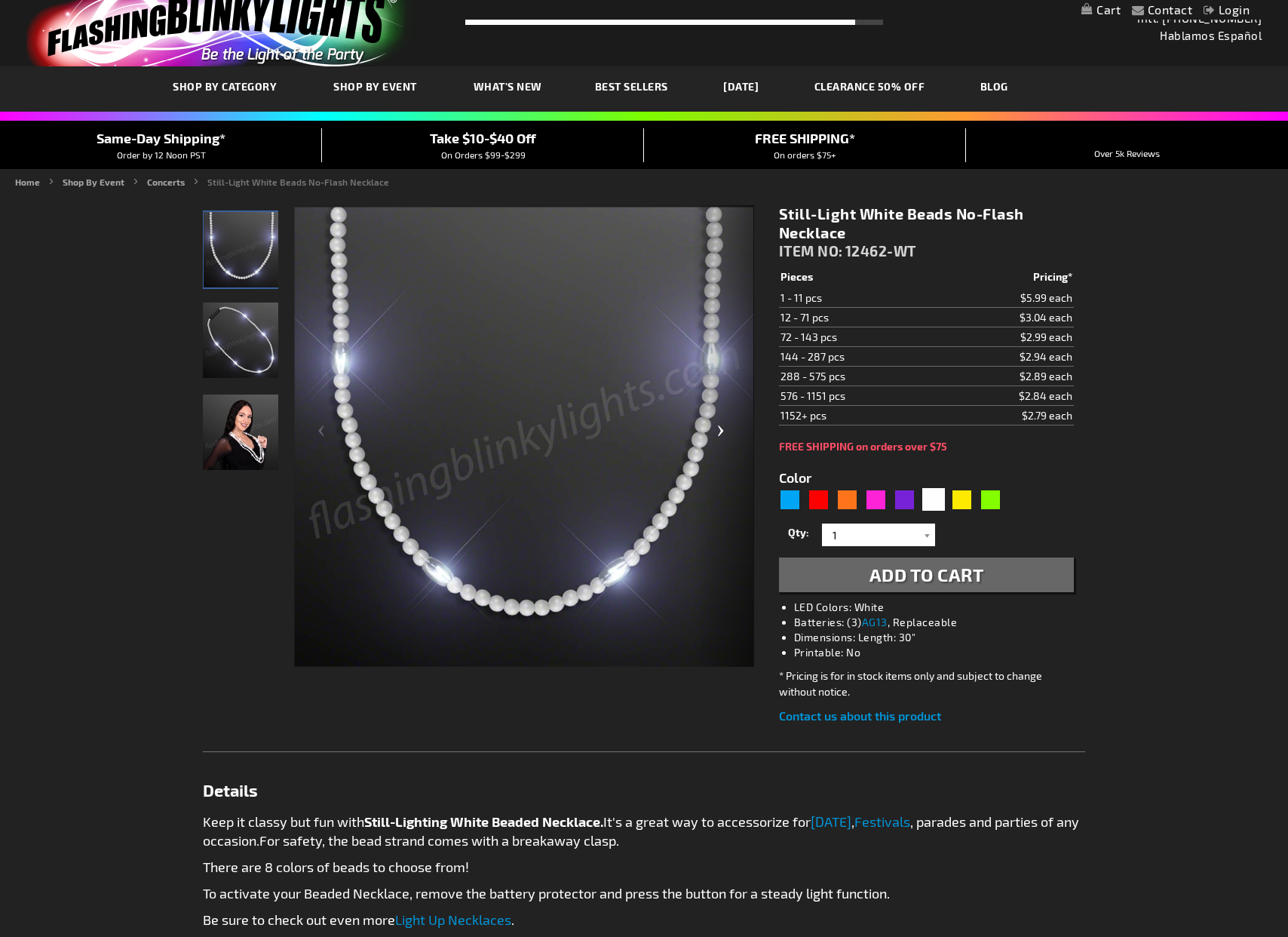
scroll to position [31, 0]
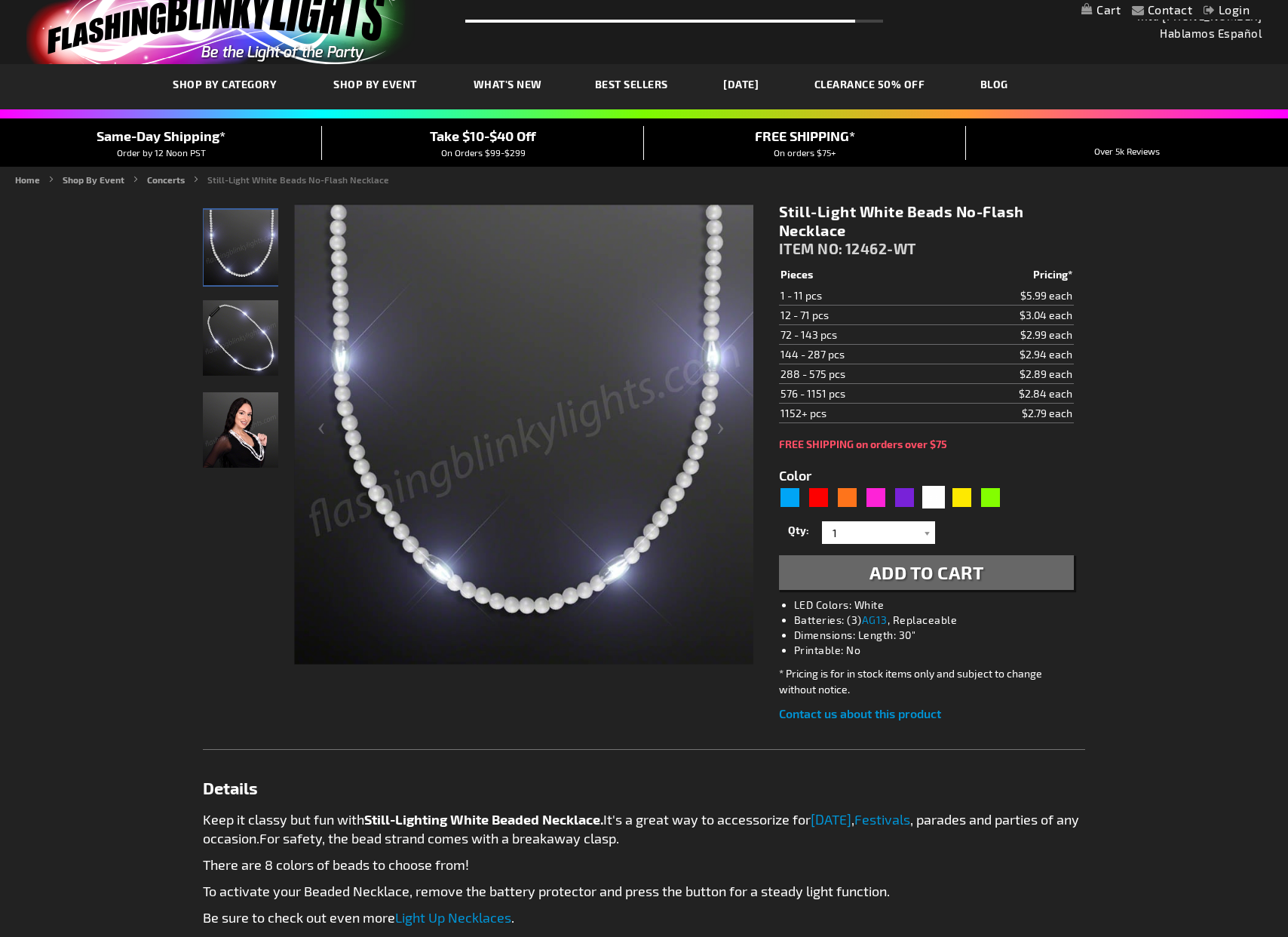
click at [250, 429] on img "Woman displaying Light Up White Beaded Necklace, No-Flash" at bounding box center [240, 430] width 76 height 76
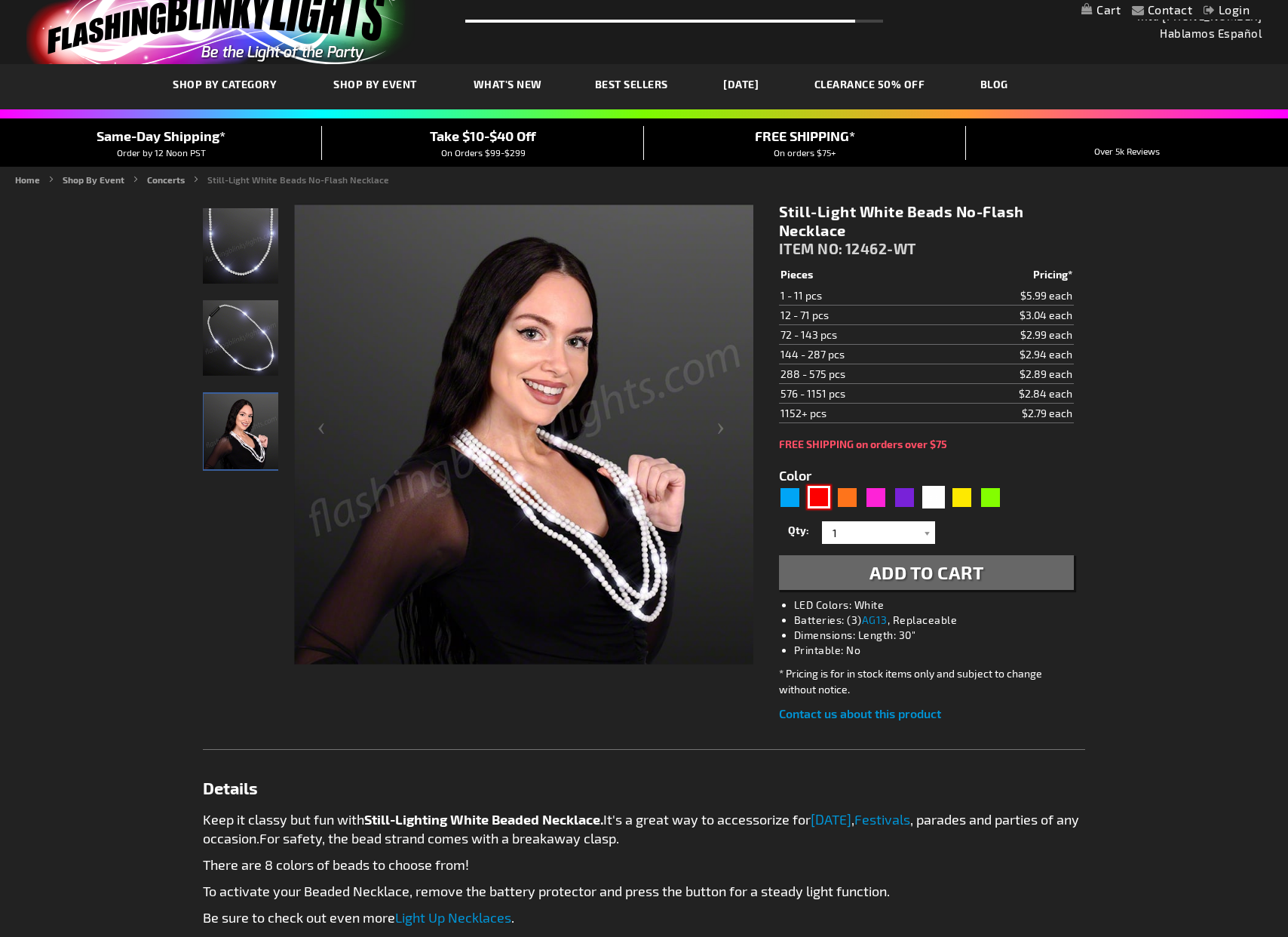
click at [821, 500] on div "Red" at bounding box center [819, 497] width 23 height 23
type input "5641"
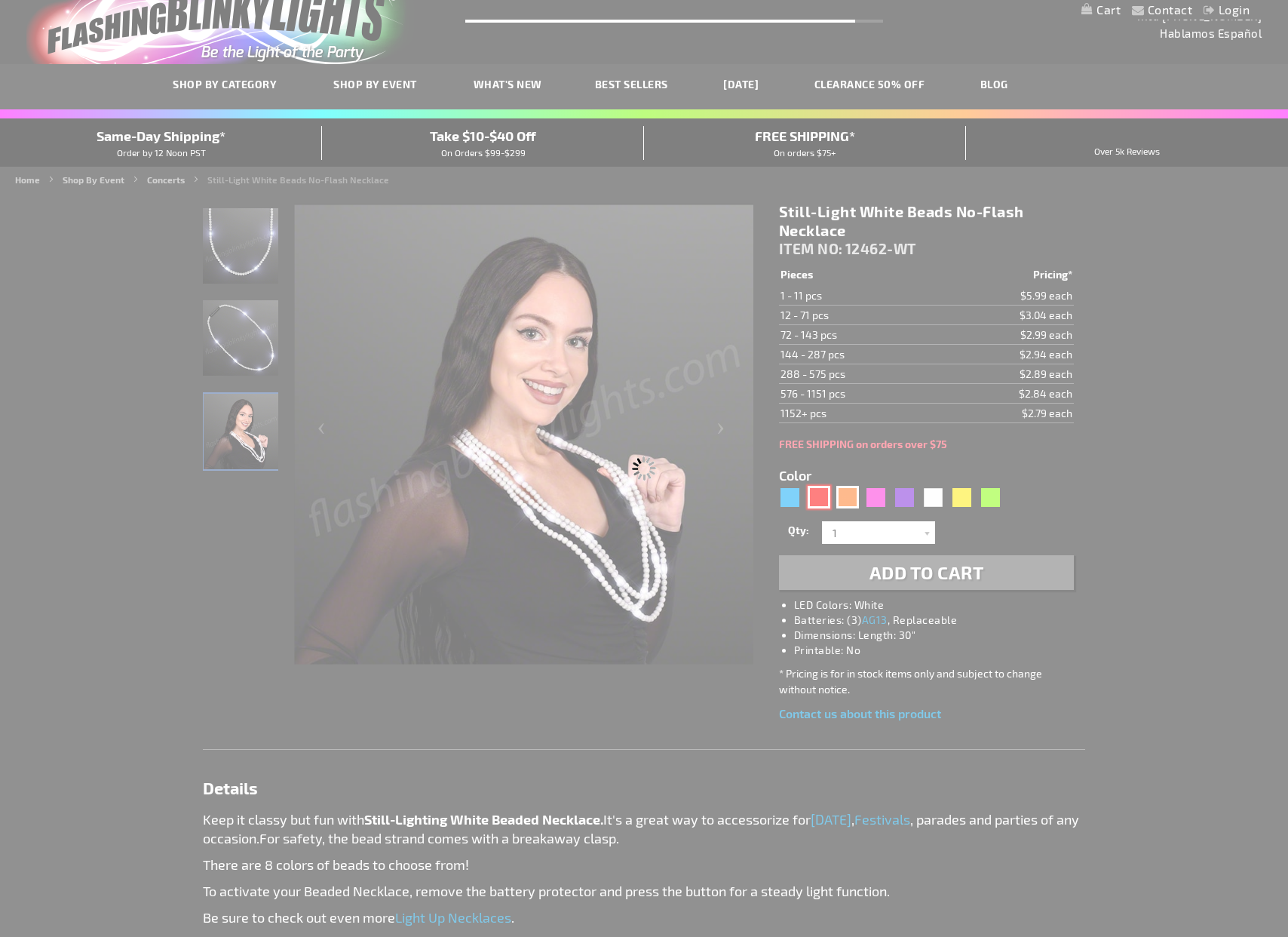
type input "12462-RD"
type input "Customize - Still-Light Red Beads No-Flash Necklace - ITEM NO: 12462-RD"
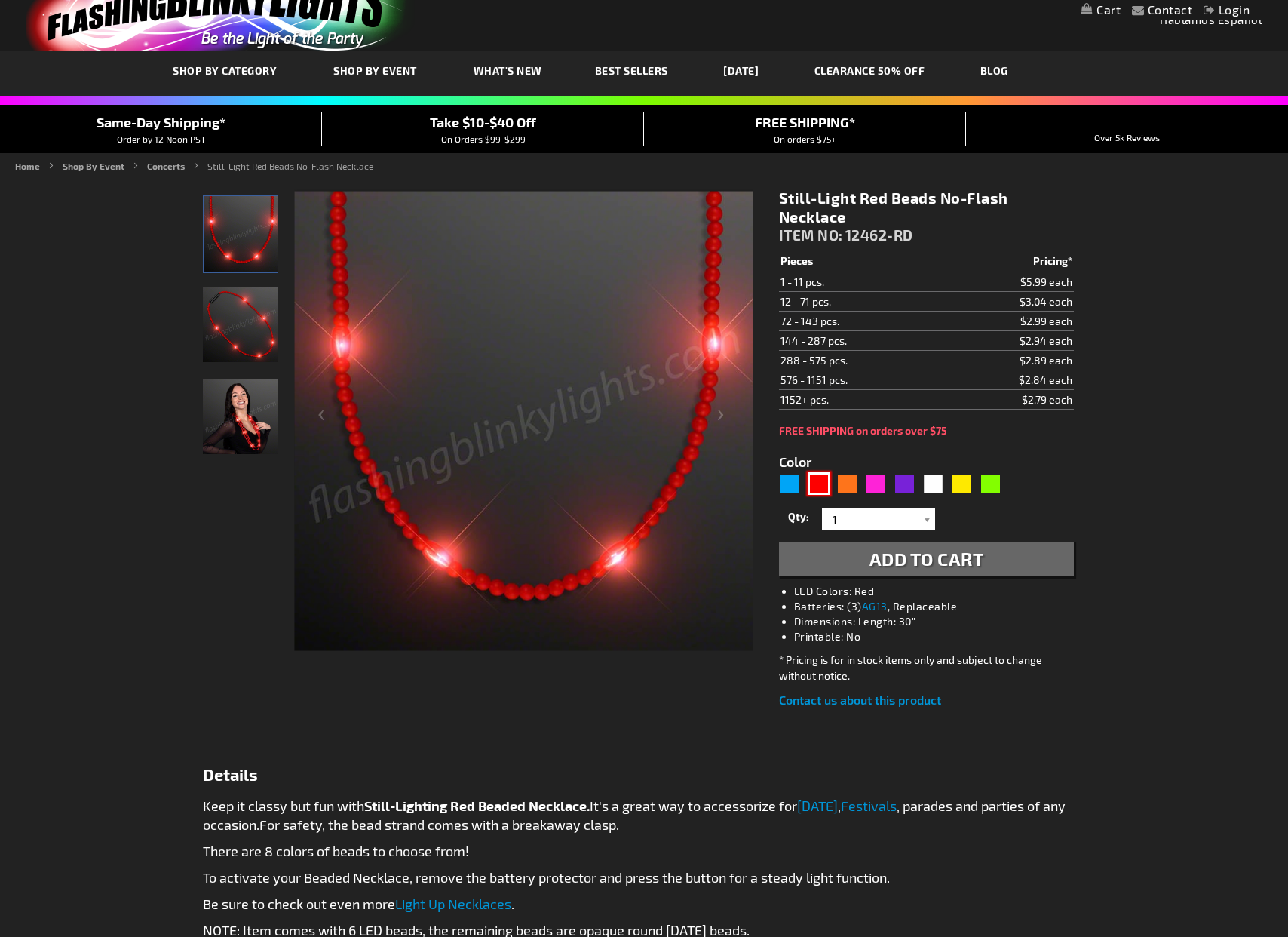
scroll to position [47, 0]
